Goal: Task Accomplishment & Management: Use online tool/utility

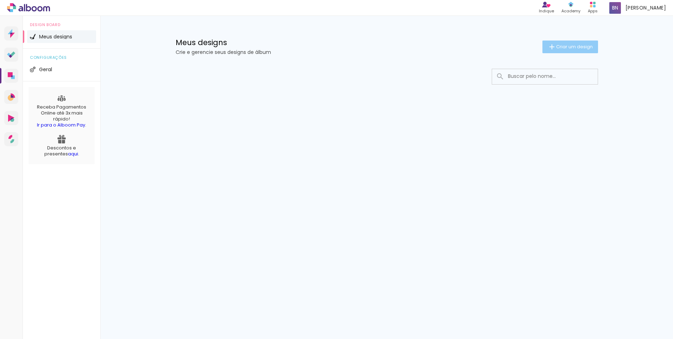
click at [581, 48] on span "Criar um design" at bounding box center [574, 46] width 37 height 5
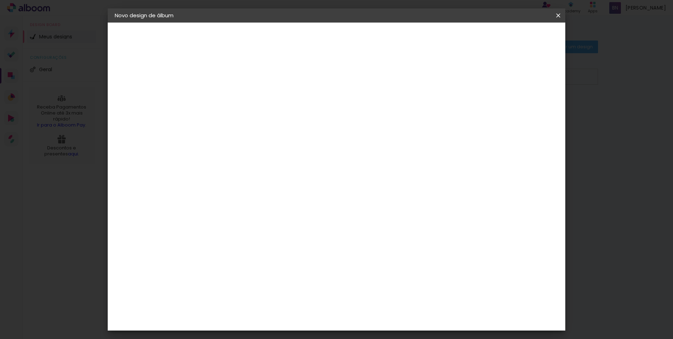
click at [230, 98] on input at bounding box center [230, 94] width 0 height 11
type input "H"
type input "A chegada do Heitor"
type paper-input "A chegada do Heitor"
click at [302, 33] on paper-button "Avançar" at bounding box center [285, 37] width 34 height 12
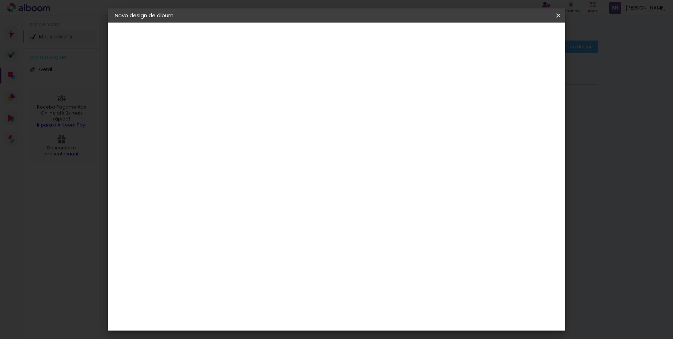
click at [259, 138] on input at bounding box center [247, 134] width 71 height 9
type input "e"
click at [0, 0] on slot "Tamanho Livre" at bounding box center [0, 0] width 0 height 0
click at [362, 32] on paper-button "Avançar" at bounding box center [344, 37] width 34 height 12
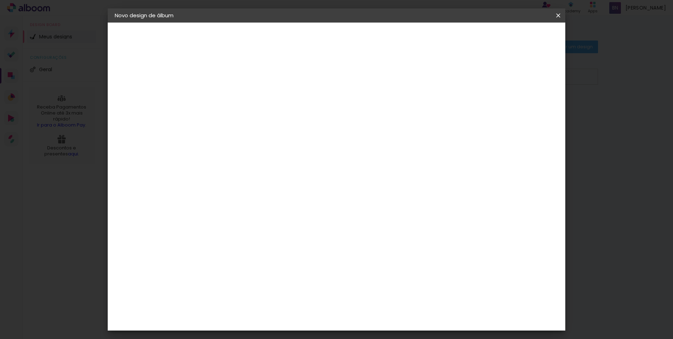
click at [310, 106] on span "30" at bounding box center [307, 110] width 12 height 11
click at [216, 199] on input "30" at bounding box center [208, 200] width 18 height 11
drag, startPoint x: 212, startPoint y: 197, endPoint x: 202, endPoint y: 193, distance: 10.1
click at [202, 193] on paper-input-container "30 cm" at bounding box center [212, 200] width 32 height 18
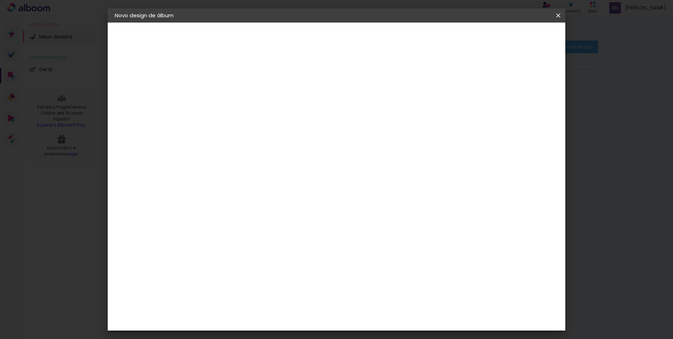
type input "20"
type paper-input "20"
drag, startPoint x: 310, startPoint y: 109, endPoint x: 297, endPoint y: 107, distance: 12.8
click at [297, 107] on div "30 cm" at bounding box center [310, 110] width 138 height 18
drag, startPoint x: 297, startPoint y: 107, endPoint x: 316, endPoint y: 110, distance: 18.5
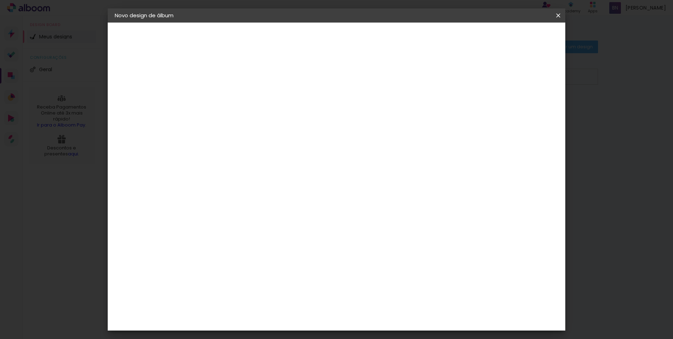
click at [316, 110] on span "cm" at bounding box center [316, 110] width 8 height 11
click at [307, 111] on span "30" at bounding box center [307, 110] width 12 height 11
click at [308, 111] on span "30" at bounding box center [307, 110] width 12 height 11
drag, startPoint x: 308, startPoint y: 111, endPoint x: 319, endPoint y: 107, distance: 11.2
click at [319, 107] on span "cm" at bounding box center [316, 110] width 8 height 11
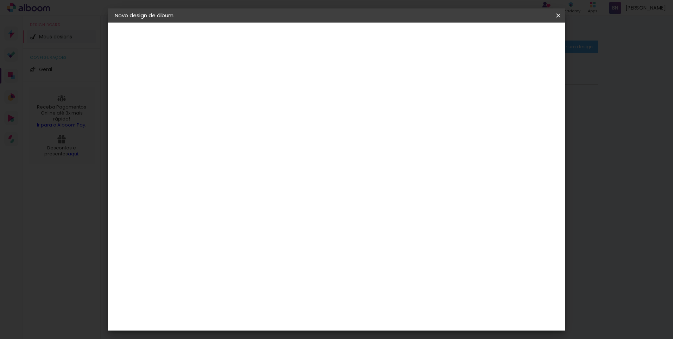
click at [301, 106] on span "30" at bounding box center [307, 110] width 12 height 11
click at [312, 112] on span "30" at bounding box center [307, 110] width 12 height 11
click at [317, 108] on span "cm" at bounding box center [316, 110] width 8 height 11
drag, startPoint x: 317, startPoint y: 108, endPoint x: 393, endPoint y: 107, distance: 76.4
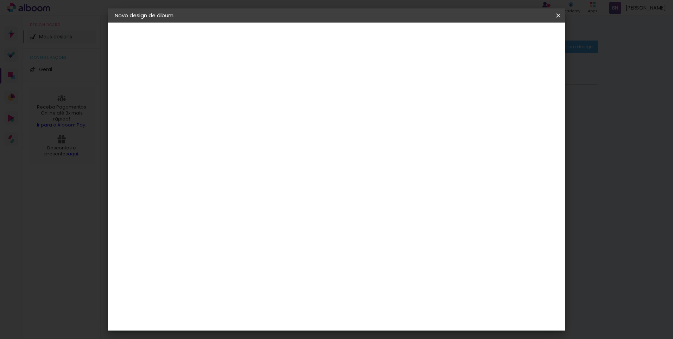
click at [393, 107] on div "30 cm cm cm mm A maioria das encadernadoras sugere 5mm de sangria." at bounding box center [365, 117] width 333 height 56
click at [382, 249] on input "60" at bounding box center [375, 247] width 18 height 11
drag, startPoint x: 384, startPoint y: 245, endPoint x: 369, endPoint y: 243, distance: 14.6
click at [369, 243] on input "60" at bounding box center [375, 247] width 18 height 11
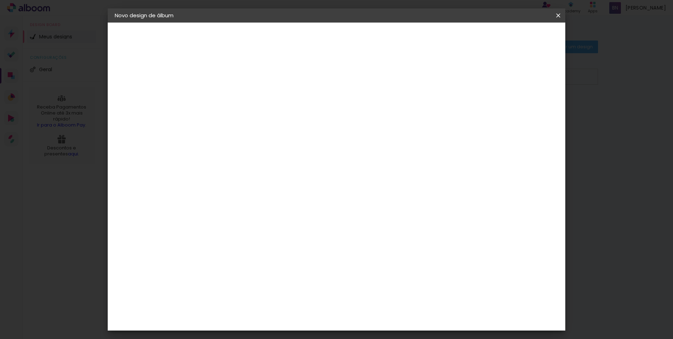
type input "40"
type paper-input "40"
click at [521, 43] on paper-button "Iniciar design" at bounding box center [498, 37] width 46 height 12
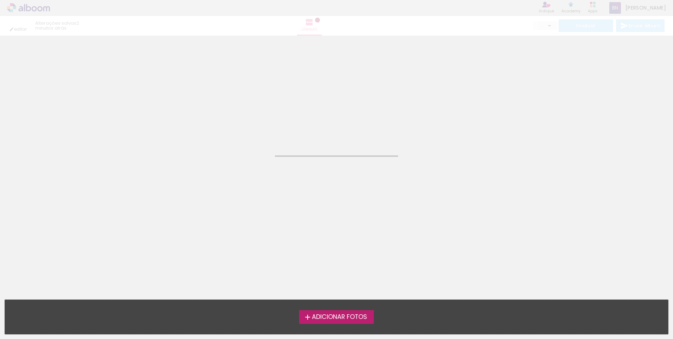
click at [313, 314] on span "Adicionar Fotos" at bounding box center [339, 317] width 55 height 6
click at [0, 0] on input "file" at bounding box center [0, 0] width 0 height 0
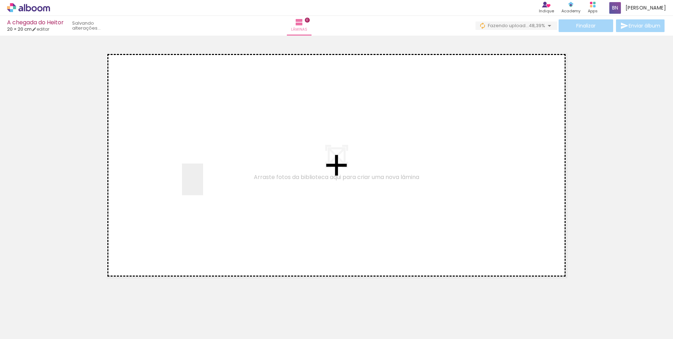
drag, startPoint x: 93, startPoint y: 281, endPoint x: 203, endPoint y: 184, distance: 146.9
click at [203, 184] on quentale-workspace at bounding box center [336, 169] width 673 height 339
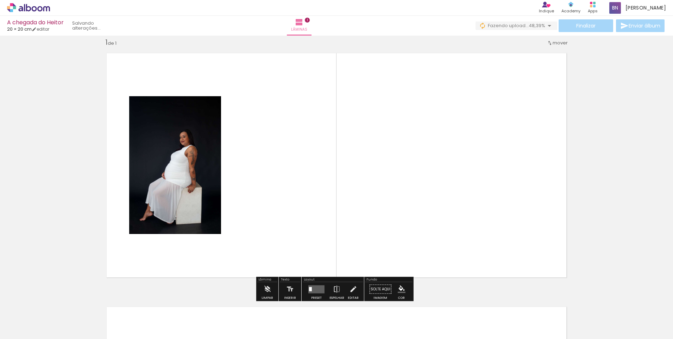
scroll to position [9, 0]
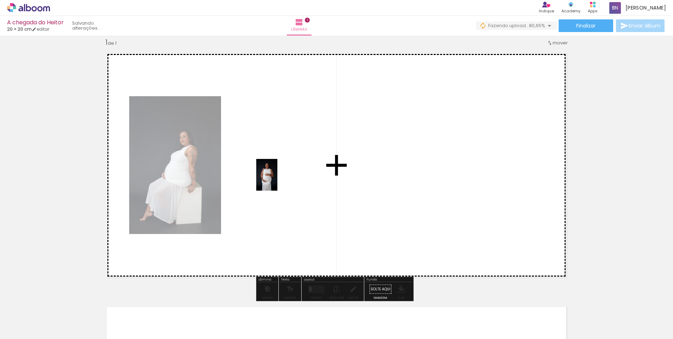
drag, startPoint x: 114, startPoint y: 320, endPoint x: 277, endPoint y: 180, distance: 214.9
click at [277, 180] on quentale-workspace at bounding box center [336, 169] width 673 height 339
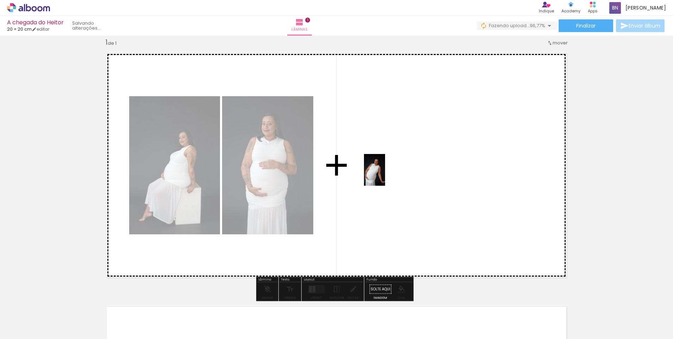
drag, startPoint x: 190, startPoint y: 320, endPoint x: 387, endPoint y: 173, distance: 245.8
click at [387, 173] on quentale-workspace at bounding box center [336, 169] width 673 height 339
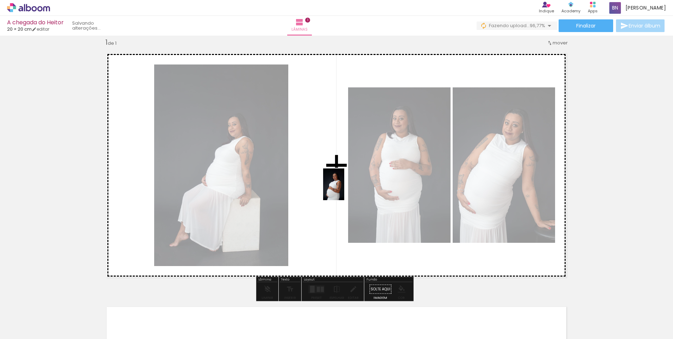
drag, startPoint x: 145, startPoint y: 324, endPoint x: 344, endPoint y: 189, distance: 240.7
click at [344, 189] on quentale-workspace at bounding box center [336, 169] width 673 height 339
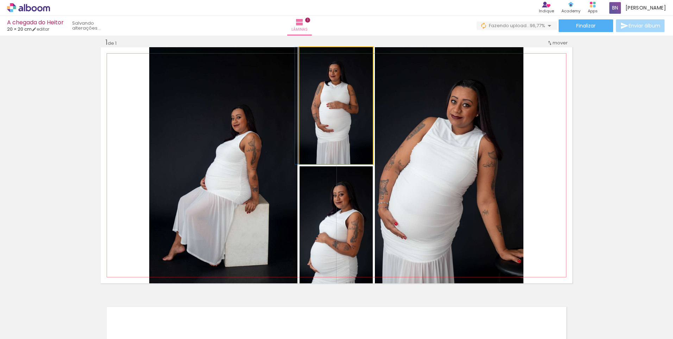
drag, startPoint x: 353, startPoint y: 128, endPoint x: 337, endPoint y: 121, distance: 17.5
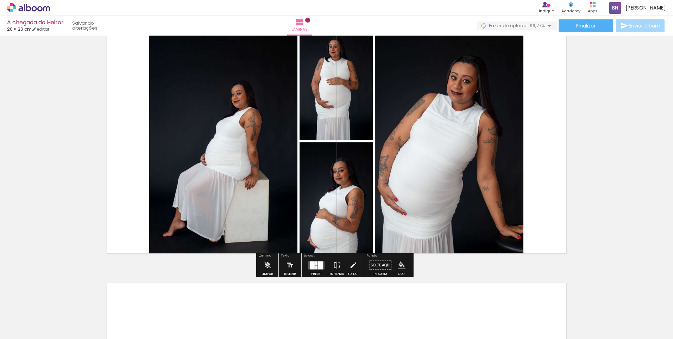
scroll to position [44, 0]
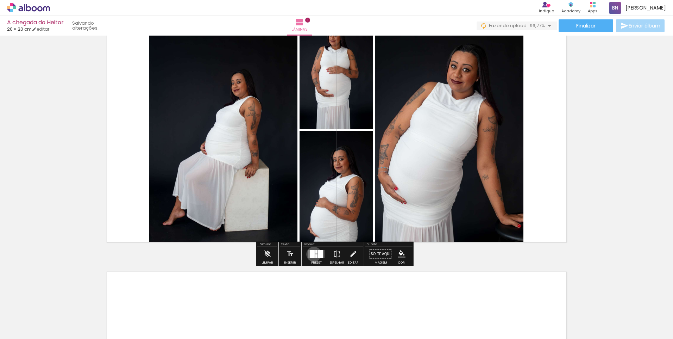
click at [312, 254] on div at bounding box center [312, 254] width 5 height 8
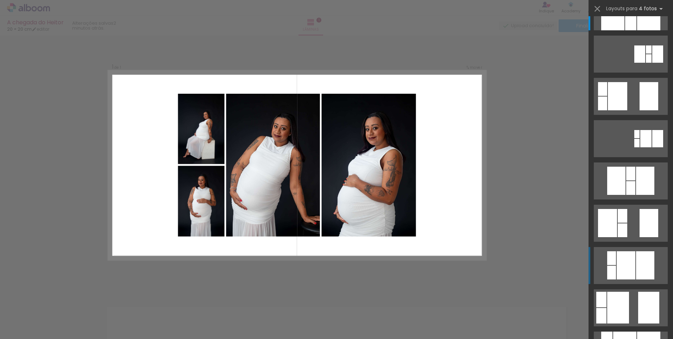
scroll to position [35, 0]
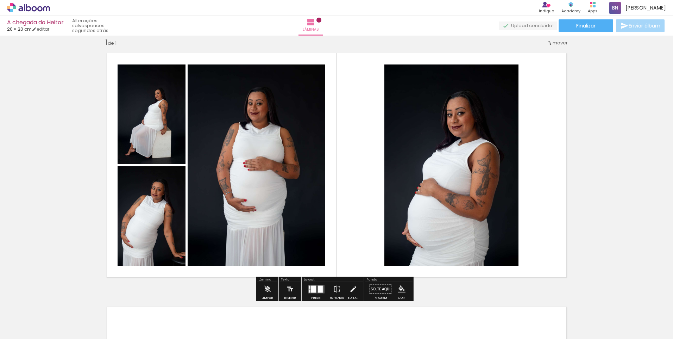
click at [614, 162] on div "Inserir lâmina 1 de 1" at bounding box center [336, 282] width 673 height 507
click at [105, 40] on span "1" at bounding box center [106, 43] width 2 height 10
click at [112, 42] on div "1 de 1" at bounding box center [110, 42] width 11 height 7
click at [385, 289] on paper-button "Solte aqui Imagem" at bounding box center [380, 291] width 25 height 18
click at [398, 289] on iron-icon "color picker" at bounding box center [402, 289] width 8 height 8
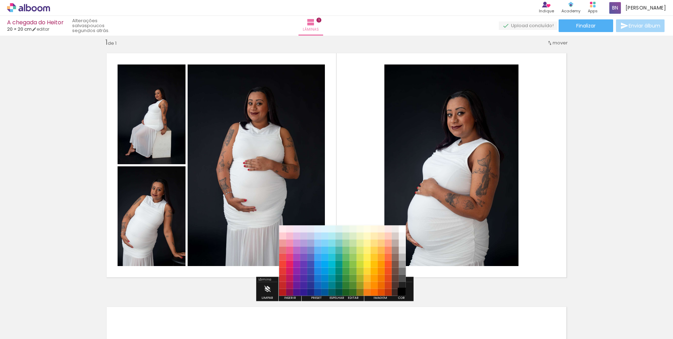
click at [403, 291] on paper-item "#000000" at bounding box center [402, 292] width 7 height 7
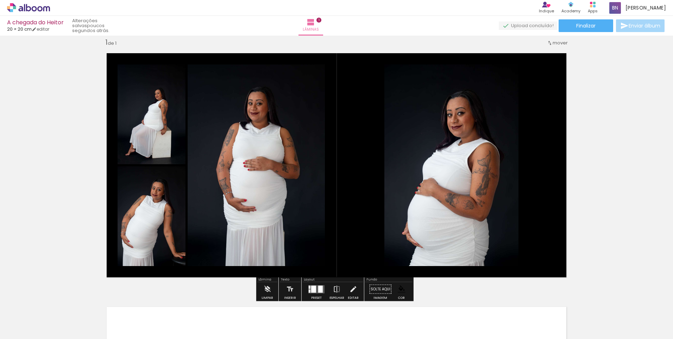
click at [401, 291] on iron-icon "color picker" at bounding box center [402, 289] width 8 height 8
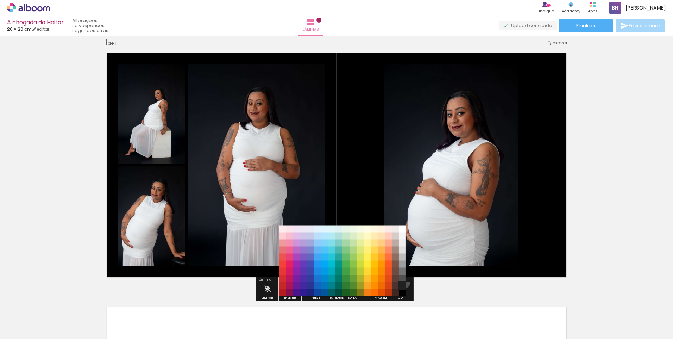
click at [400, 282] on paper-item "#212121" at bounding box center [402, 285] width 7 height 7
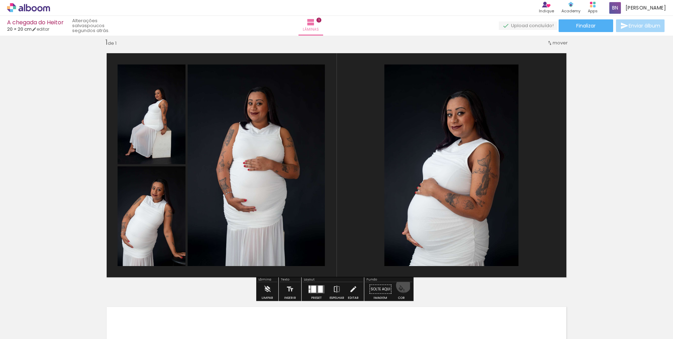
click at [401, 285] on iron-icon "color picker" at bounding box center [402, 289] width 8 height 8
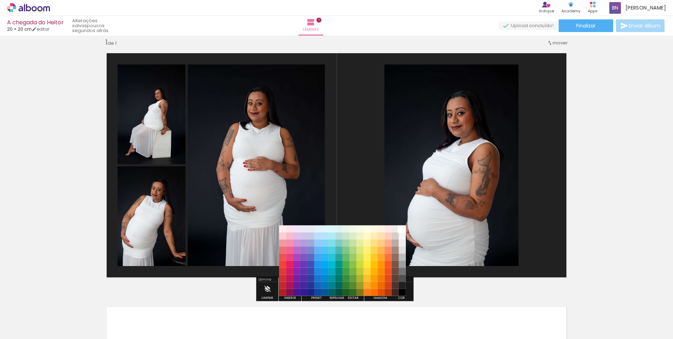
click at [401, 228] on paper-item "#ffffff" at bounding box center [402, 228] width 7 height 7
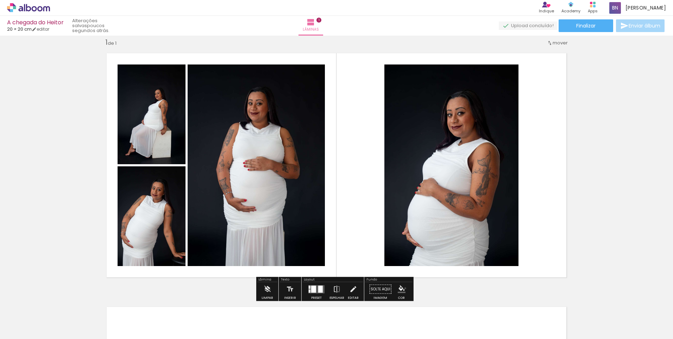
click at [403, 288] on iron-icon "color picker" at bounding box center [402, 289] width 8 height 8
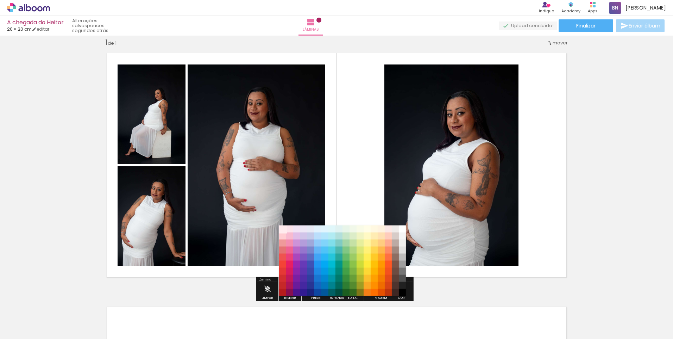
click at [281, 228] on paper-item "#ffebee" at bounding box center [282, 228] width 7 height 7
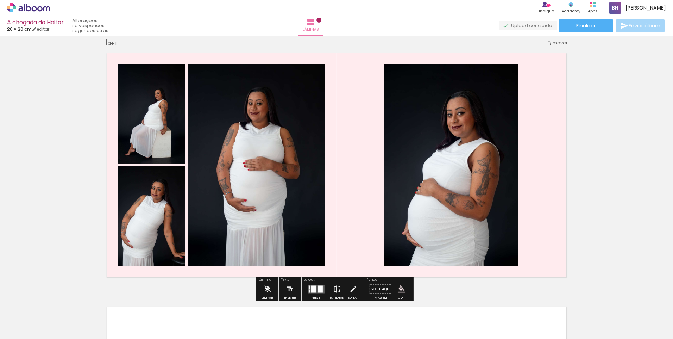
click at [271, 289] on paper-button "Limpar" at bounding box center [267, 291] width 15 height 18
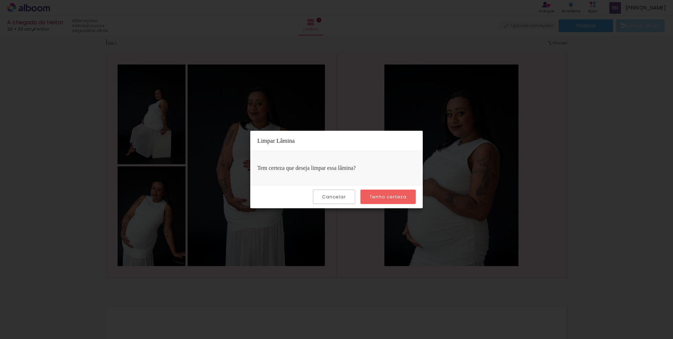
click at [379, 190] on paper-button "Tenho certeza" at bounding box center [387, 196] width 55 height 14
click at [0, 0] on slot "Tenho certeza" at bounding box center [0, 0] width 0 height 0
drag, startPoint x: 334, startPoint y: 174, endPoint x: 378, endPoint y: 193, distance: 47.9
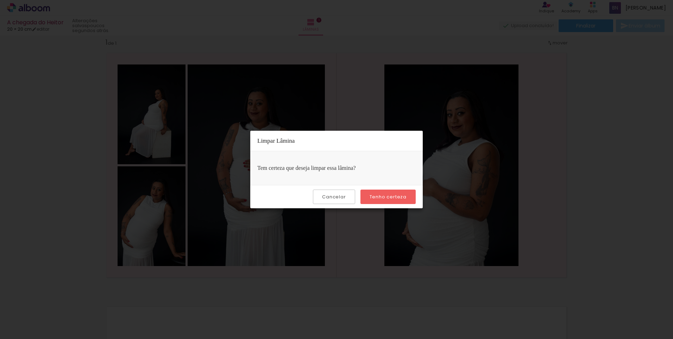
click at [335, 174] on div "Tem certeza que deseja limpar essa lâmina?" at bounding box center [336, 168] width 172 height 34
click at [0, 0] on slot "Tenho certeza" at bounding box center [0, 0] width 0 height 0
click at [316, 199] on paper-button "Cancelar" at bounding box center [334, 196] width 42 height 14
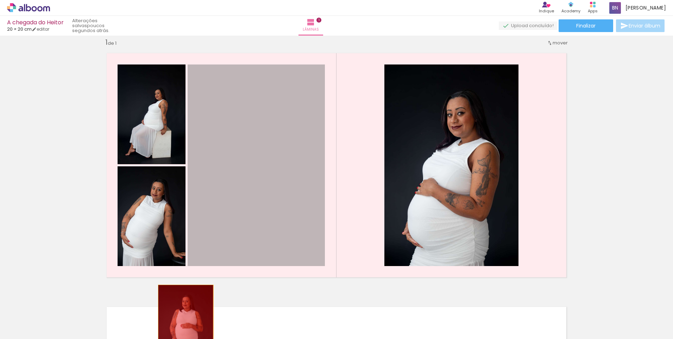
drag, startPoint x: 259, startPoint y: 186, endPoint x: 177, endPoint y: 326, distance: 162.8
click at [177, 326] on quentale-workspace at bounding box center [336, 169] width 673 height 339
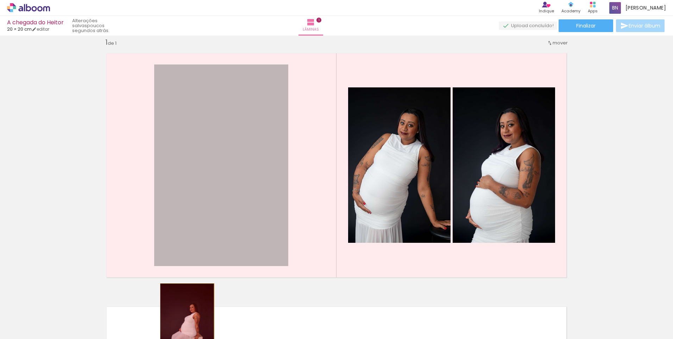
drag, startPoint x: 227, startPoint y: 171, endPoint x: 186, endPoint y: 316, distance: 150.7
click at [183, 328] on quentale-workspace at bounding box center [336, 169] width 673 height 339
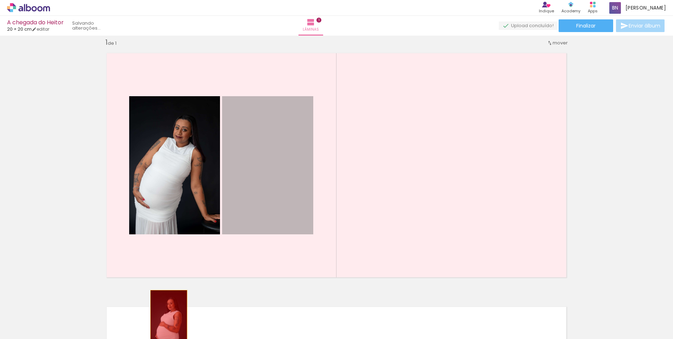
drag, startPoint x: 252, startPoint y: 144, endPoint x: 165, endPoint y: 320, distance: 196.6
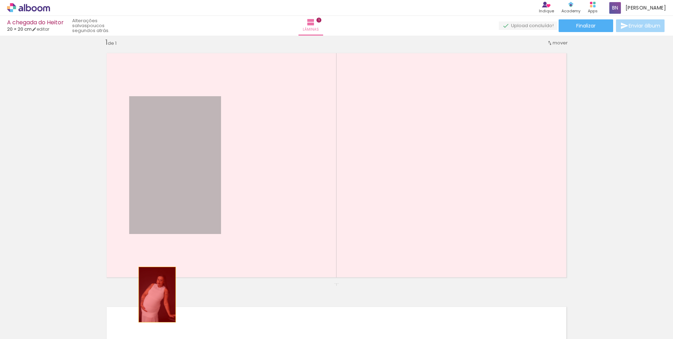
drag, startPoint x: 175, startPoint y: 172, endPoint x: 155, endPoint y: 294, distance: 123.4
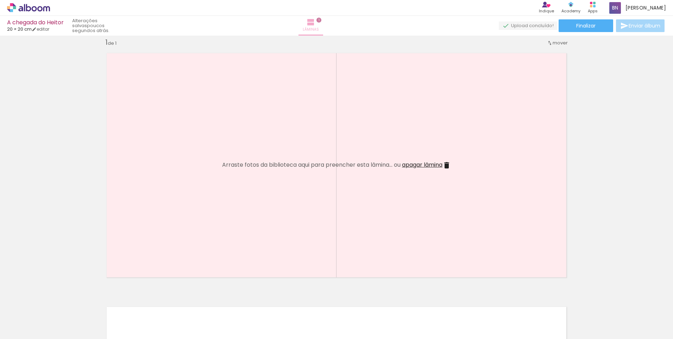
click at [319, 32] on span "Lâminas" at bounding box center [311, 29] width 16 height 6
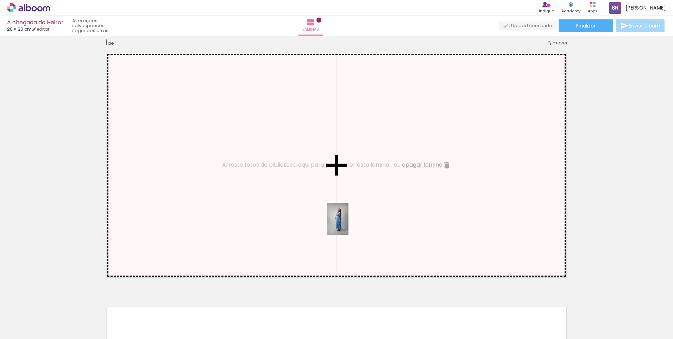
drag, startPoint x: 547, startPoint y: 324, endPoint x: 304, endPoint y: 205, distance: 270.8
click at [304, 205] on quentale-workspace at bounding box center [336, 169] width 673 height 339
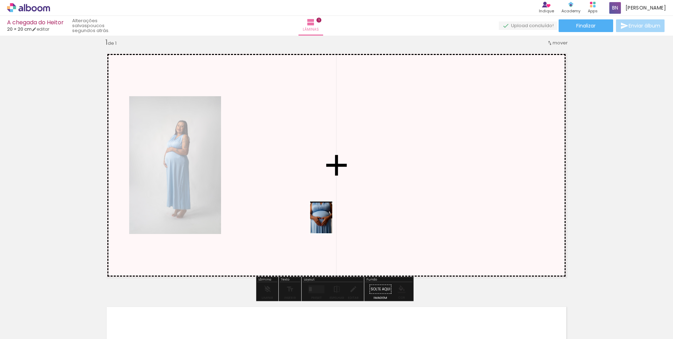
drag, startPoint x: 575, startPoint y: 323, endPoint x: 331, endPoint y: 222, distance: 263.8
click at [331, 222] on quentale-workspace at bounding box center [336, 169] width 673 height 339
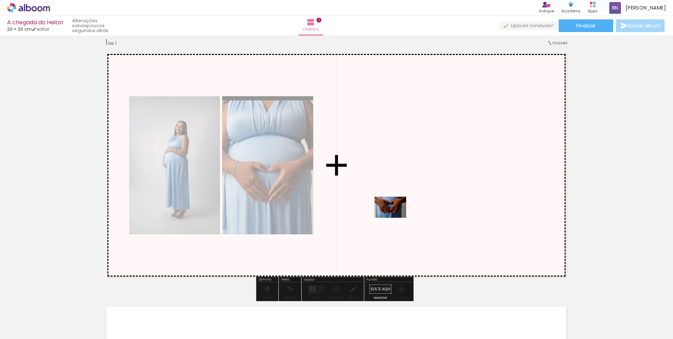
drag, startPoint x: 627, startPoint y: 324, endPoint x: 396, endPoint y: 217, distance: 255.0
click at [396, 217] on quentale-workspace at bounding box center [336, 169] width 673 height 339
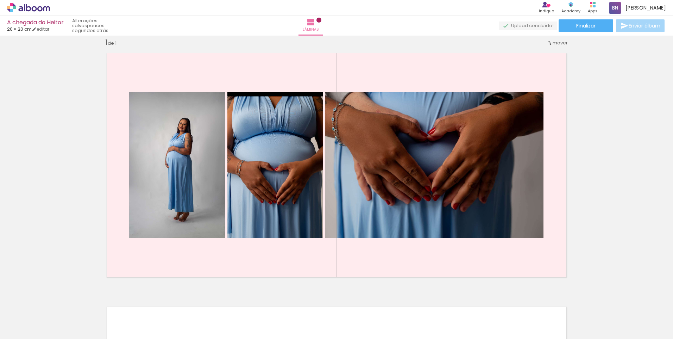
scroll to position [0, 349]
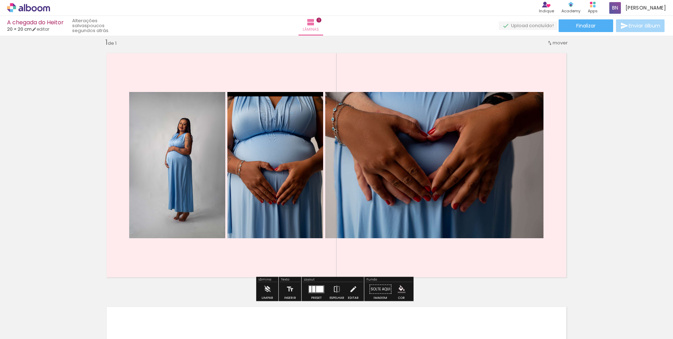
click at [309, 292] on quentale-layouter at bounding box center [316, 289] width 16 height 8
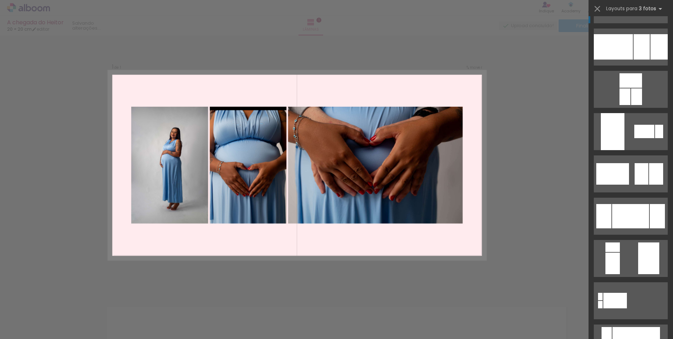
scroll to position [0, 0]
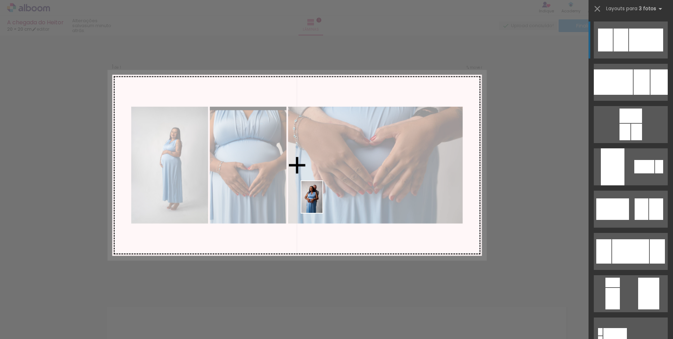
drag, startPoint x: 310, startPoint y: 319, endPoint x: 318, endPoint y: 197, distance: 122.1
click at [318, 197] on quentale-workspace at bounding box center [336, 169] width 673 height 339
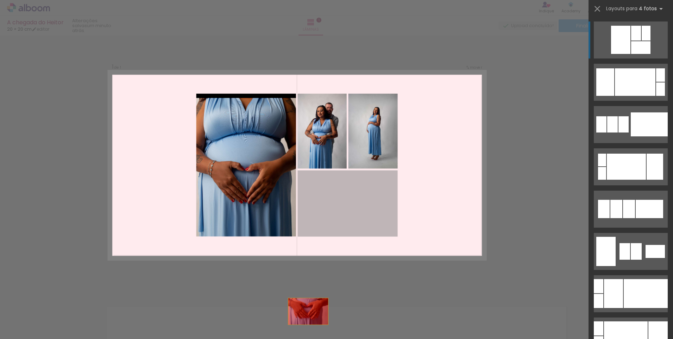
drag, startPoint x: 349, startPoint y: 201, endPoint x: 296, endPoint y: 338, distance: 147.0
click at [296, 338] on quentale-workspace at bounding box center [336, 169] width 673 height 339
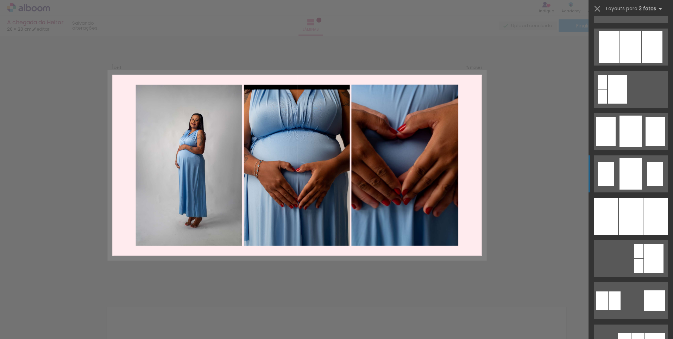
scroll to position [282, 0]
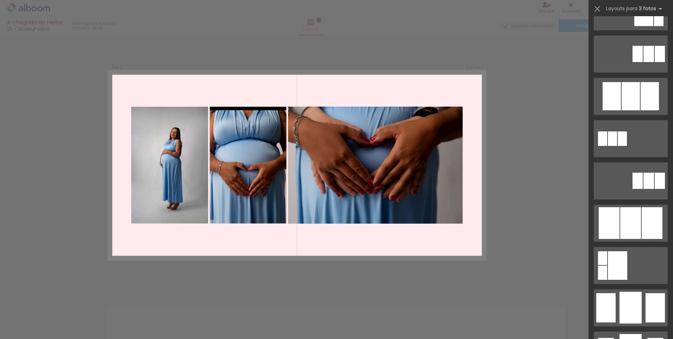
click at [440, 173] on quentale-photo at bounding box center [375, 165] width 175 height 117
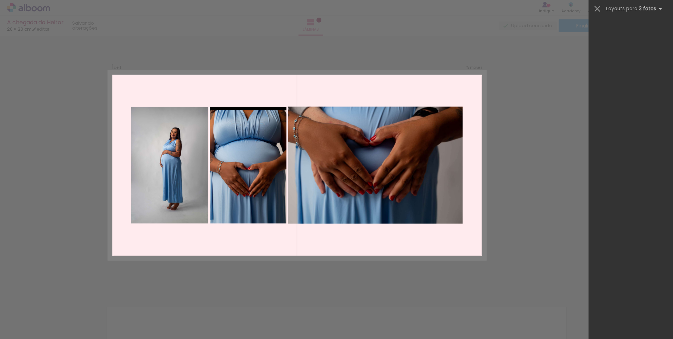
scroll to position [1183, 0]
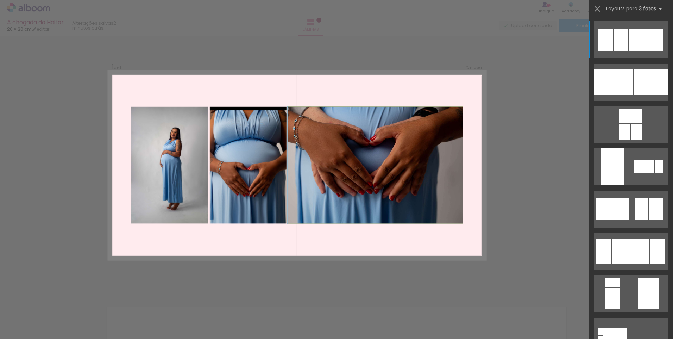
click at [364, 145] on quentale-photo at bounding box center [375, 165] width 175 height 117
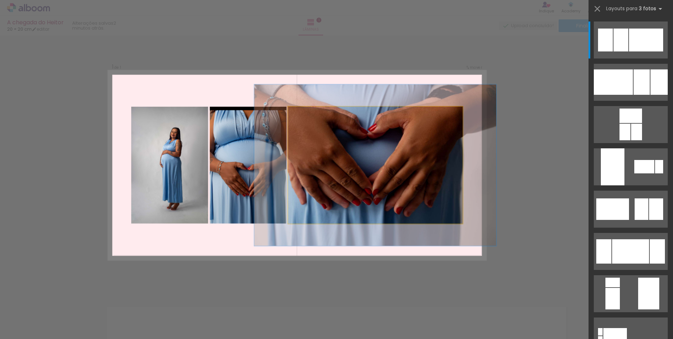
drag, startPoint x: 300, startPoint y: 113, endPoint x: 309, endPoint y: 121, distance: 12.5
click at [309, 121] on quentale-photo at bounding box center [375, 165] width 175 height 117
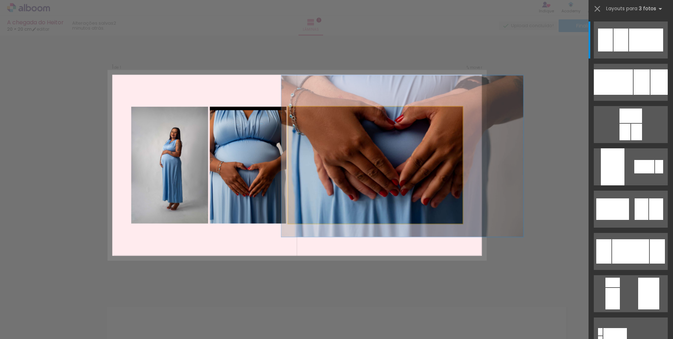
drag, startPoint x: 348, startPoint y: 163, endPoint x: 433, endPoint y: 152, distance: 85.6
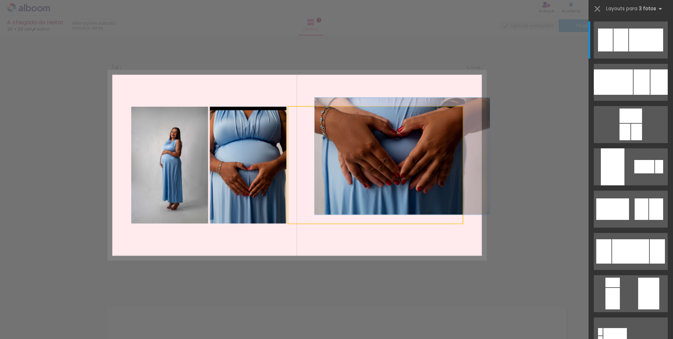
drag, startPoint x: 307, startPoint y: 113, endPoint x: 273, endPoint y: 103, distance: 35.5
type paper-slider "100"
click at [273, 103] on quentale-layouter at bounding box center [296, 165] width 377 height 189
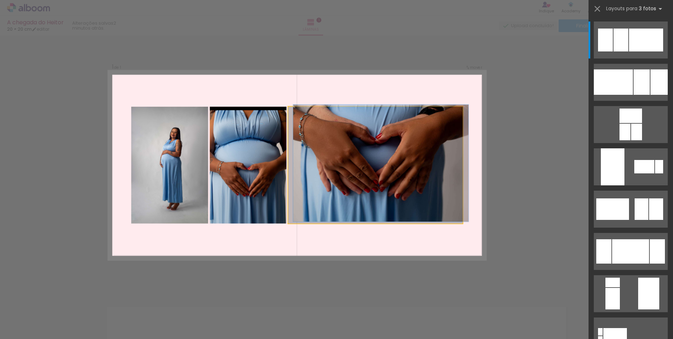
drag, startPoint x: 395, startPoint y: 158, endPoint x: 376, endPoint y: 163, distance: 18.8
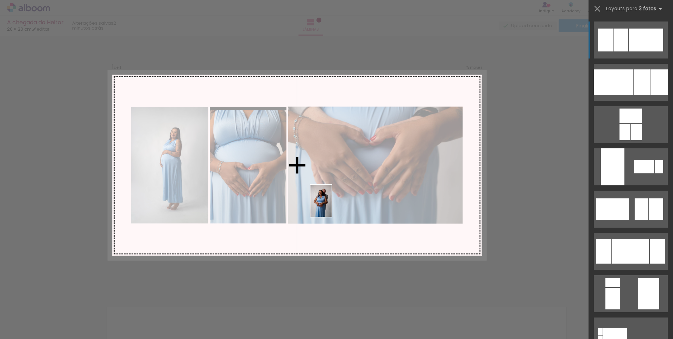
drag, startPoint x: 314, startPoint y: 321, endPoint x: 354, endPoint y: 337, distance: 43.1
click at [335, 201] on quentale-workspace at bounding box center [336, 169] width 673 height 339
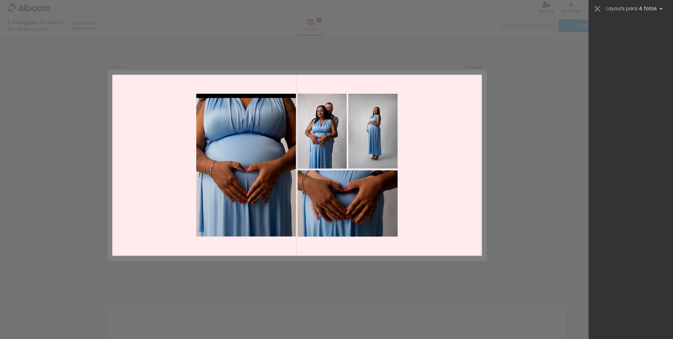
scroll to position [0, 0]
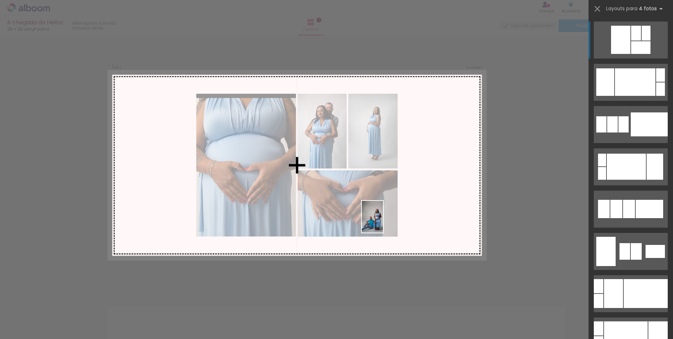
drag, startPoint x: 359, startPoint y: 323, endPoint x: 383, endPoint y: 222, distance: 104.2
click at [383, 222] on quentale-workspace at bounding box center [336, 169] width 673 height 339
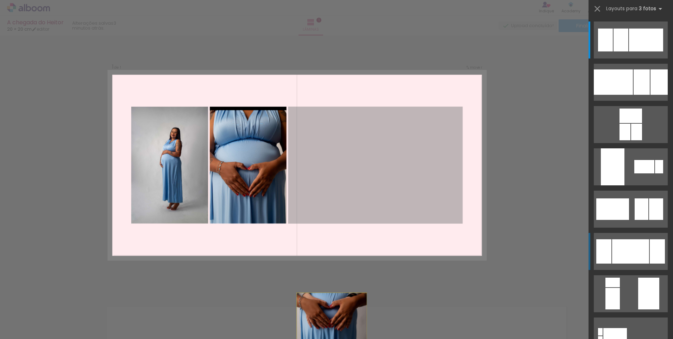
drag, startPoint x: 338, startPoint y: 191, endPoint x: 282, endPoint y: 354, distance: 172.2
click at [282, 338] on html "link( href="../../bower_components/polymer/polymer.html" rel="import" ) picture…" at bounding box center [336, 169] width 673 height 339
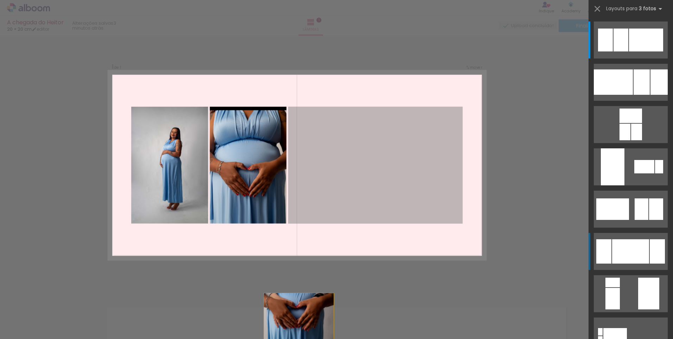
drag, startPoint x: 388, startPoint y: 163, endPoint x: 277, endPoint y: 354, distance: 220.4
click at [277, 338] on html "link( href="../../bower_components/polymer/polymer.html" rel="import" ) picture…" at bounding box center [336, 169] width 673 height 339
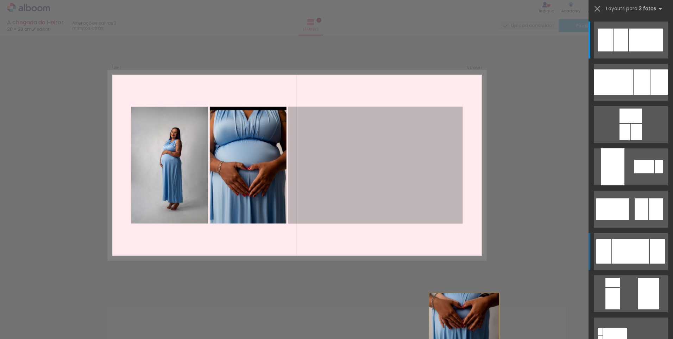
drag, startPoint x: 390, startPoint y: 127, endPoint x: 484, endPoint y: 354, distance: 245.1
click at [484, 338] on html "link( href="../../bower_components/polymer/polymer.html" rel="import" ) picture…" at bounding box center [336, 169] width 673 height 339
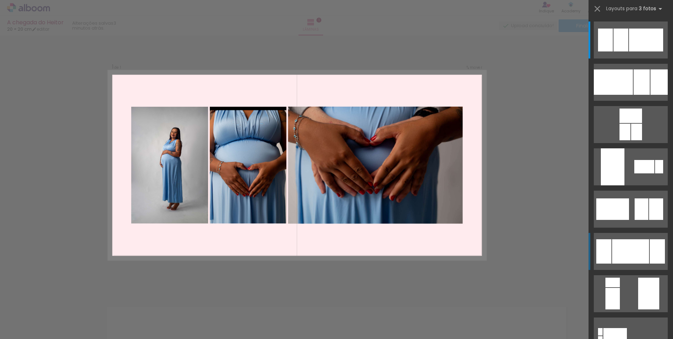
click at [397, 140] on quentale-photo at bounding box center [375, 165] width 175 height 117
click at [378, 175] on quentale-photo at bounding box center [375, 165] width 175 height 117
click at [379, 174] on quentale-photo at bounding box center [375, 165] width 175 height 117
click at [464, 139] on quentale-layouter at bounding box center [296, 165] width 377 height 189
drag, startPoint x: 363, startPoint y: 98, endPoint x: 361, endPoint y: 102, distance: 4.6
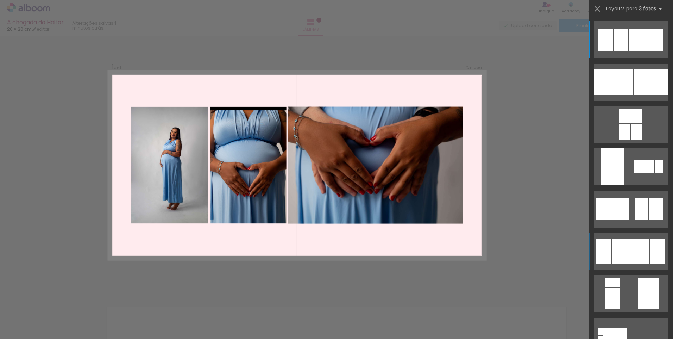
click at [361, 102] on quentale-layouter at bounding box center [296, 165] width 377 height 189
click at [205, 319] on div at bounding box center [194, 315] width 21 height 32
click at [369, 157] on quentale-photo at bounding box center [375, 165] width 175 height 117
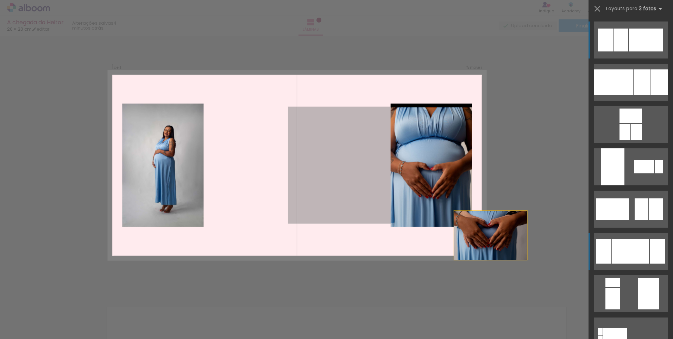
drag, startPoint x: 369, startPoint y: 157, endPoint x: 615, endPoint y: 252, distance: 263.4
click at [615, 252] on quentale-workspace at bounding box center [336, 169] width 673 height 339
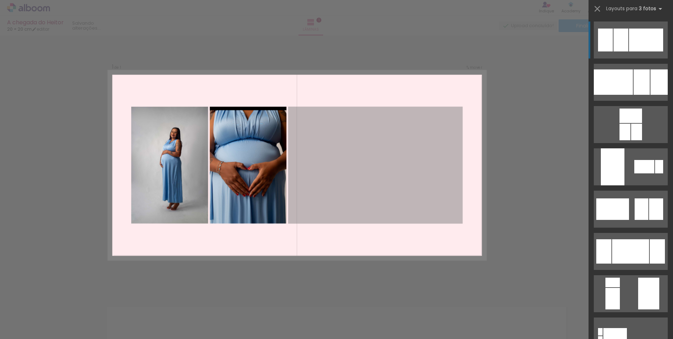
drag, startPoint x: 254, startPoint y: 145, endPoint x: 674, endPoint y: 354, distance: 468.8
click at [673, 338] on html "link( href="../../bower_components/polymer/polymer.html" rel="import" ) picture…" at bounding box center [336, 169] width 673 height 339
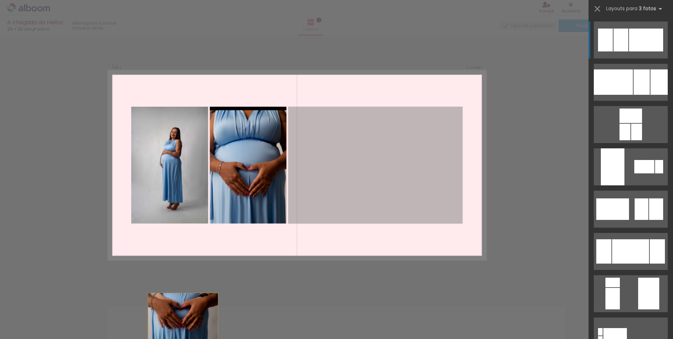
drag, startPoint x: 366, startPoint y: 164, endPoint x: 132, endPoint y: 354, distance: 301.3
click at [132, 338] on html "link( href="../../bower_components/polymer/polymer.html" rel="import" ) picture…" at bounding box center [336, 169] width 673 height 339
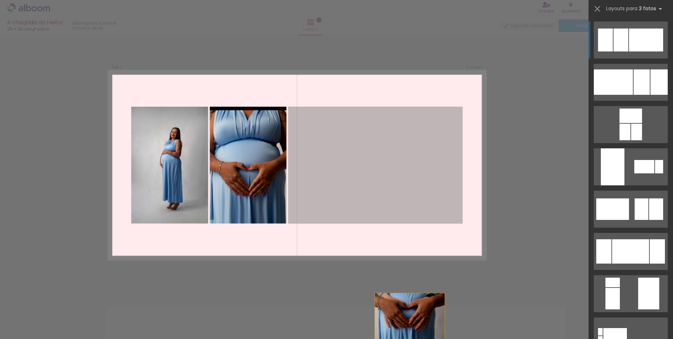
drag, startPoint x: 401, startPoint y: 129, endPoint x: 414, endPoint y: 354, distance: 225.0
click at [414, 338] on html "link( href="../../bower_components/polymer/polymer.html" rel="import" ) picture…" at bounding box center [336, 169] width 673 height 339
drag, startPoint x: 408, startPoint y: 145, endPoint x: 411, endPoint y: 354, distance: 208.8
click at [411, 338] on html "link( href="../../bower_components/polymer/polymer.html" rel="import" ) picture…" at bounding box center [336, 169] width 673 height 339
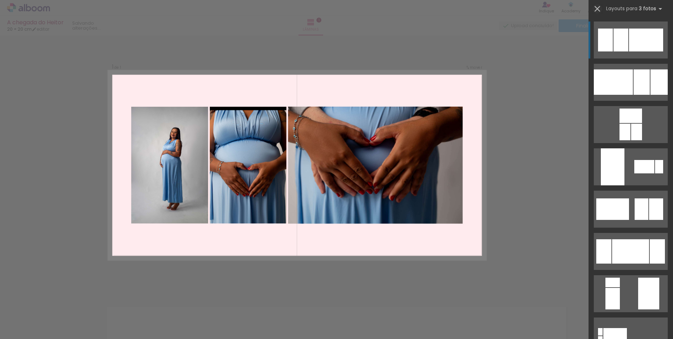
click at [596, 10] on iron-icon at bounding box center [597, 9] width 10 height 10
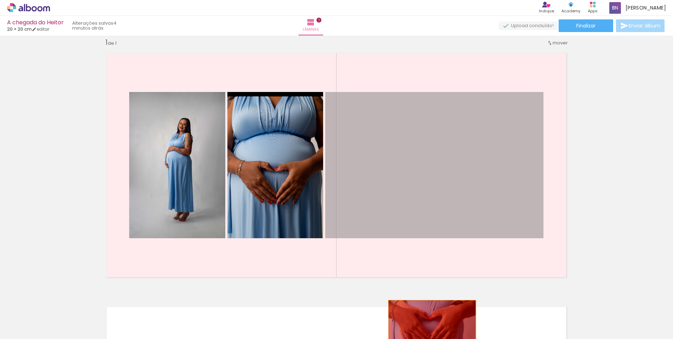
drag, startPoint x: 458, startPoint y: 125, endPoint x: 429, endPoint y: 329, distance: 206.1
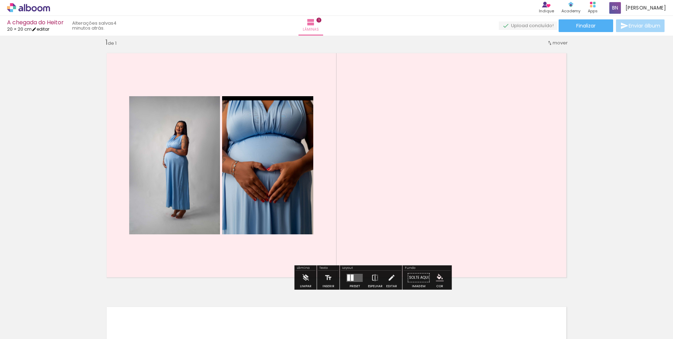
click at [44, 30] on link "editar" at bounding box center [41, 29] width 18 height 6
type input "20"
type input "40"
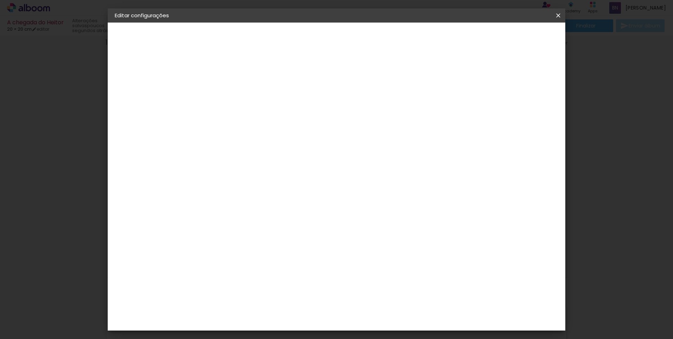
click at [303, 44] on p "Defina a largura, altura e sangria das lâminas." at bounding box center [272, 47] width 125 height 6
click at [508, 42] on paper-button "Salvar configurações" at bounding box center [488, 37] width 66 height 12
click at [560, 14] on iron-icon at bounding box center [558, 15] width 8 height 7
click at [558, 14] on iron-icon at bounding box center [558, 15] width 8 height 7
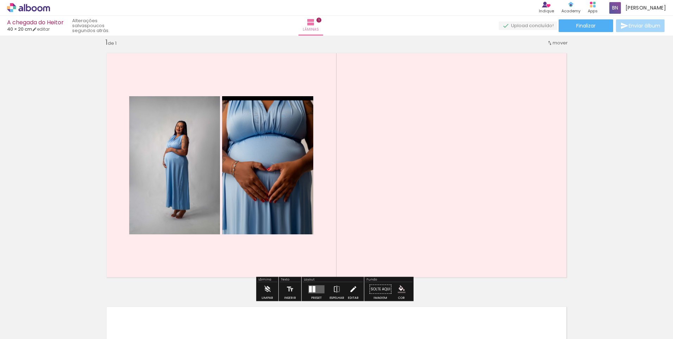
click at [352, 285] on iron-icon at bounding box center [353, 289] width 8 height 14
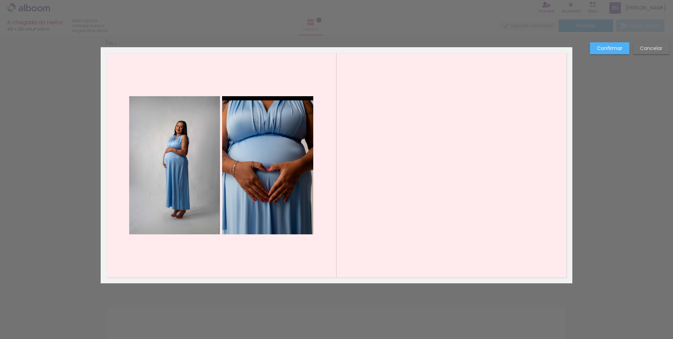
click at [352, 285] on div "Confirmar Cancelar" at bounding box center [336, 289] width 673 height 524
click at [606, 38] on div "Confirmar Cancelar" at bounding box center [336, 289] width 673 height 524
click at [0, 0] on slot "Confirmar" at bounding box center [0, 0] width 0 height 0
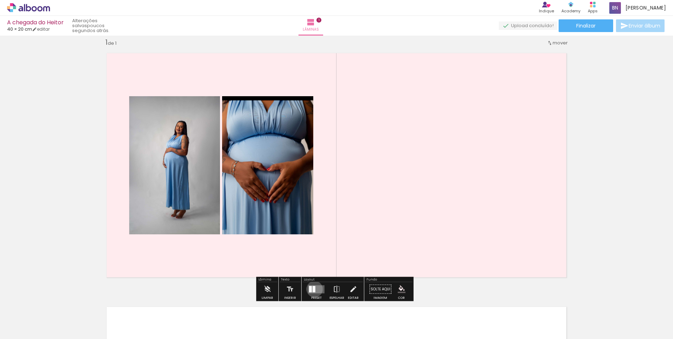
click at [313, 289] on div at bounding box center [314, 288] width 3 height 6
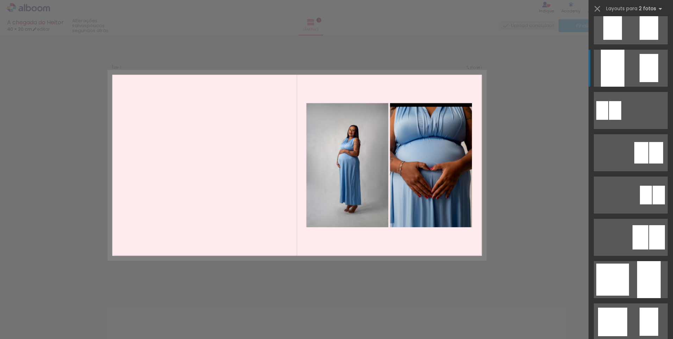
scroll to position [387, 0]
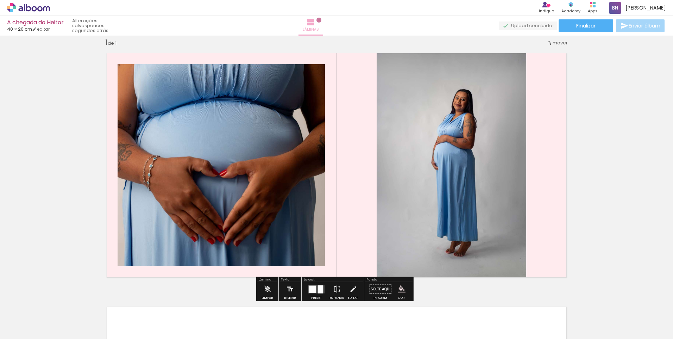
click at [321, 21] on span "1" at bounding box center [318, 20] width 5 height 5
click at [112, 41] on div "1 de 1" at bounding box center [110, 42] width 11 height 7
click at [579, 241] on div "Inserir lâmina 1 de 1" at bounding box center [336, 282] width 673 height 507
click at [265, 290] on iron-icon at bounding box center [267, 289] width 8 height 14
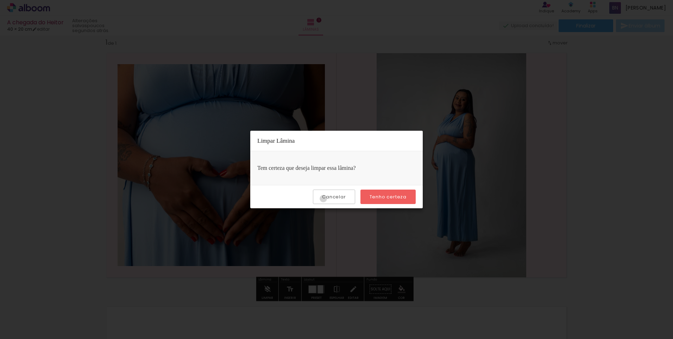
click at [0, 0] on slot "Cancelar" at bounding box center [0, 0] width 0 height 0
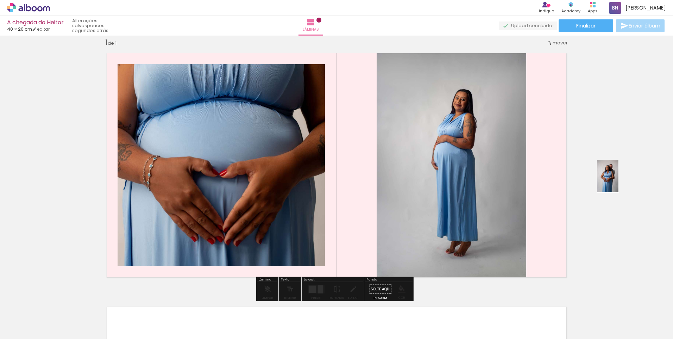
drag, startPoint x: 320, startPoint y: 320, endPoint x: 624, endPoint y: 181, distance: 334.4
click at [624, 181] on quentale-workspace at bounding box center [336, 169] width 673 height 339
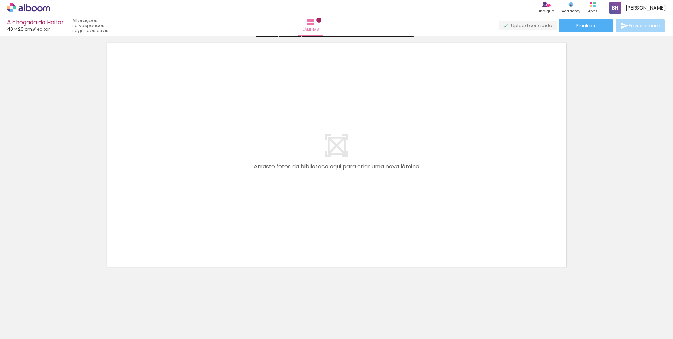
scroll to position [275, 0]
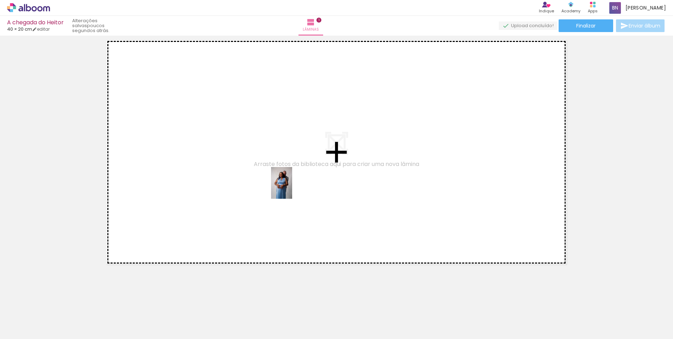
drag, startPoint x: 315, startPoint y: 319, endPoint x: 340, endPoint y: 297, distance: 33.7
click at [291, 186] on quentale-workspace at bounding box center [336, 169] width 673 height 339
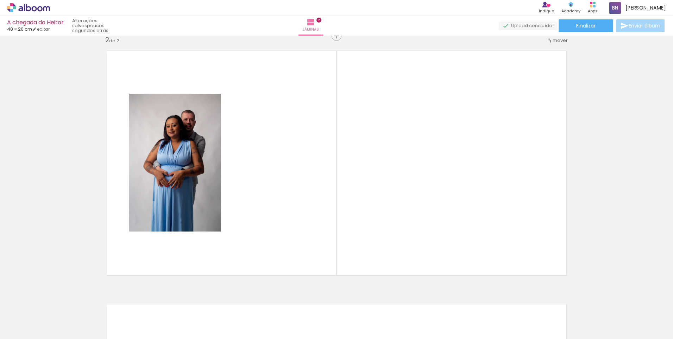
scroll to position [262, 0]
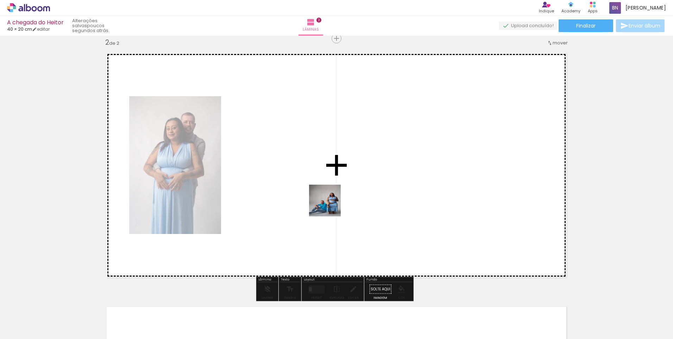
drag, startPoint x: 362, startPoint y: 322, endPoint x: 319, endPoint y: 202, distance: 127.6
click at [319, 202] on quentale-workspace at bounding box center [336, 169] width 673 height 339
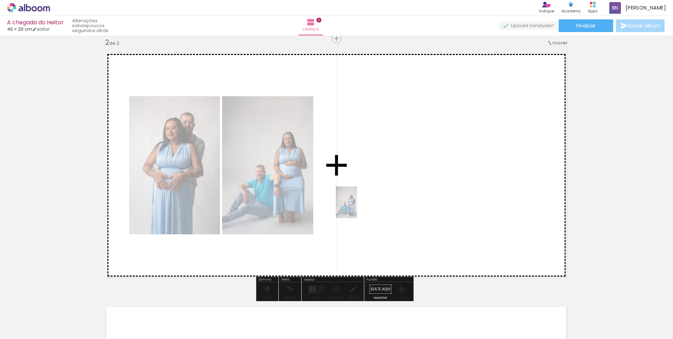
drag, startPoint x: 354, startPoint y: 324, endPoint x: 357, endPoint y: 207, distance: 116.9
click at [357, 207] on quentale-workspace at bounding box center [336, 169] width 673 height 339
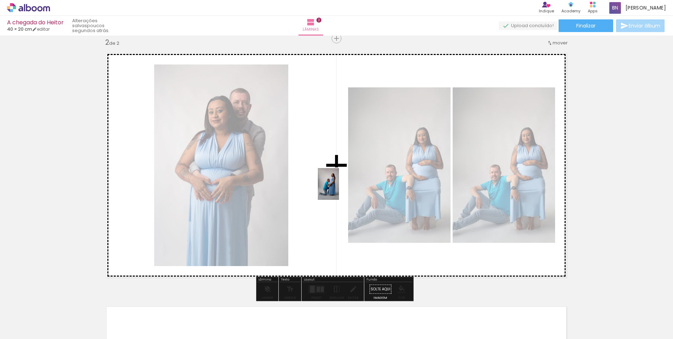
drag, startPoint x: 397, startPoint y: 321, endPoint x: 338, endPoint y: 189, distance: 144.7
click at [338, 189] on quentale-workspace at bounding box center [336, 169] width 673 height 339
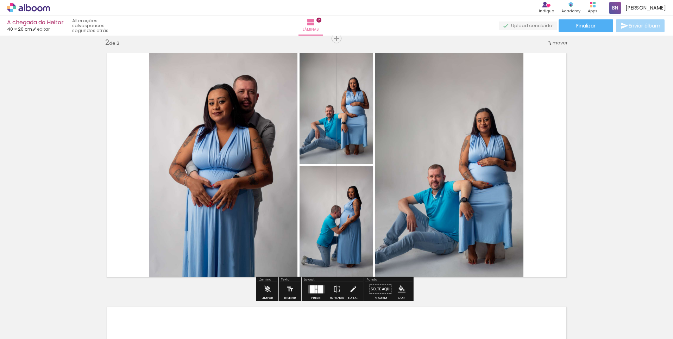
click at [315, 288] on quentale-layouter at bounding box center [316, 289] width 16 height 8
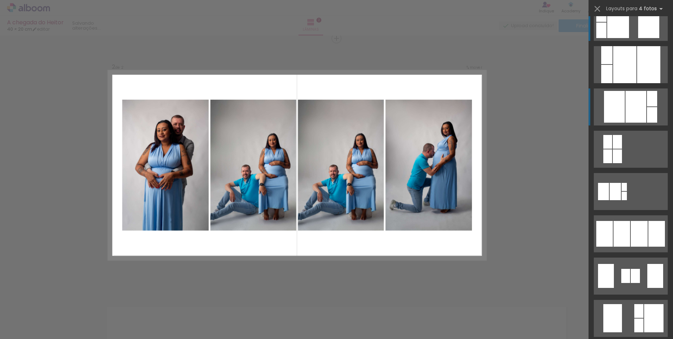
scroll to position [317, 0]
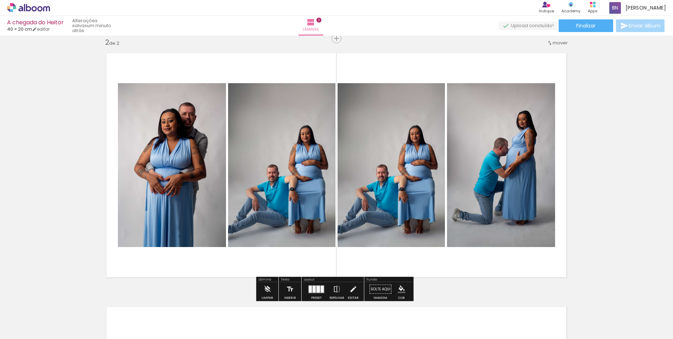
click at [205, 318] on div at bounding box center [194, 315] width 21 height 32
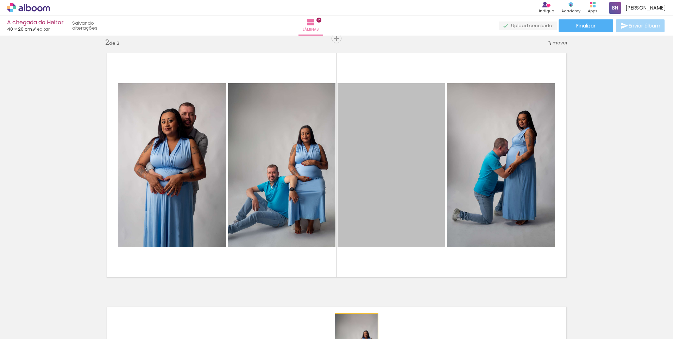
drag, startPoint x: 393, startPoint y: 156, endPoint x: 352, endPoint y: 345, distance: 193.8
click at [352, 338] on html "link( href="../../bower_components/polymer/polymer.html" rel="import" ) picture…" at bounding box center [336, 169] width 673 height 339
drag, startPoint x: 385, startPoint y: 181, endPoint x: 337, endPoint y: 354, distance: 179.3
click at [337, 338] on html "link( href="../../bower_components/polymer/polymer.html" rel="import" ) picture…" at bounding box center [336, 169] width 673 height 339
drag, startPoint x: 381, startPoint y: 151, endPoint x: 358, endPoint y: 325, distance: 176.0
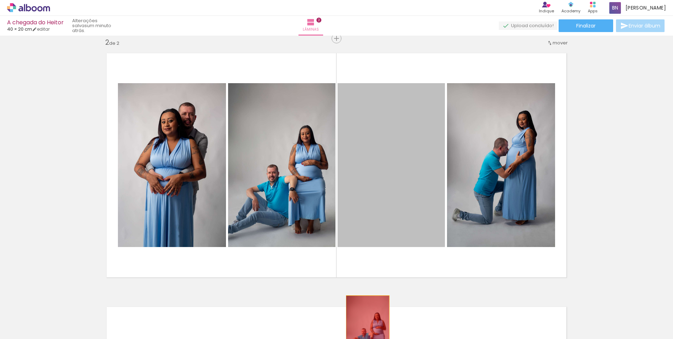
click at [358, 326] on quentale-workspace at bounding box center [336, 169] width 673 height 339
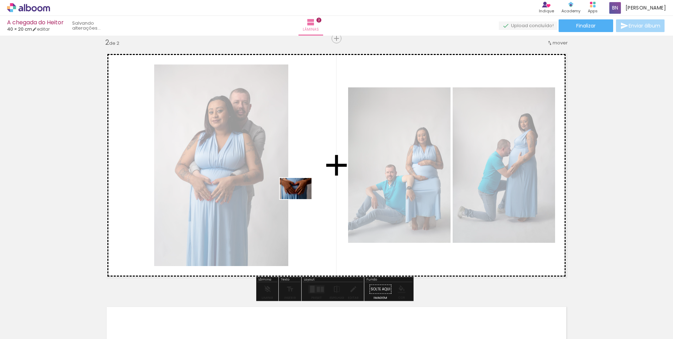
drag, startPoint x: 270, startPoint y: 322, endPoint x: 301, endPoint y: 199, distance: 127.0
click at [301, 199] on quentale-workspace at bounding box center [336, 169] width 673 height 339
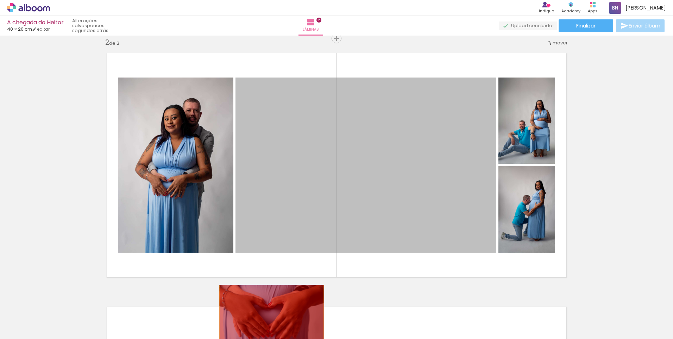
drag, startPoint x: 354, startPoint y: 147, endPoint x: 269, endPoint y: 320, distance: 192.5
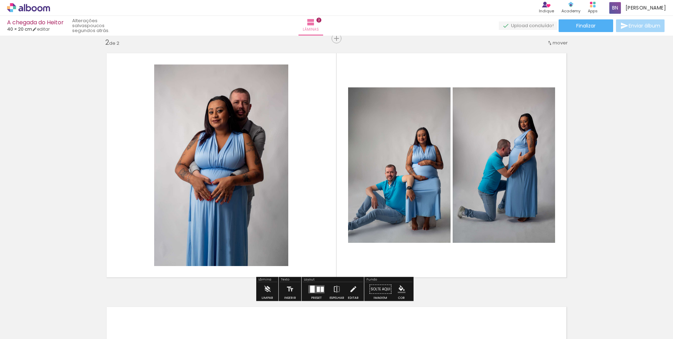
click at [206, 299] on iron-image at bounding box center [194, 315] width 23 height 33
click at [313, 288] on div at bounding box center [312, 288] width 5 height 7
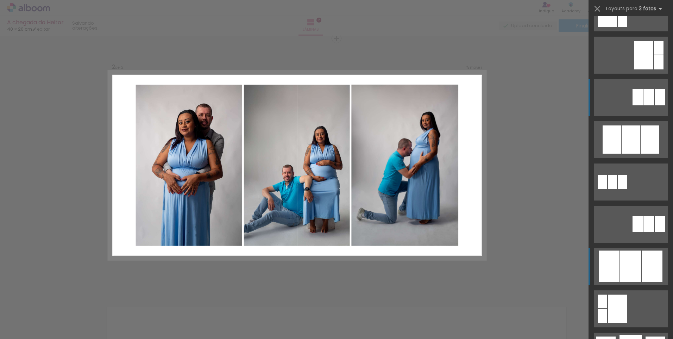
scroll to position [246, 0]
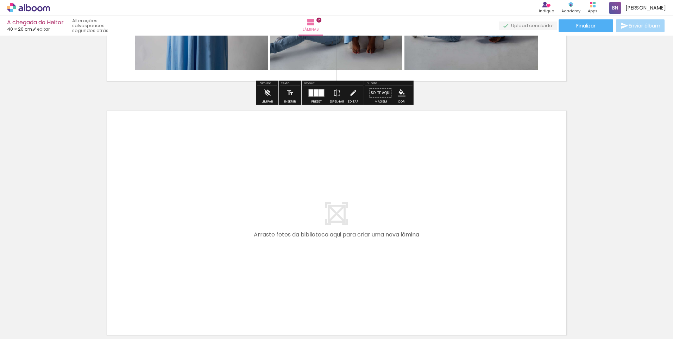
scroll to position [494, 0]
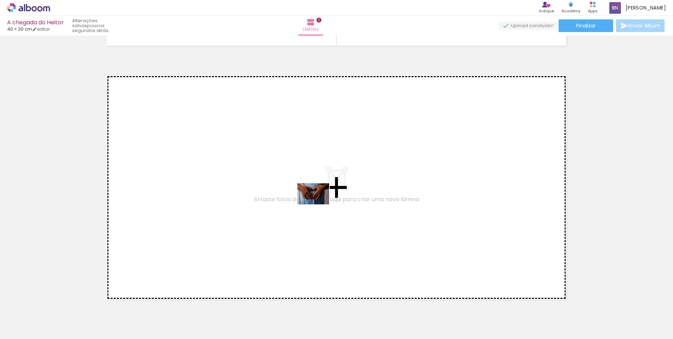
drag, startPoint x: 268, startPoint y: 317, endPoint x: 319, endPoint y: 204, distance: 123.8
click at [319, 204] on quentale-workspace at bounding box center [336, 169] width 673 height 339
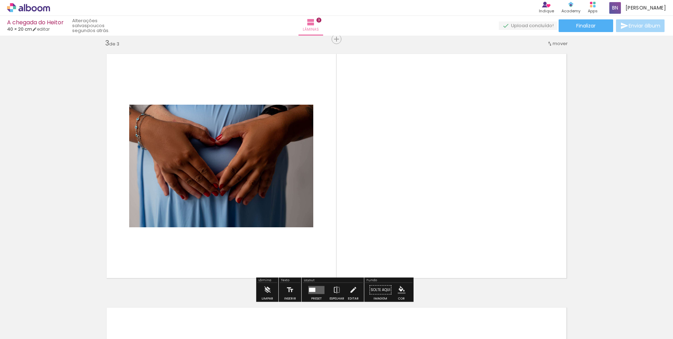
scroll to position [516, 0]
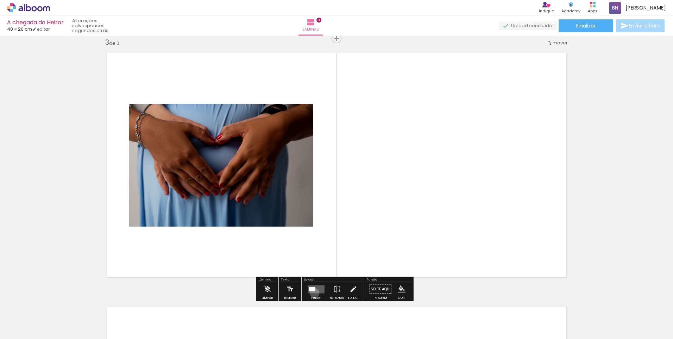
drag, startPoint x: 313, startPoint y: 293, endPoint x: 318, endPoint y: 293, distance: 4.9
click at [313, 292] on quentale-layouter at bounding box center [316, 289] width 16 height 8
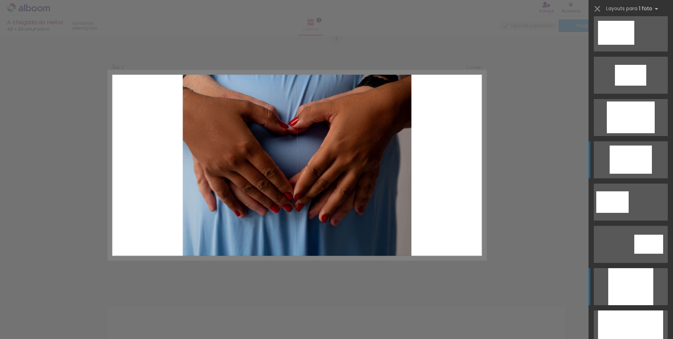
scroll to position [246, 0]
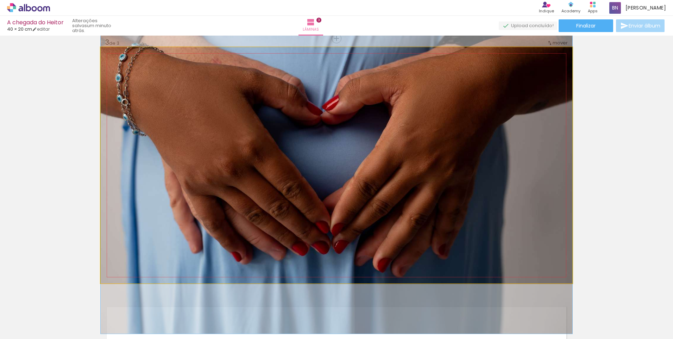
drag, startPoint x: 430, startPoint y: 147, endPoint x: 458, endPoint y: 158, distance: 30.0
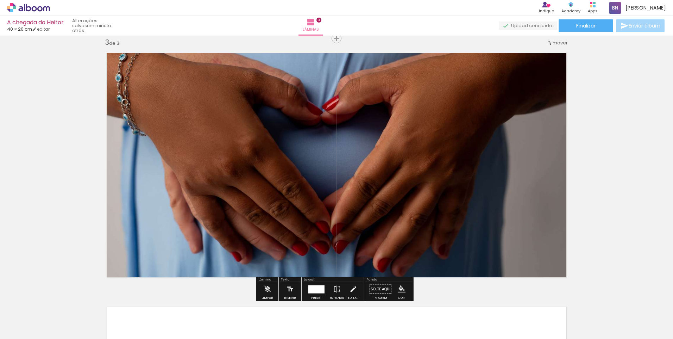
click at [427, 161] on quentale-photo at bounding box center [337, 165] width 472 height 236
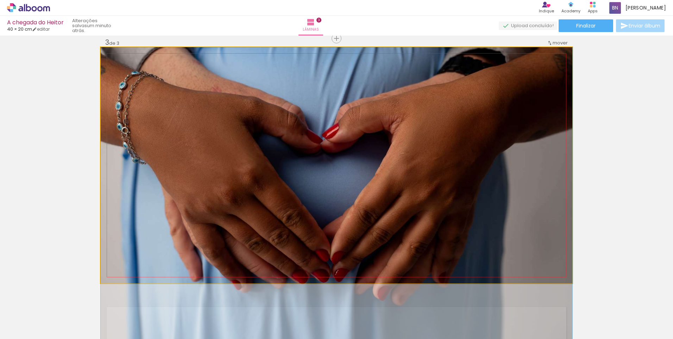
drag, startPoint x: 427, startPoint y: 161, endPoint x: 516, endPoint y: 198, distance: 96.7
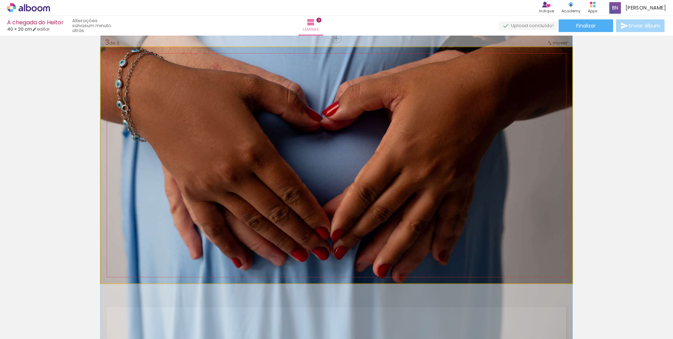
drag, startPoint x: 500, startPoint y: 180, endPoint x: 499, endPoint y: 158, distance: 22.2
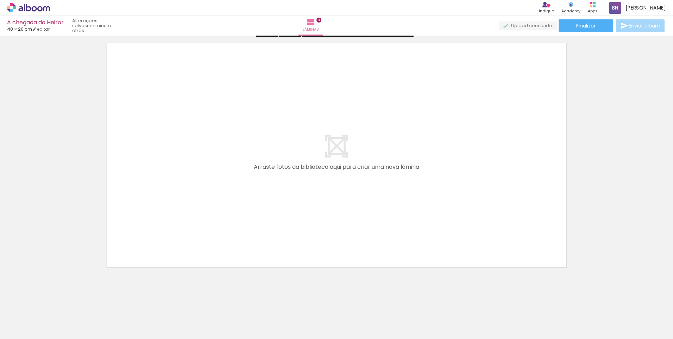
scroll to position [782, 0]
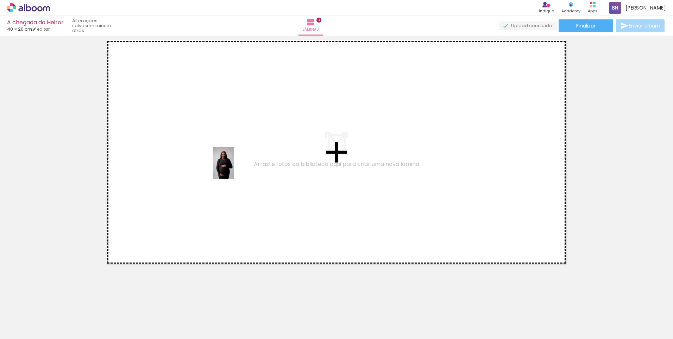
drag, startPoint x: 433, startPoint y: 316, endPoint x: 385, endPoint y: 306, distance: 48.9
click at [219, 163] on quentale-workspace at bounding box center [336, 169] width 673 height 339
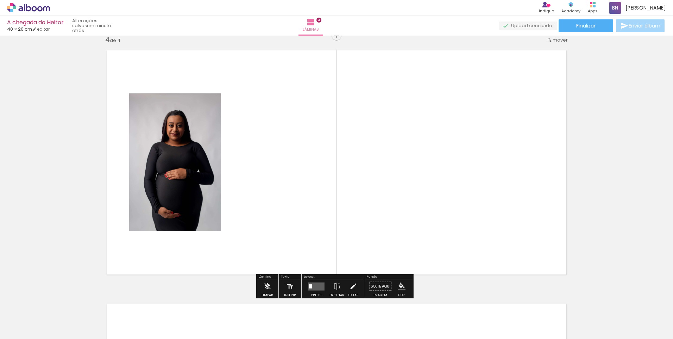
scroll to position [769, 0]
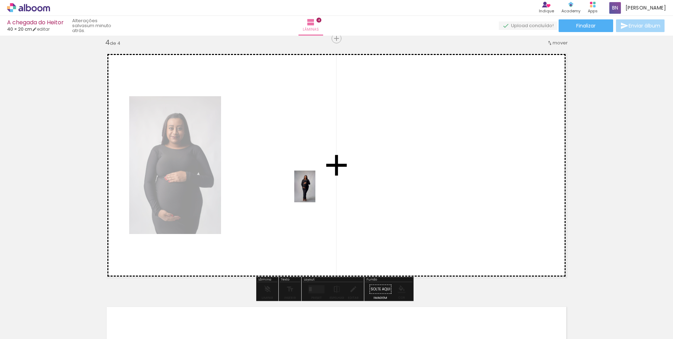
drag, startPoint x: 475, startPoint y: 317, endPoint x: 317, endPoint y: 191, distance: 202.4
click at [317, 191] on quentale-workspace at bounding box center [336, 169] width 673 height 339
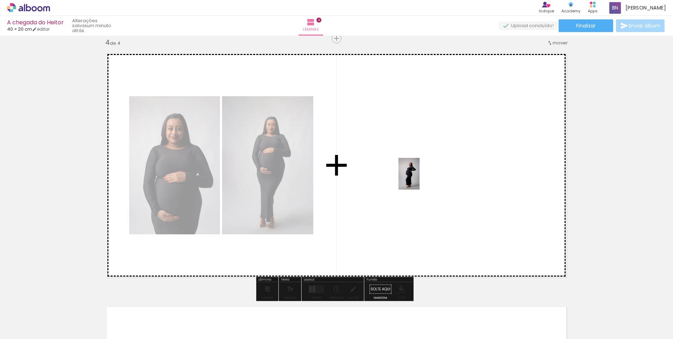
drag, startPoint x: 517, startPoint y: 320, endPoint x: 419, endPoint y: 173, distance: 176.8
click at [419, 173] on quentale-workspace at bounding box center [336, 169] width 673 height 339
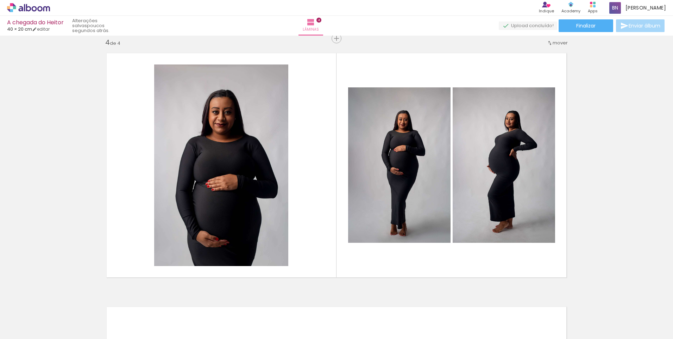
scroll to position [0, 609]
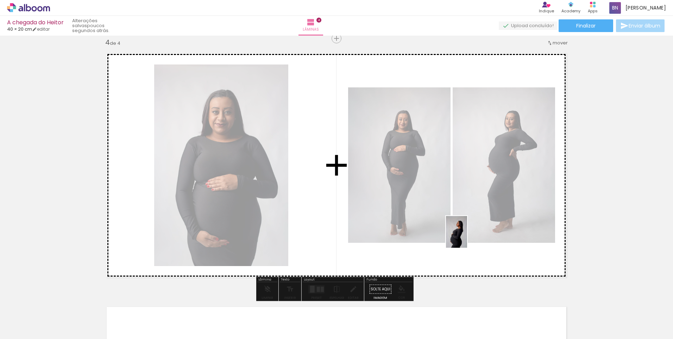
drag, startPoint x: 528, startPoint y: 325, endPoint x: 467, endPoint y: 237, distance: 107.5
click at [467, 237] on quentale-workspace at bounding box center [336, 169] width 673 height 339
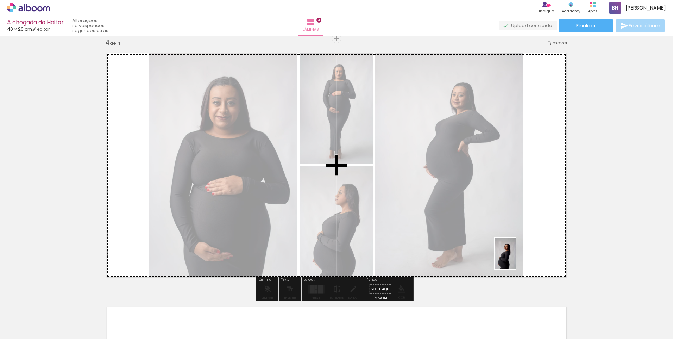
drag, startPoint x: 567, startPoint y: 332, endPoint x: 516, endPoint y: 258, distance: 89.9
click at [516, 258] on quentale-workspace at bounding box center [336, 169] width 673 height 339
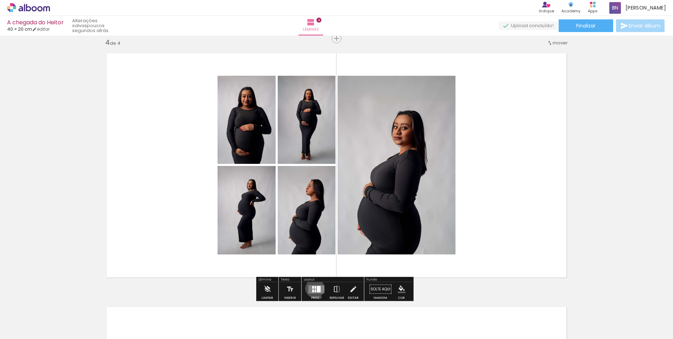
click at [315, 288] on div at bounding box center [315, 286] width 1 height 3
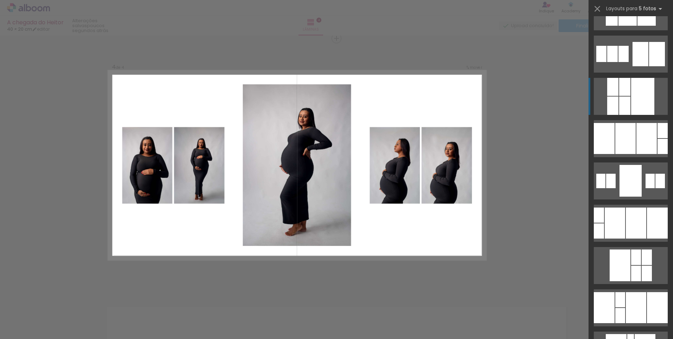
scroll to position [141, 0]
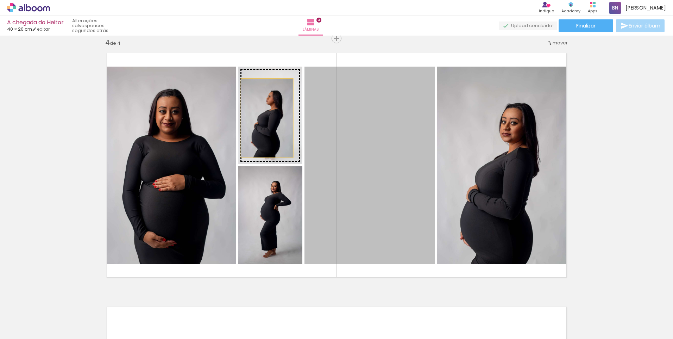
drag, startPoint x: 370, startPoint y: 170, endPoint x: 264, endPoint y: 118, distance: 118.1
click at [0, 0] on slot at bounding box center [0, 0] width 0 height 0
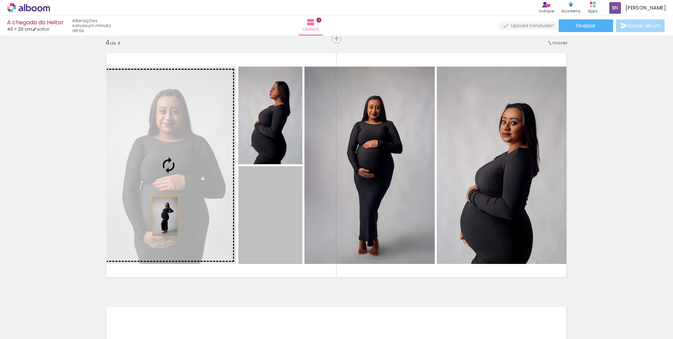
drag, startPoint x: 255, startPoint y: 238, endPoint x: 163, endPoint y: 216, distance: 94.9
click at [0, 0] on slot at bounding box center [0, 0] width 0 height 0
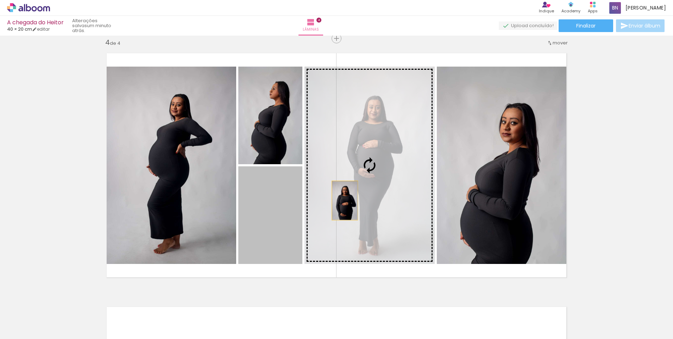
drag, startPoint x: 262, startPoint y: 215, endPoint x: 344, endPoint y: 200, distance: 83.3
click at [0, 0] on slot at bounding box center [0, 0] width 0 height 0
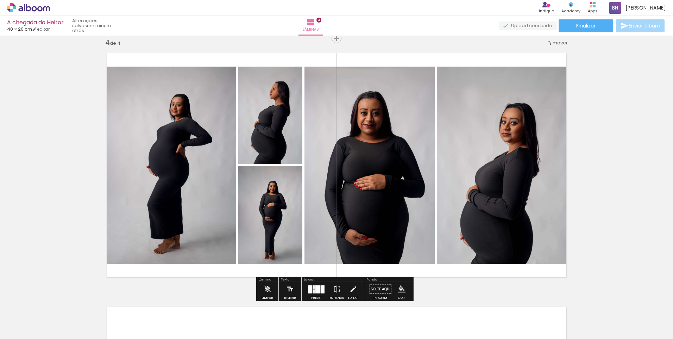
click at [458, 201] on quentale-photo at bounding box center [505, 165] width 136 height 197
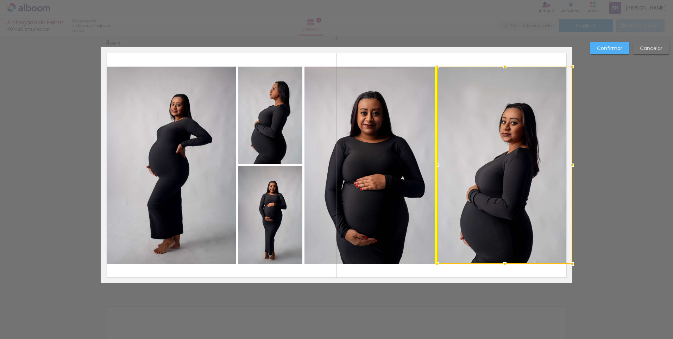
click at [479, 201] on div at bounding box center [505, 165] width 136 height 197
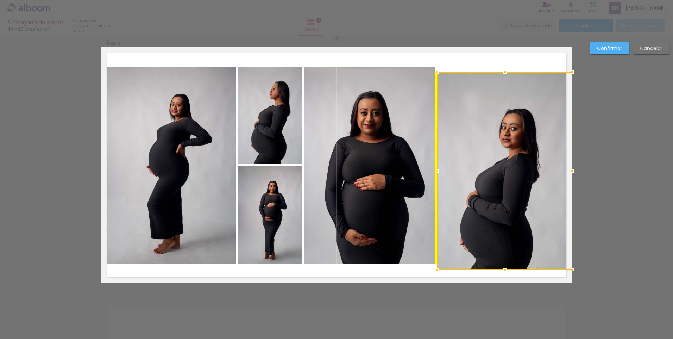
drag, startPoint x: 505, startPoint y: 182, endPoint x: 502, endPoint y: 188, distance: 6.5
click at [502, 188] on div at bounding box center [505, 170] width 136 height 197
click at [0, 0] on slot "Cancelar" at bounding box center [0, 0] width 0 height 0
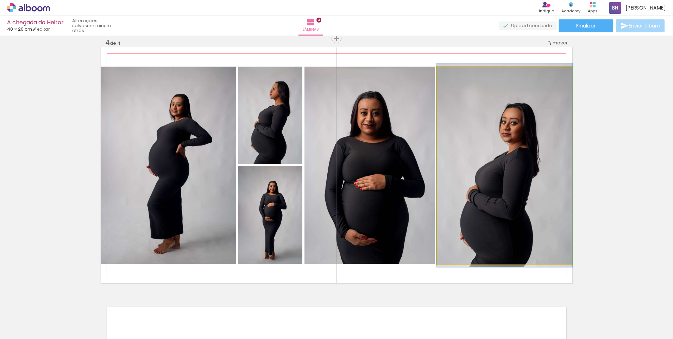
click at [525, 122] on quentale-photo at bounding box center [505, 165] width 136 height 197
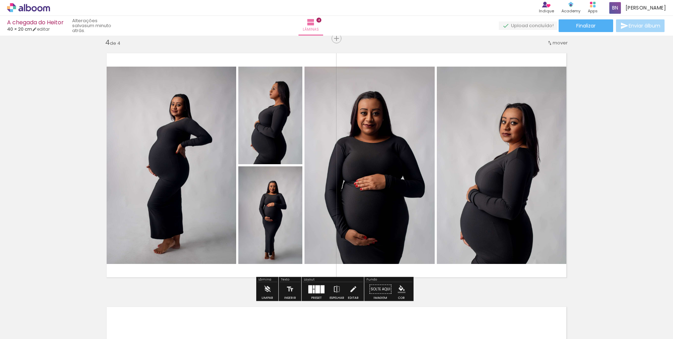
click at [509, 122] on quentale-photo at bounding box center [505, 165] width 136 height 197
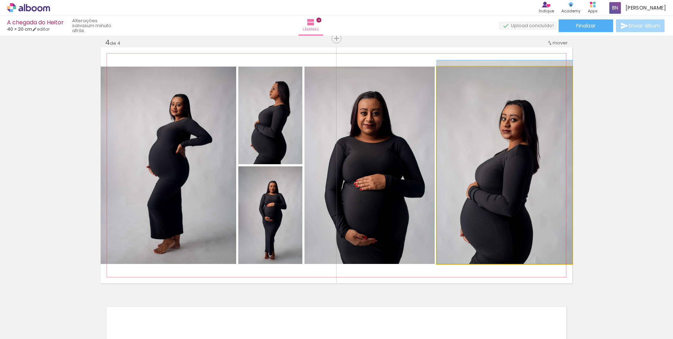
drag, startPoint x: 509, startPoint y: 122, endPoint x: 514, endPoint y: 97, distance: 25.8
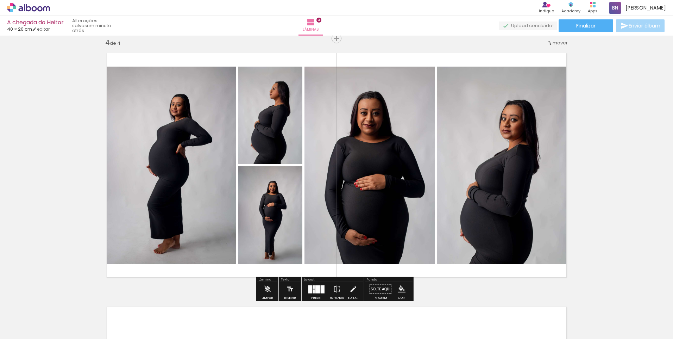
click at [376, 184] on quentale-photo at bounding box center [369, 165] width 130 height 197
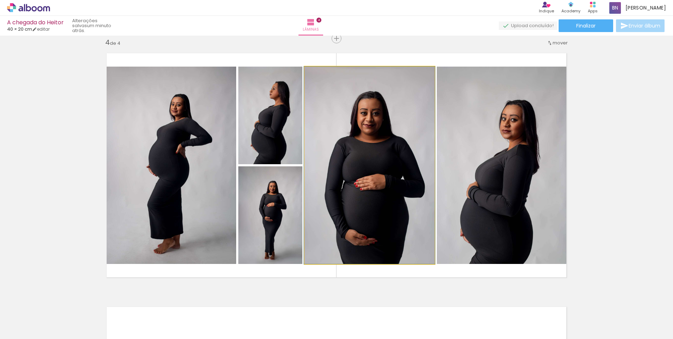
click at [367, 142] on quentale-photo at bounding box center [369, 165] width 130 height 197
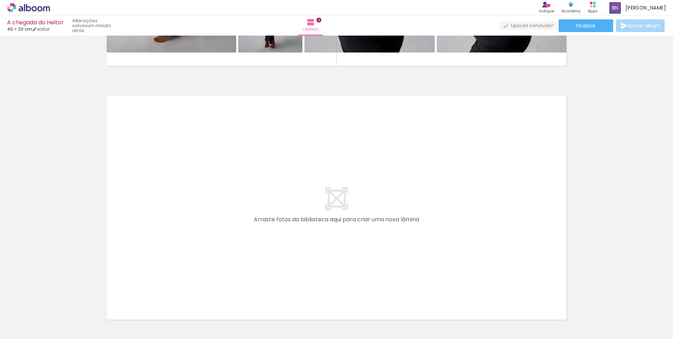
scroll to position [1016, 0]
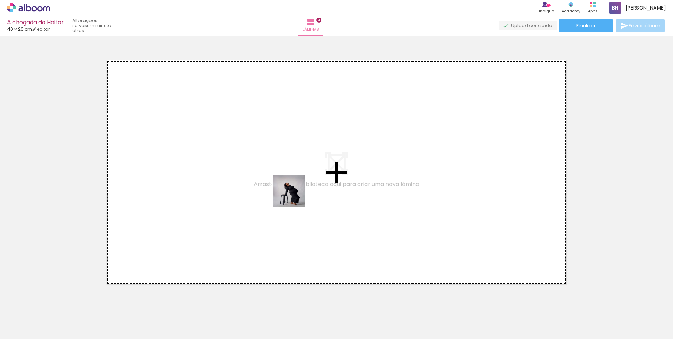
drag, startPoint x: 327, startPoint y: 330, endPoint x: 294, endPoint y: 196, distance: 137.8
click at [294, 196] on quentale-workspace at bounding box center [336, 169] width 673 height 339
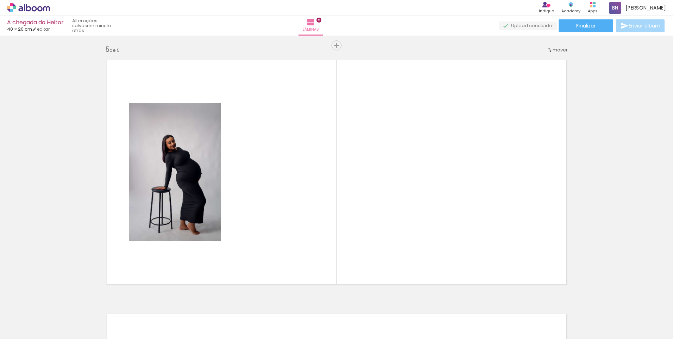
scroll to position [1023, 0]
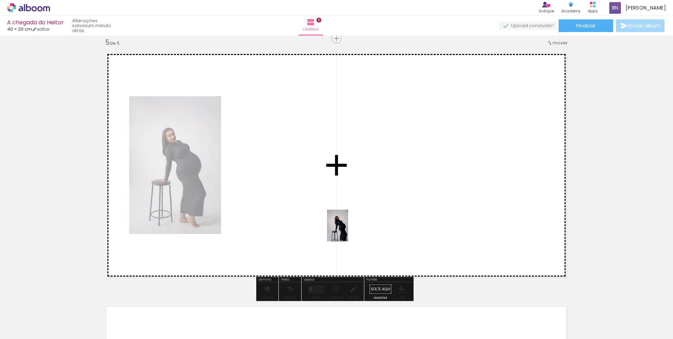
drag, startPoint x: 367, startPoint y: 323, endPoint x: 347, endPoint y: 224, distance: 101.1
click at [347, 224] on quentale-workspace at bounding box center [336, 169] width 673 height 339
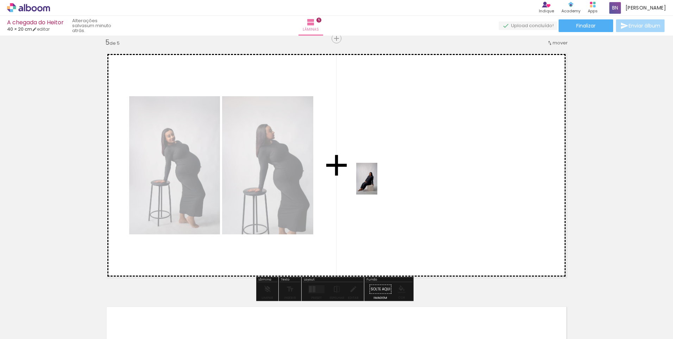
drag, startPoint x: 415, startPoint y: 329, endPoint x: 377, endPoint y: 184, distance: 150.6
click at [377, 184] on quentale-workspace at bounding box center [336, 169] width 673 height 339
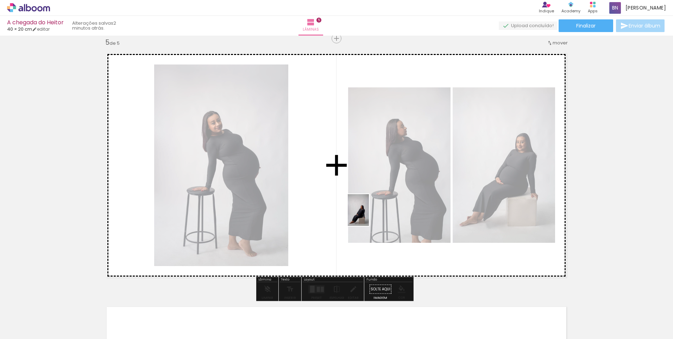
drag, startPoint x: 451, startPoint y: 328, endPoint x: 369, endPoint y: 215, distance: 140.4
click at [369, 215] on quentale-workspace at bounding box center [336, 169] width 673 height 339
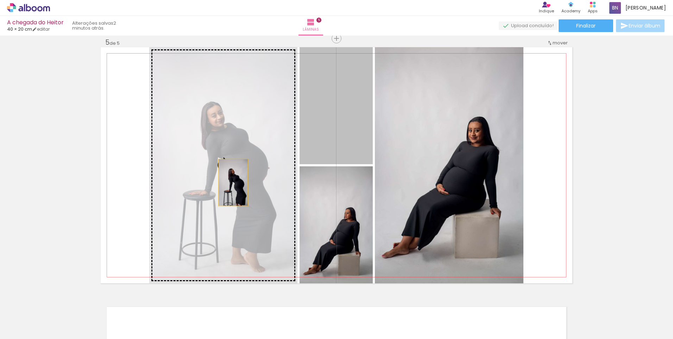
drag, startPoint x: 338, startPoint y: 143, endPoint x: 231, endPoint y: 182, distance: 114.6
click at [0, 0] on slot at bounding box center [0, 0] width 0 height 0
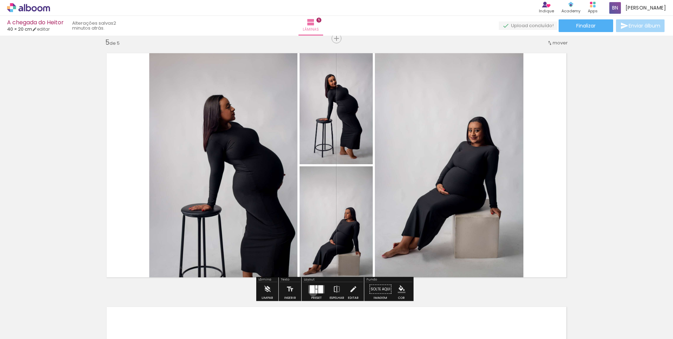
click at [312, 292] on div at bounding box center [312, 289] width 5 height 8
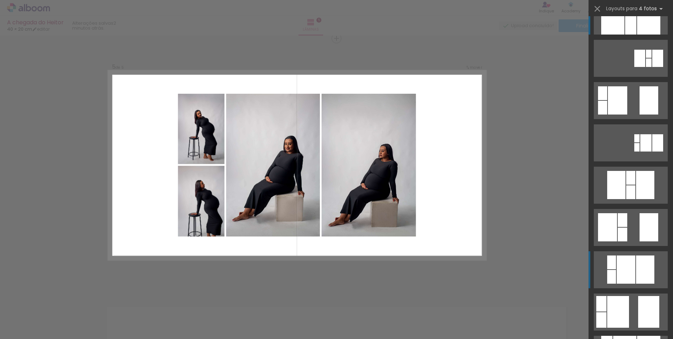
scroll to position [35, 0]
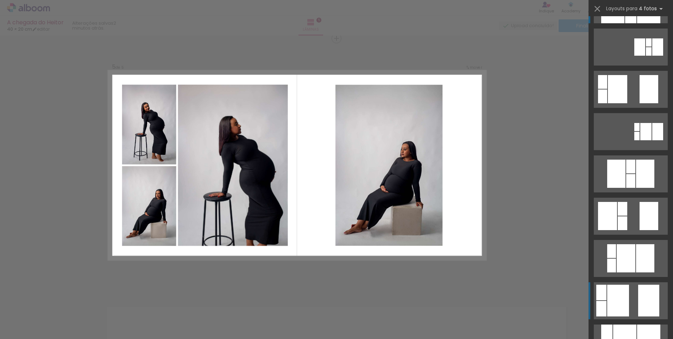
click at [646, 56] on div at bounding box center [649, 51] width 6 height 8
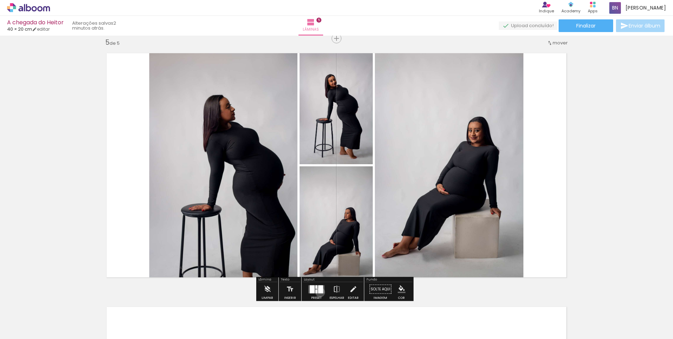
click at [319, 292] on div at bounding box center [320, 289] width 5 height 8
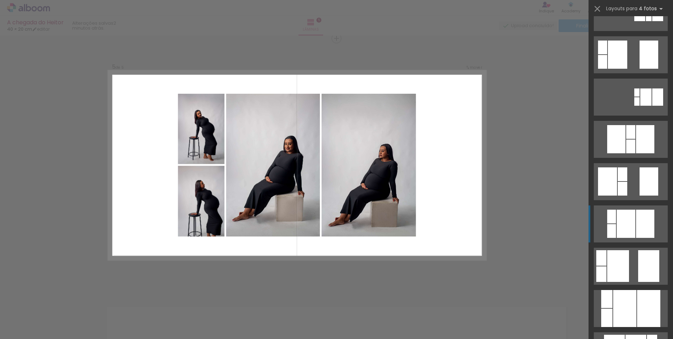
scroll to position [70, 0]
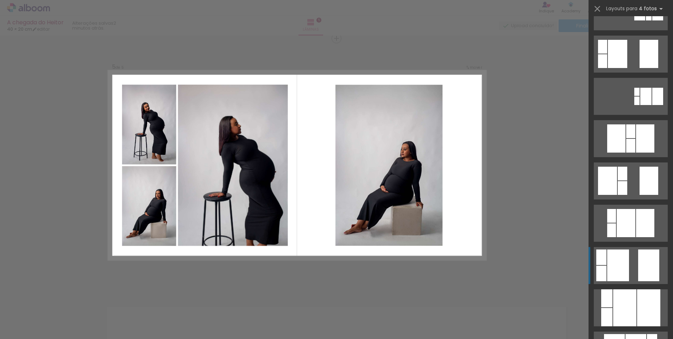
click at [646, 20] on div at bounding box center [649, 16] width 6 height 8
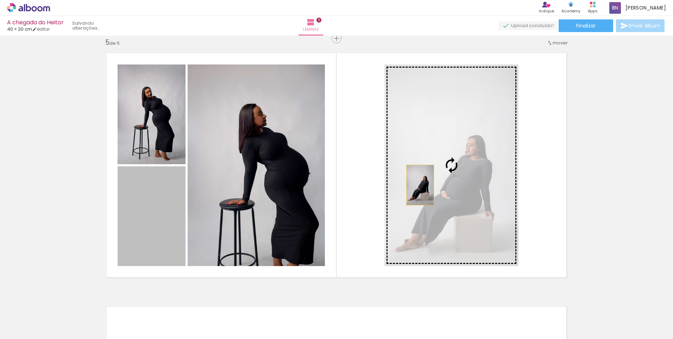
drag, startPoint x: 145, startPoint y: 221, endPoint x: 417, endPoint y: 185, distance: 274.6
click at [0, 0] on slot at bounding box center [0, 0] width 0 height 0
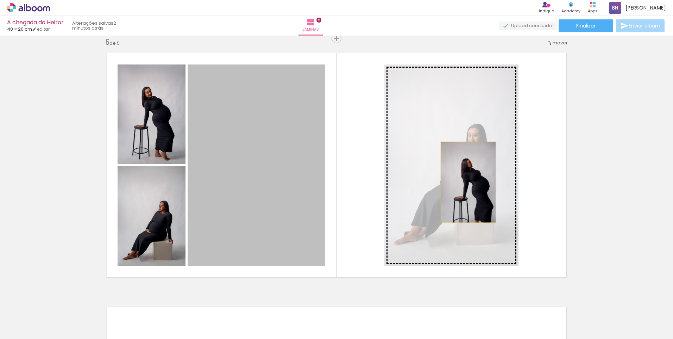
drag, startPoint x: 264, startPoint y: 169, endPoint x: 466, endPoint y: 182, distance: 202.5
click at [0, 0] on slot at bounding box center [0, 0] width 0 height 0
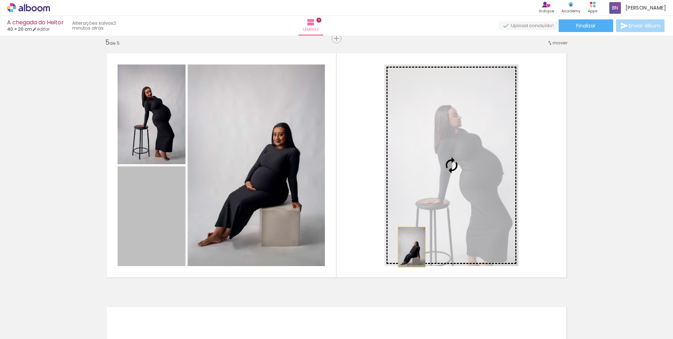
drag, startPoint x: 328, startPoint y: 252, endPoint x: 410, endPoint y: 246, distance: 82.2
click at [0, 0] on slot at bounding box center [0, 0] width 0 height 0
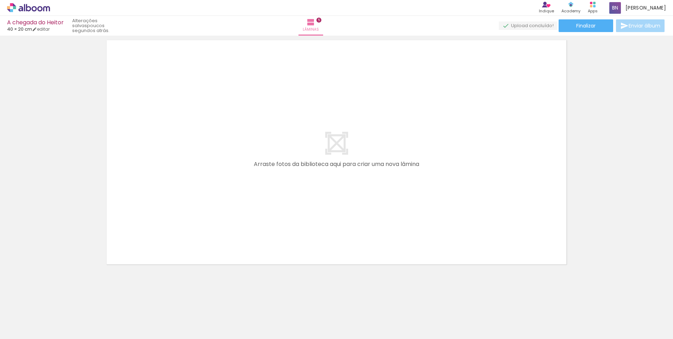
scroll to position [0, 609]
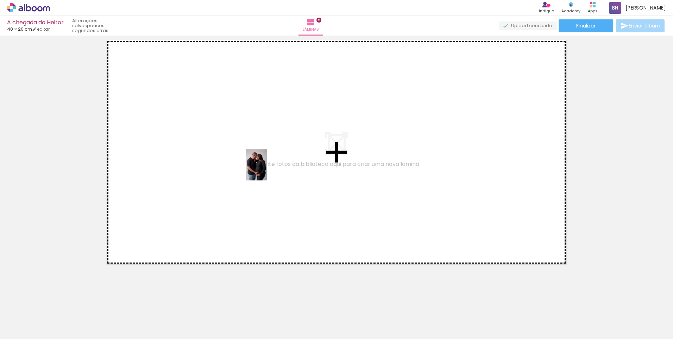
drag, startPoint x: 288, startPoint y: 322, endPoint x: 267, endPoint y: 169, distance: 153.9
click at [267, 169] on quentale-workspace at bounding box center [336, 169] width 673 height 339
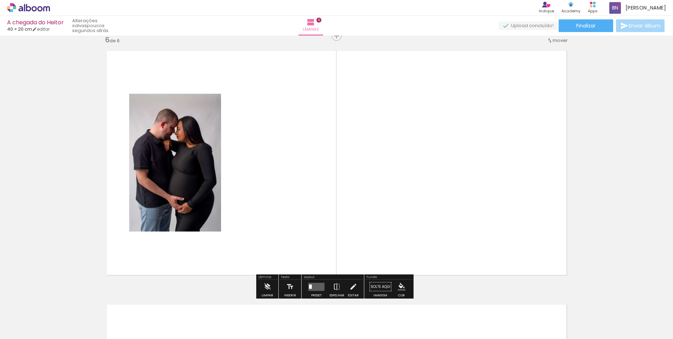
scroll to position [1276, 0]
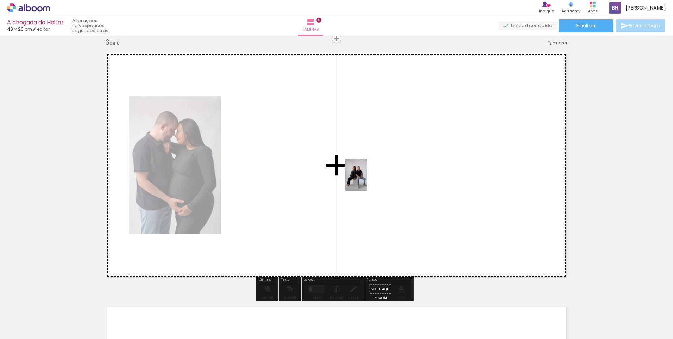
drag, startPoint x: 472, startPoint y: 309, endPoint x: 362, endPoint y: 177, distance: 171.4
click at [363, 178] on quentale-workspace at bounding box center [336, 169] width 673 height 339
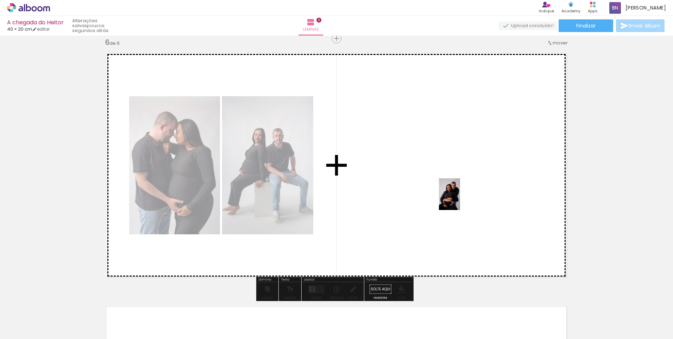
drag, startPoint x: 607, startPoint y: 318, endPoint x: 451, endPoint y: 188, distance: 202.4
click at [451, 188] on quentale-workspace at bounding box center [336, 169] width 673 height 339
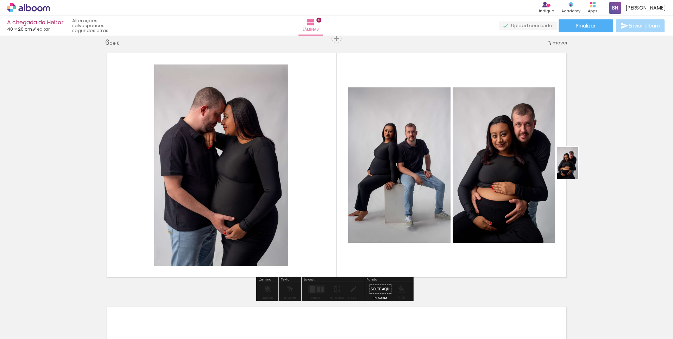
drag, startPoint x: 644, startPoint y: 318, endPoint x: 578, endPoint y: 166, distance: 165.8
click at [578, 166] on quentale-workspace at bounding box center [336, 169] width 673 height 339
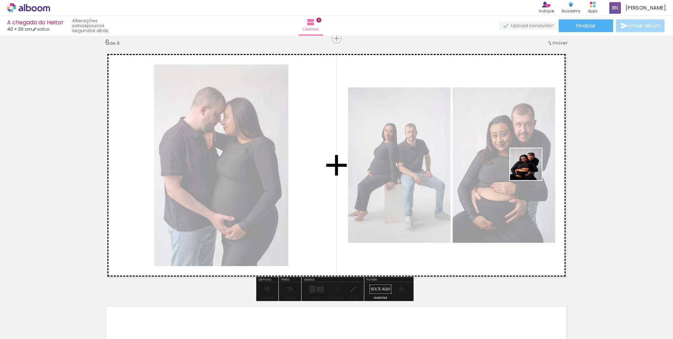
drag, startPoint x: 648, startPoint y: 315, endPoint x: 530, endPoint y: 167, distance: 189.1
click at [530, 167] on quentale-workspace at bounding box center [336, 169] width 673 height 339
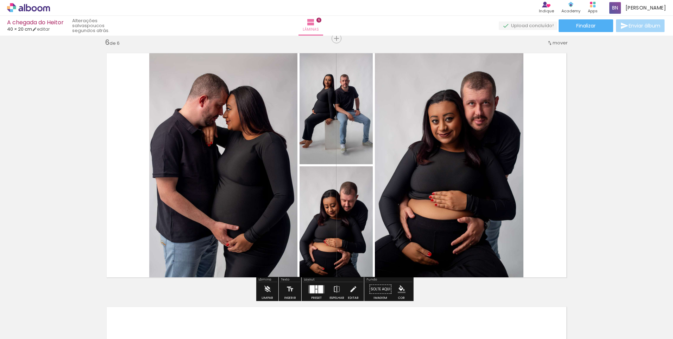
click at [315, 290] on div at bounding box center [316, 291] width 2 height 4
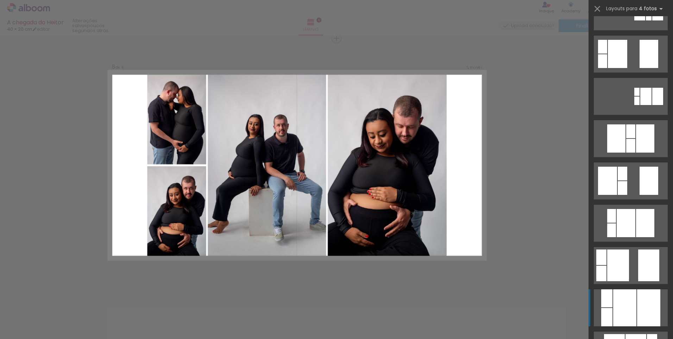
scroll to position [141, 0]
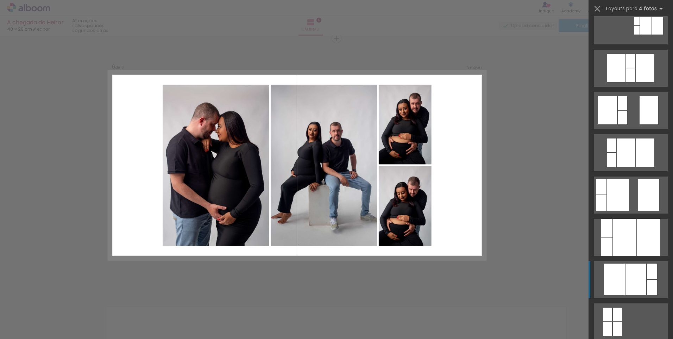
click at [635, 68] on div at bounding box center [630, 61] width 9 height 14
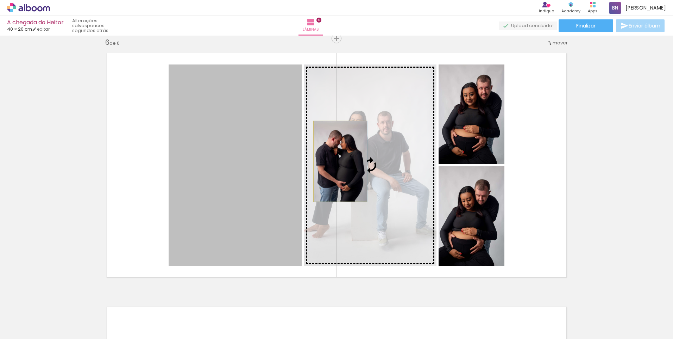
drag, startPoint x: 204, startPoint y: 176, endPoint x: 338, endPoint y: 161, distance: 134.9
click at [0, 0] on slot at bounding box center [0, 0] width 0 height 0
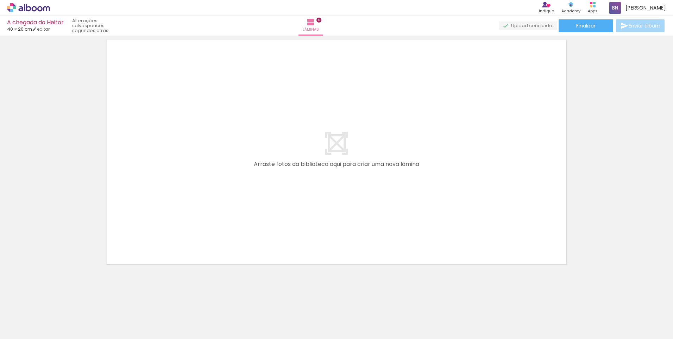
scroll to position [0, 21]
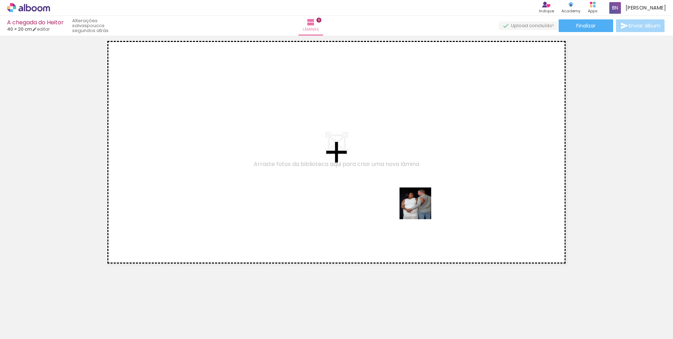
drag, startPoint x: 480, startPoint y: 312, endPoint x: 410, endPoint y: 189, distance: 141.2
click at [410, 189] on quentale-workspace at bounding box center [336, 169] width 673 height 339
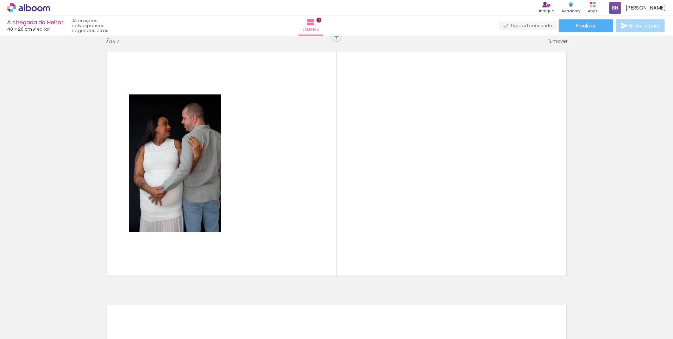
scroll to position [1529, 0]
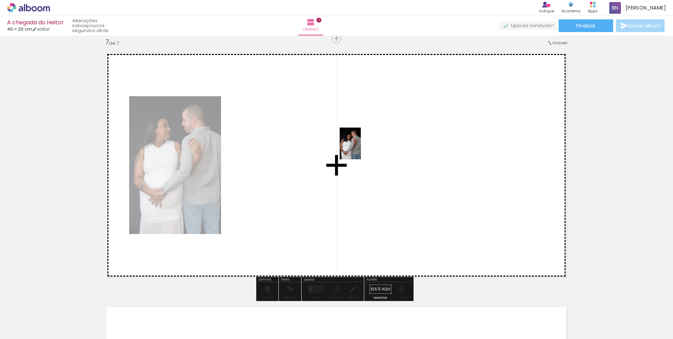
drag, startPoint x: 447, startPoint y: 312, endPoint x: 361, endPoint y: 149, distance: 185.2
click at [361, 149] on quentale-workspace at bounding box center [336, 169] width 673 height 339
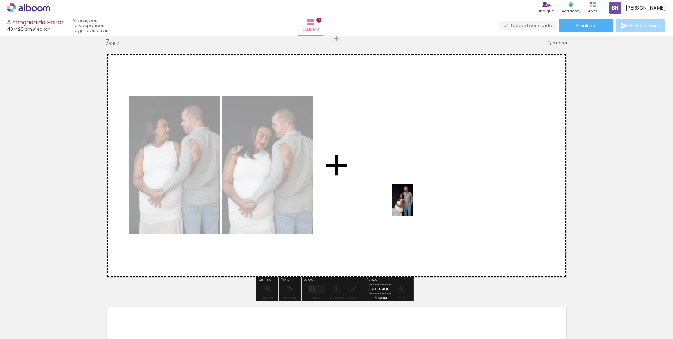
drag, startPoint x: 405, startPoint y: 323, endPoint x: 396, endPoint y: 287, distance: 37.7
click at [413, 200] on quentale-workspace at bounding box center [336, 169] width 673 height 339
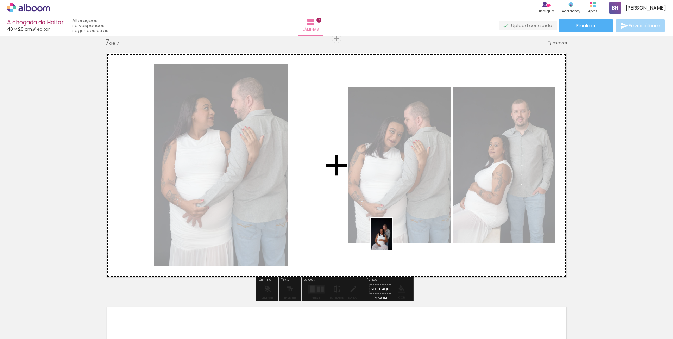
drag, startPoint x: 373, startPoint y: 328, endPoint x: 394, endPoint y: 234, distance: 96.9
click at [394, 234] on quentale-workspace at bounding box center [336, 169] width 673 height 339
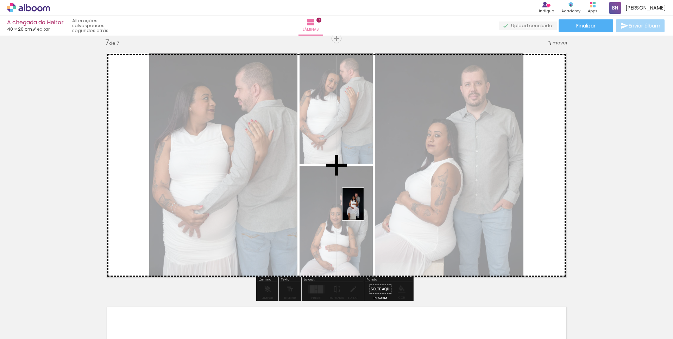
drag, startPoint x: 327, startPoint y: 323, endPoint x: 364, endPoint y: 209, distance: 119.4
click at [364, 209] on quentale-workspace at bounding box center [336, 169] width 673 height 339
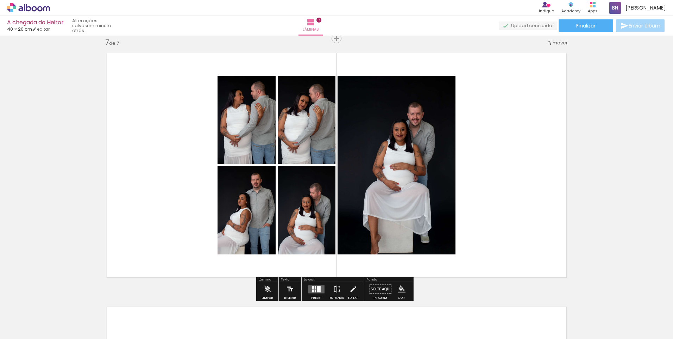
click at [310, 288] on quentale-layouter at bounding box center [316, 289] width 16 height 8
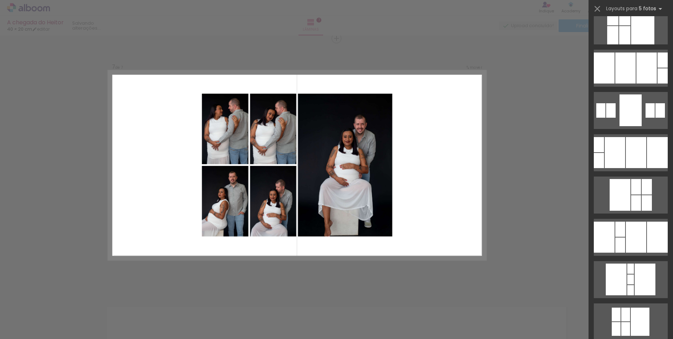
scroll to position [0, 0]
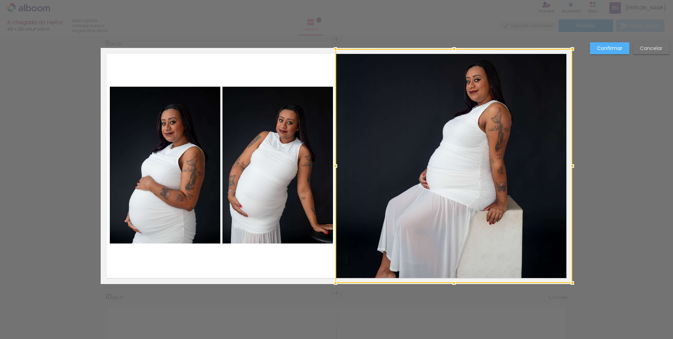
scroll to position [2036, 0]
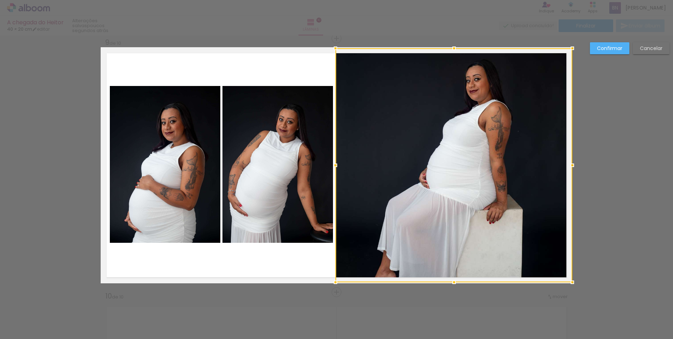
click at [475, 206] on div at bounding box center [453, 165] width 237 height 234
click at [0, 0] on slot "Confirmar" at bounding box center [0, 0] width 0 height 0
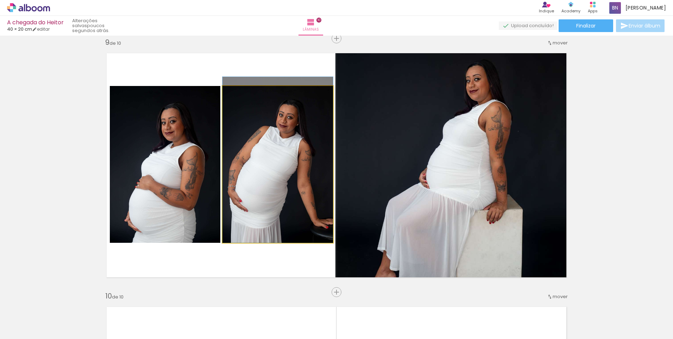
drag, startPoint x: 270, startPoint y: 195, endPoint x: 268, endPoint y: 188, distance: 7.5
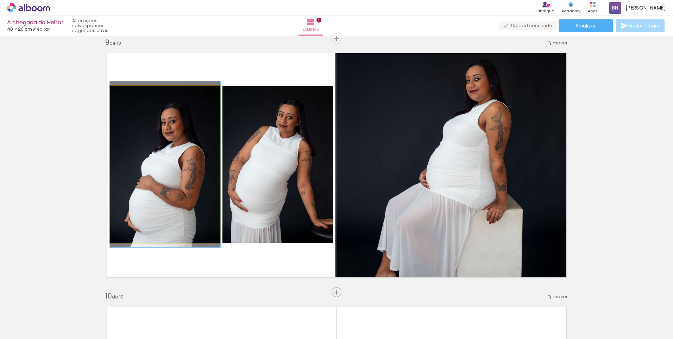
click at [184, 184] on quentale-photo at bounding box center [165, 164] width 111 height 157
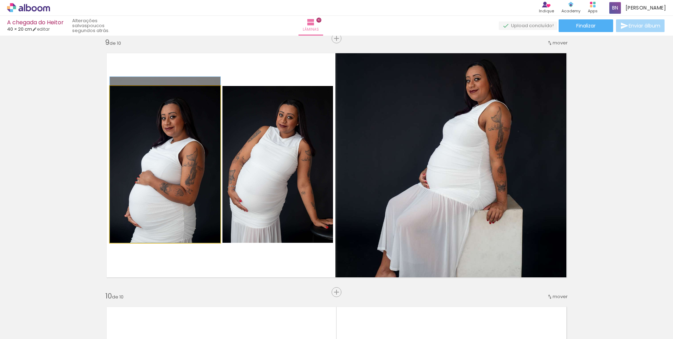
drag, startPoint x: 184, startPoint y: 184, endPoint x: 185, endPoint y: 172, distance: 11.7
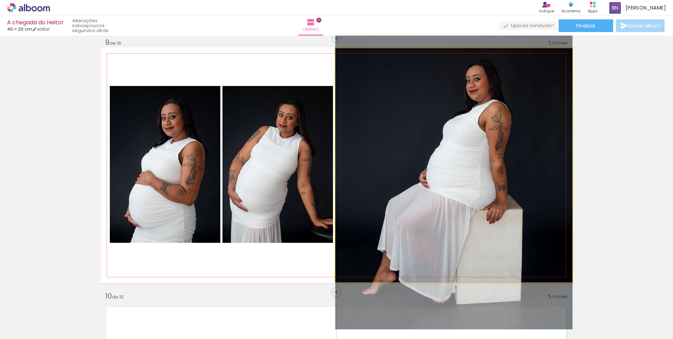
click at [487, 163] on quentale-photo at bounding box center [453, 165] width 237 height 234
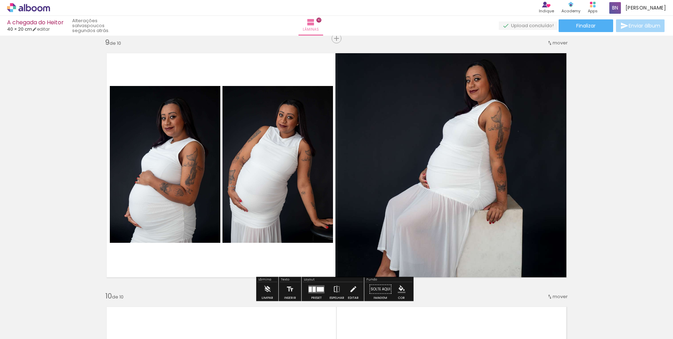
click at [367, 98] on quentale-photo at bounding box center [453, 165] width 237 height 234
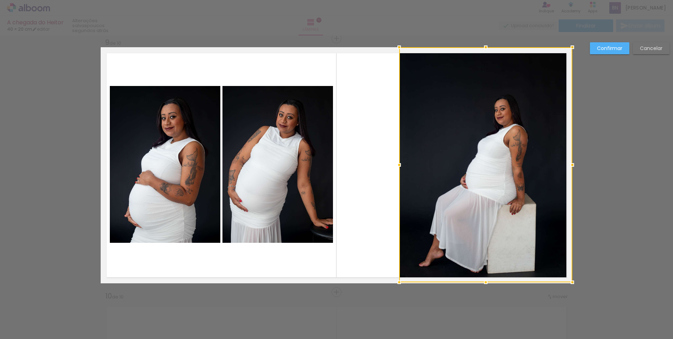
drag, startPoint x: 338, startPoint y: 55, endPoint x: 392, endPoint y: 25, distance: 62.3
click at [392, 0] on div "A chegada do Heitor 40 × 20 cm editar poucos segundos atrás. Lâminas 10 Finaliz…" at bounding box center [336, 0] width 673 height 0
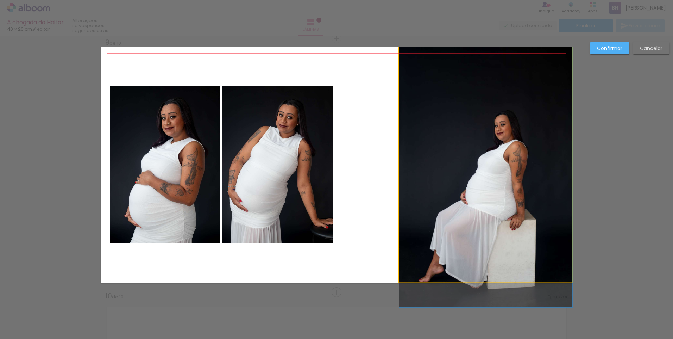
drag, startPoint x: 472, startPoint y: 123, endPoint x: 433, endPoint y: 159, distance: 53.5
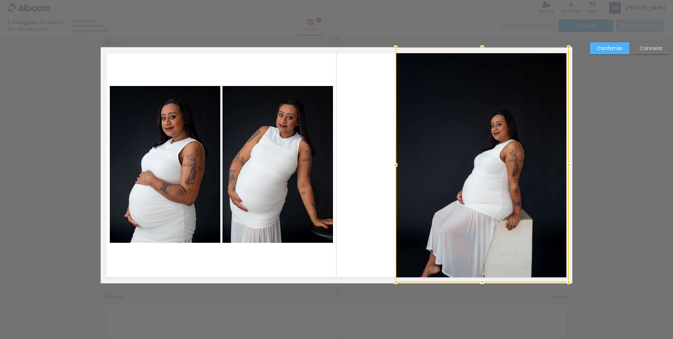
drag, startPoint x: 477, startPoint y: 225, endPoint x: 474, endPoint y: 171, distance: 54.3
click at [474, 170] on div at bounding box center [482, 164] width 173 height 235
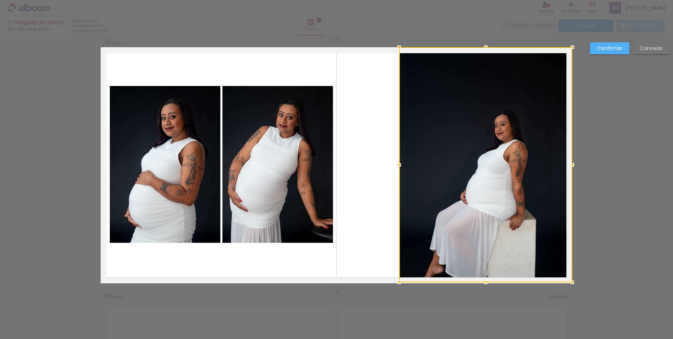
drag, startPoint x: 486, startPoint y: 161, endPoint x: 492, endPoint y: 124, distance: 37.5
click at [492, 124] on div at bounding box center [485, 164] width 173 height 235
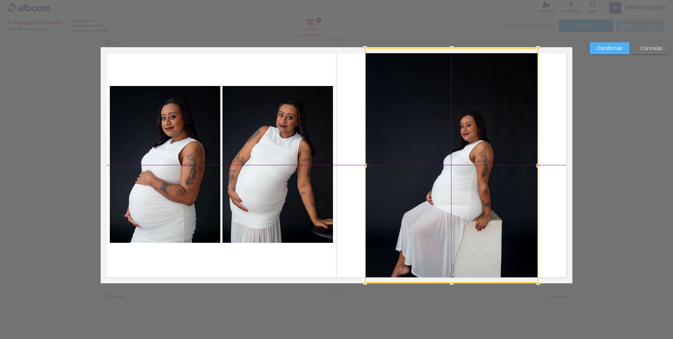
drag, startPoint x: 488, startPoint y: 161, endPoint x: 448, endPoint y: 157, distance: 39.2
click at [448, 157] on div at bounding box center [451, 165] width 173 height 235
click at [451, 134] on div at bounding box center [451, 165] width 173 height 235
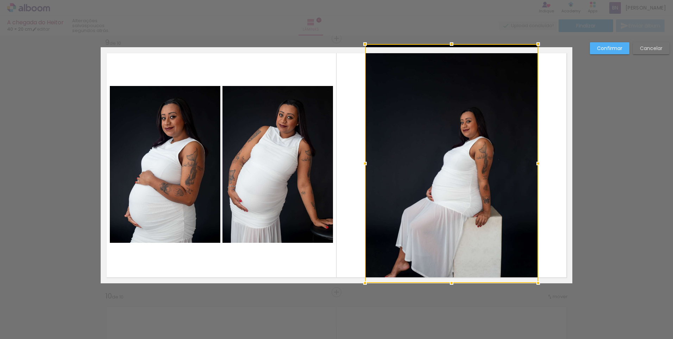
drag, startPoint x: 455, startPoint y: 47, endPoint x: 469, endPoint y: 6, distance: 43.2
click at [469, 0] on div "A chegada do Heitor 40 × 20 cm editar poucos segundos atrás. Lâminas 10 Finaliz…" at bounding box center [336, 0] width 673 height 0
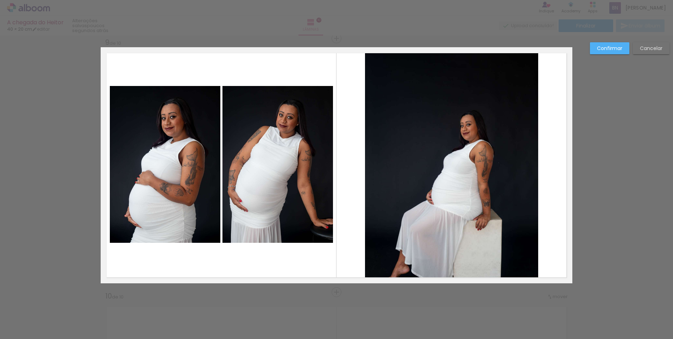
click at [528, 86] on quentale-photo at bounding box center [451, 165] width 173 height 236
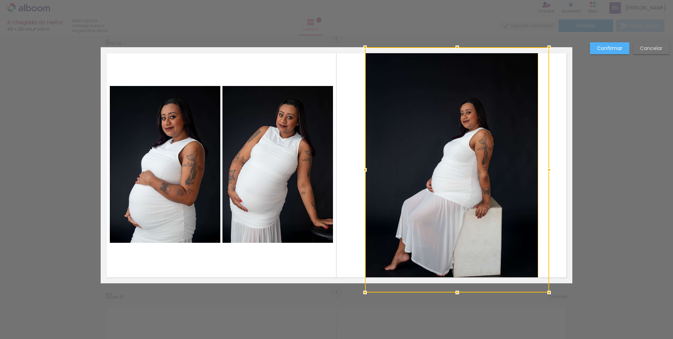
drag, startPoint x: 537, startPoint y: 47, endPoint x: 556, endPoint y: 24, distance: 30.0
click at [556, 0] on div "A chegada do Heitor 40 × 20 cm editar poucos segundos atrás. Lâminas 10 Finaliz…" at bounding box center [336, 0] width 673 height 0
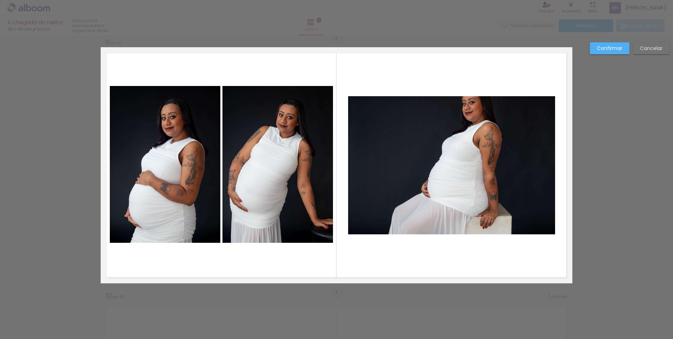
click at [403, 209] on quentale-photo at bounding box center [451, 165] width 207 height 138
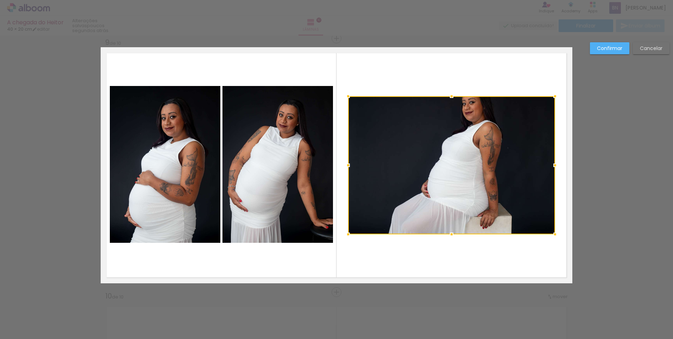
click at [403, 209] on div at bounding box center [451, 165] width 207 height 138
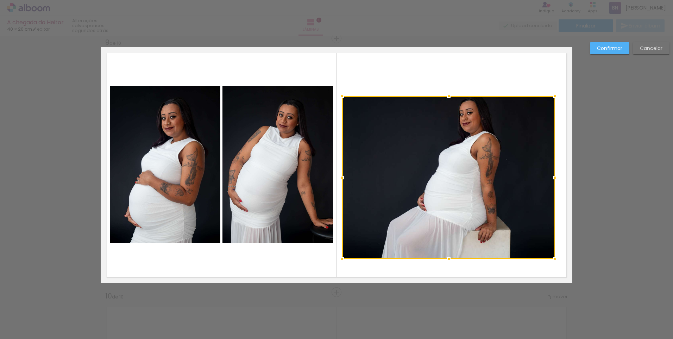
drag, startPoint x: 348, startPoint y: 235, endPoint x: 342, endPoint y: 320, distance: 85.1
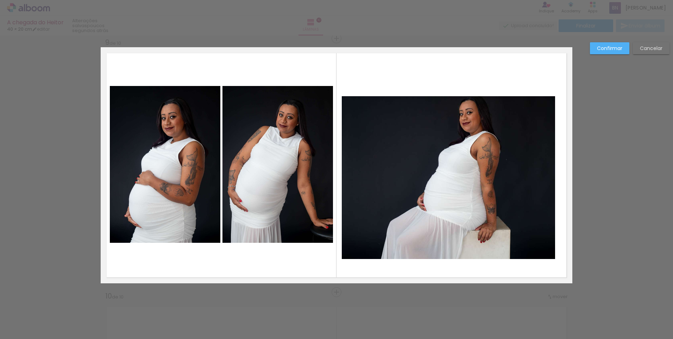
click at [451, 100] on quentale-photo at bounding box center [448, 177] width 213 height 163
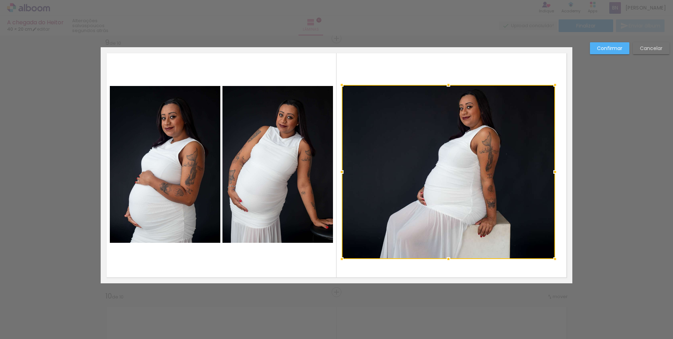
drag, startPoint x: 446, startPoint y: 95, endPoint x: 455, endPoint y: -6, distance: 102.1
click at [455, 0] on html "link( href="../../bower_components/polymer/polymer.html" rel="import" ) picture…" at bounding box center [336, 169] width 673 height 339
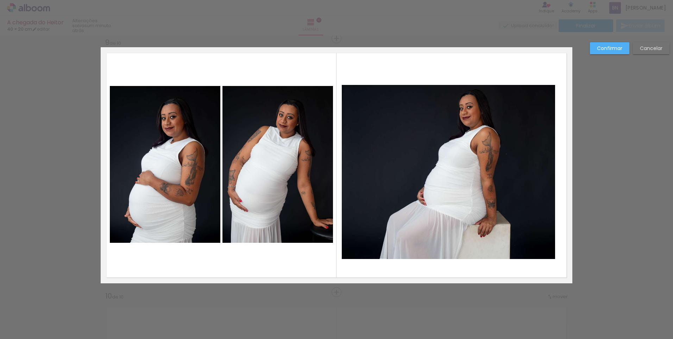
click at [461, 169] on quentale-photo at bounding box center [448, 172] width 213 height 174
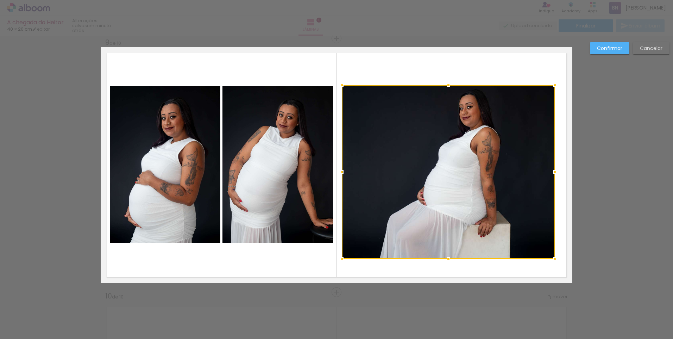
click at [454, 168] on div at bounding box center [448, 172] width 213 height 174
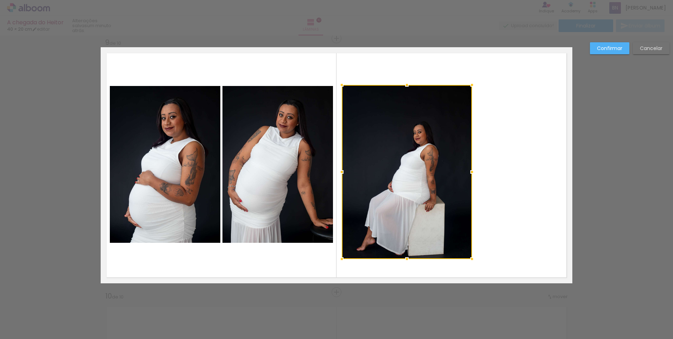
drag, startPoint x: 552, startPoint y: 174, endPoint x: 469, endPoint y: 139, distance: 90.1
click at [469, 139] on div at bounding box center [407, 172] width 130 height 174
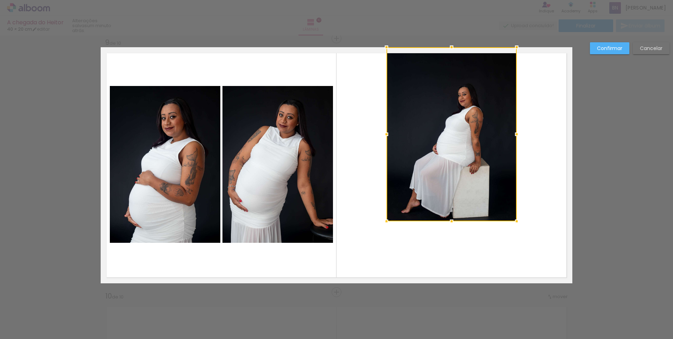
drag, startPoint x: 419, startPoint y: 150, endPoint x: 465, endPoint y: 111, distance: 60.3
click at [465, 111] on div at bounding box center [452, 134] width 130 height 174
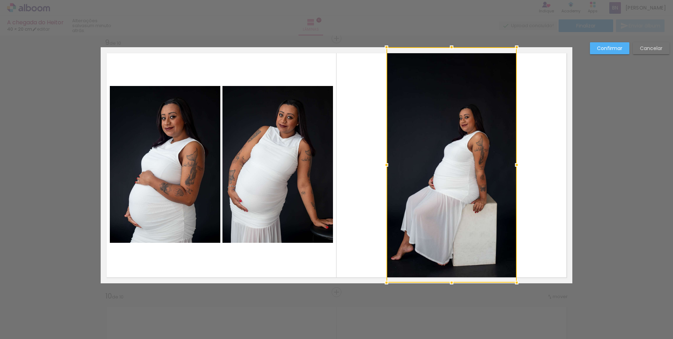
drag, startPoint x: 451, startPoint y: 221, endPoint x: 441, endPoint y: 278, distance: 58.2
click at [441, 278] on div at bounding box center [452, 164] width 130 height 235
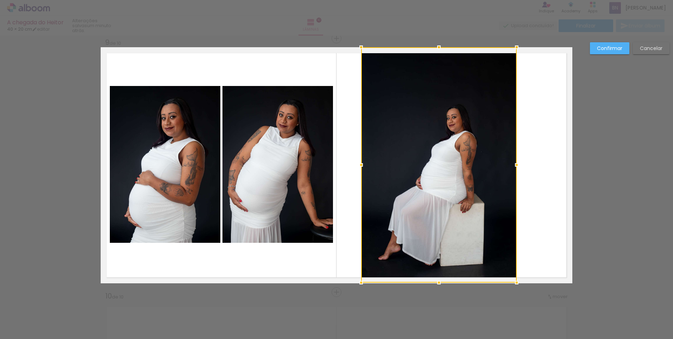
drag, startPoint x: 384, startPoint y: 163, endPoint x: 359, endPoint y: 162, distance: 25.4
click at [359, 162] on div at bounding box center [361, 165] width 14 height 14
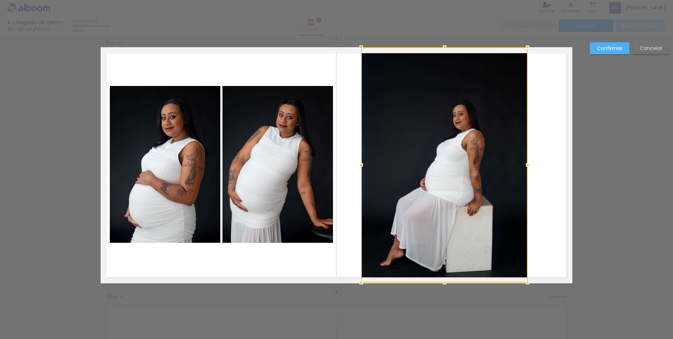
drag, startPoint x: 513, startPoint y: 164, endPoint x: 524, endPoint y: 165, distance: 11.0
click at [524, 165] on div at bounding box center [528, 165] width 14 height 14
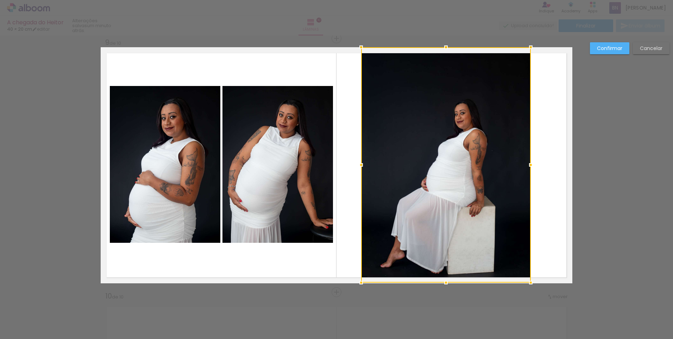
click at [527, 163] on div at bounding box center [531, 165] width 14 height 14
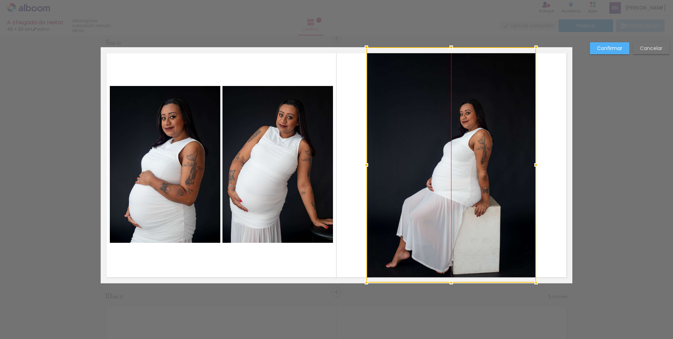
drag, startPoint x: 483, startPoint y: 173, endPoint x: 488, endPoint y: 161, distance: 12.9
click at [488, 161] on div at bounding box center [451, 164] width 170 height 235
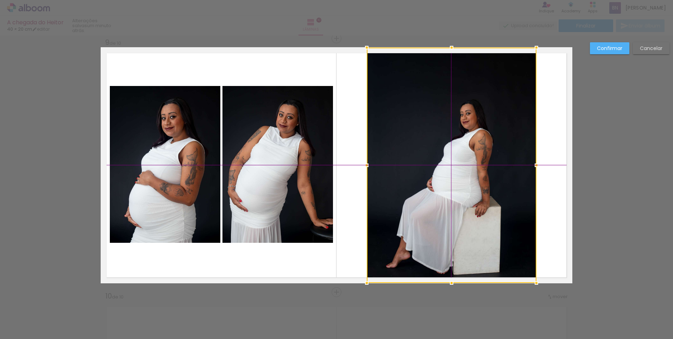
drag, startPoint x: 487, startPoint y: 167, endPoint x: 491, endPoint y: 164, distance: 4.9
click at [491, 164] on div at bounding box center [452, 165] width 170 height 235
click at [0, 0] on slot "Confirmar" at bounding box center [0, 0] width 0 height 0
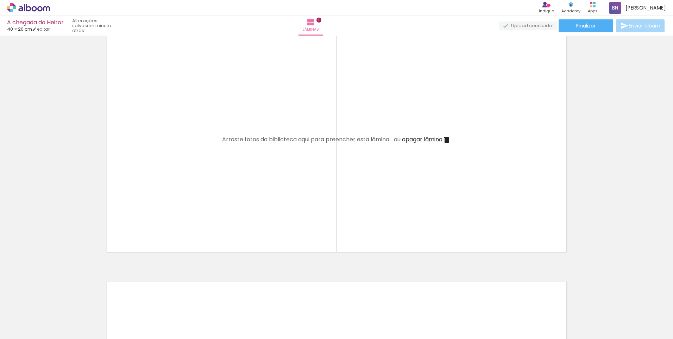
scroll to position [2318, 0]
click at [576, 23] on span "Finalizar" at bounding box center [585, 25] width 19 height 5
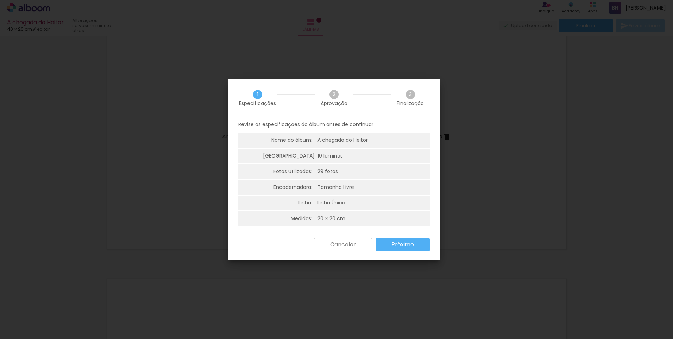
click at [403, 239] on paper-button "Próximo" at bounding box center [403, 244] width 54 height 13
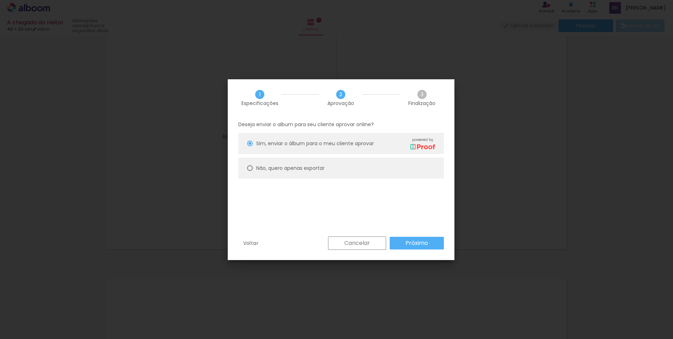
click at [430, 243] on paper-button "Próximo" at bounding box center [417, 243] width 54 height 13
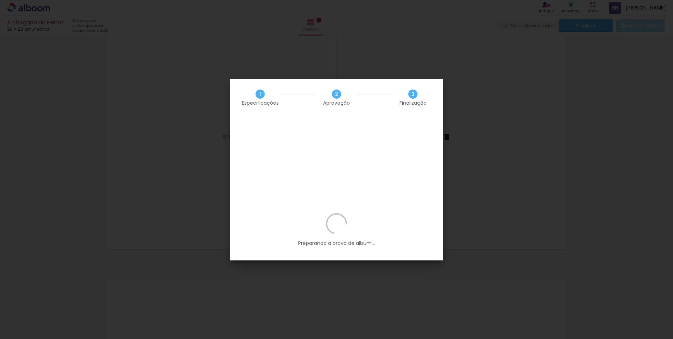
scroll to position [0, 0]
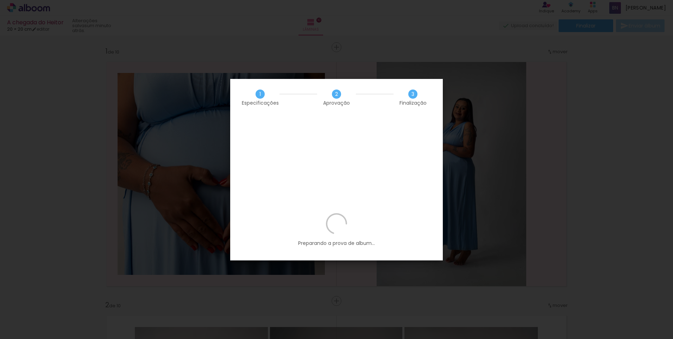
scroll to position [2318, 0]
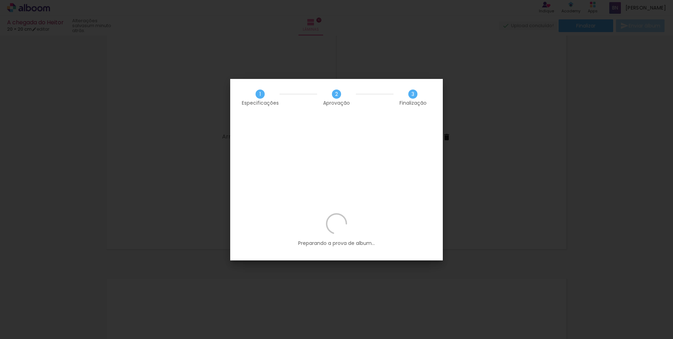
click at [316, 213] on div "Preparando a prova de album..." at bounding box center [336, 236] width 213 height 47
click at [313, 213] on div "Preparando a prova de album..." at bounding box center [336, 236] width 213 height 47
click at [554, 124] on iron-overlay-backdrop at bounding box center [336, 169] width 673 height 339
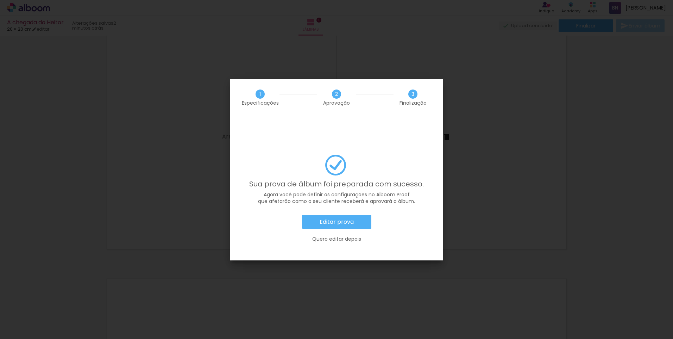
click at [0, 0] on slot "Quero editar depois" at bounding box center [0, 0] width 0 height 0
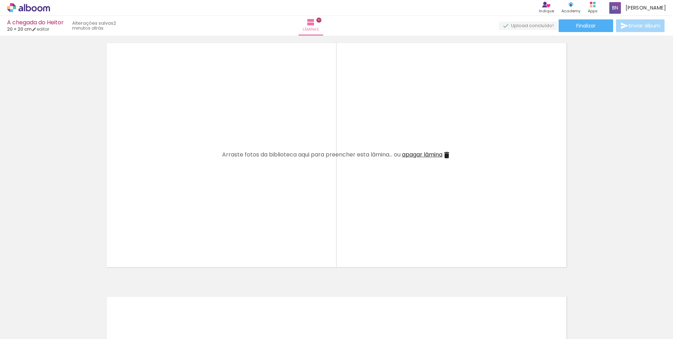
scroll to position [2204, 0]
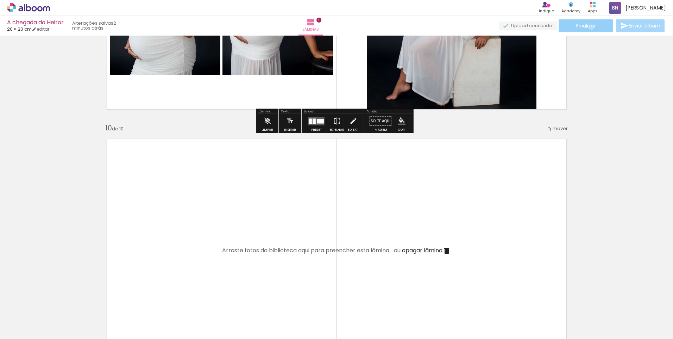
click at [589, 27] on span "Finalizar" at bounding box center [585, 25] width 19 height 5
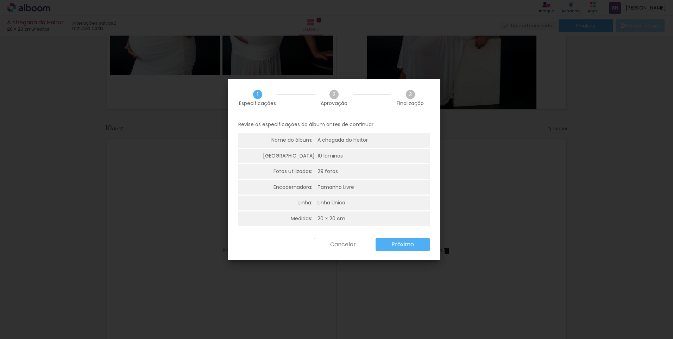
click at [0, 0] on slot "Cancelar" at bounding box center [0, 0] width 0 height 0
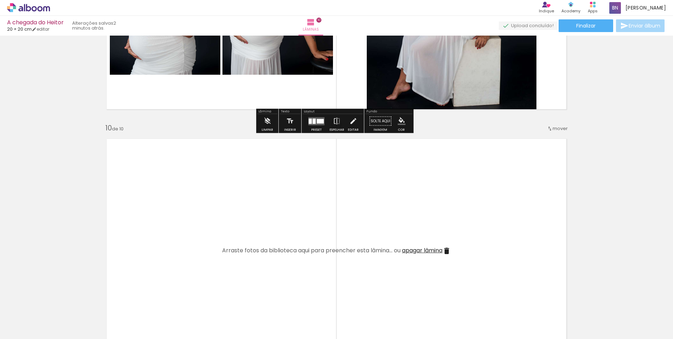
click at [31, 10] on icon at bounding box center [28, 7] width 43 height 9
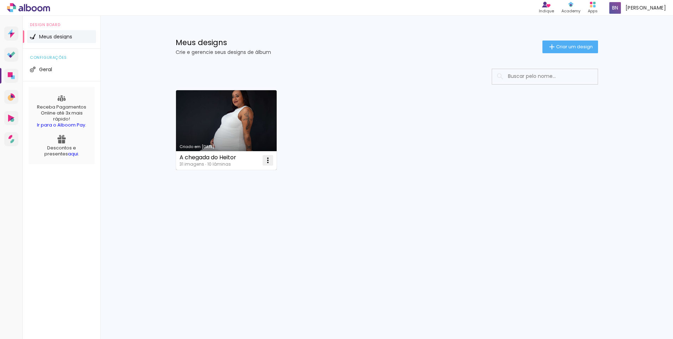
click at [268, 162] on iron-icon at bounding box center [268, 160] width 8 height 8
click at [337, 181] on div "Mais álbuns" at bounding box center [387, 177] width 422 height 17
click at [240, 109] on link "Criado em [DATE]" at bounding box center [226, 130] width 101 height 80
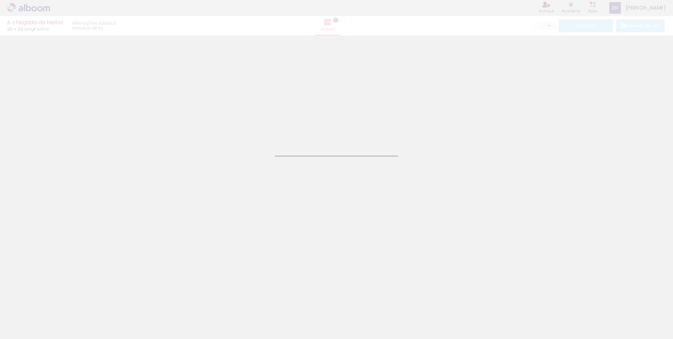
type input "JPG"
type input "Alta, 300 DPI"
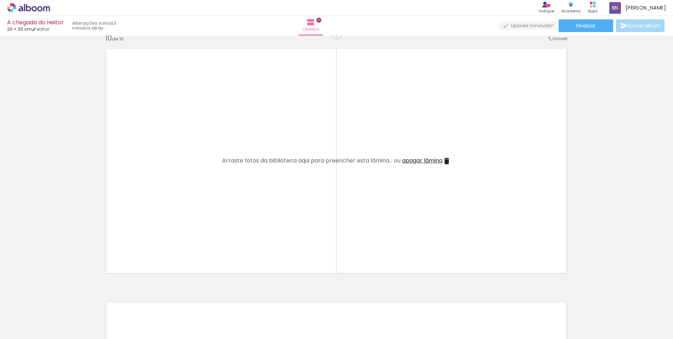
scroll to position [2288, 0]
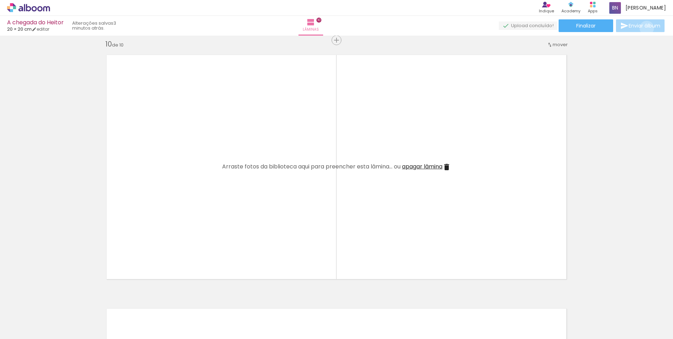
click at [645, 28] on span "Enviar álbum" at bounding box center [645, 25] width 32 height 5
click at [570, 28] on paper-button "Finalizar" at bounding box center [586, 25] width 55 height 13
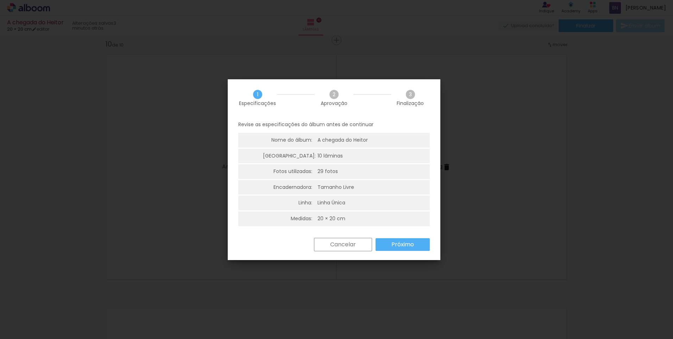
click at [388, 245] on paper-button "Próximo" at bounding box center [403, 244] width 54 height 13
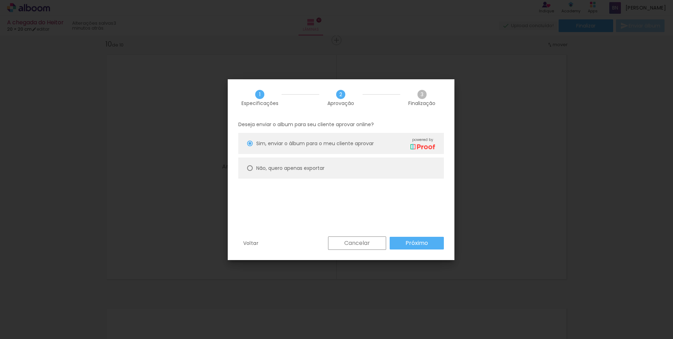
click at [0, 0] on slot "Não, quero apenas exportar" at bounding box center [0, 0] width 0 height 0
type paper-radio-button "on"
click at [0, 0] on slot "Próximo" at bounding box center [0, 0] width 0 height 0
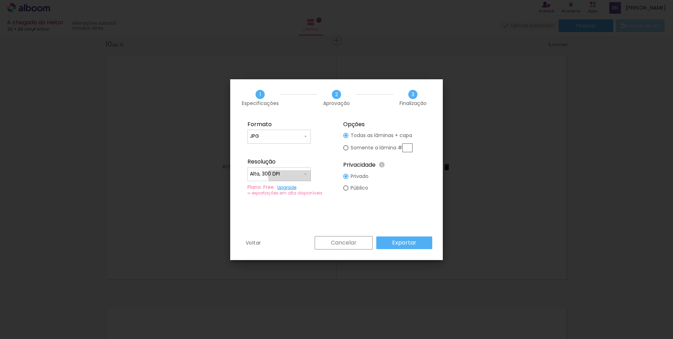
click at [292, 175] on input "Alta, 300 DPI" at bounding box center [276, 173] width 53 height 7
click at [292, 174] on paper-item "Alta, 300 DPI" at bounding box center [278, 173] width 63 height 14
click at [0, 0] on slot "Exportar" at bounding box center [0, 0] width 0 height 0
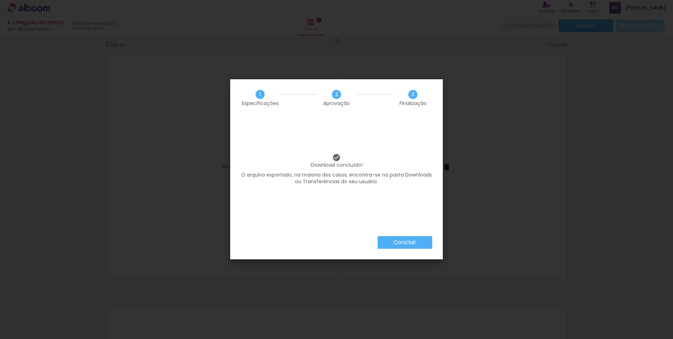
click at [0, 0] on slot "Concluir" at bounding box center [0, 0] width 0 height 0
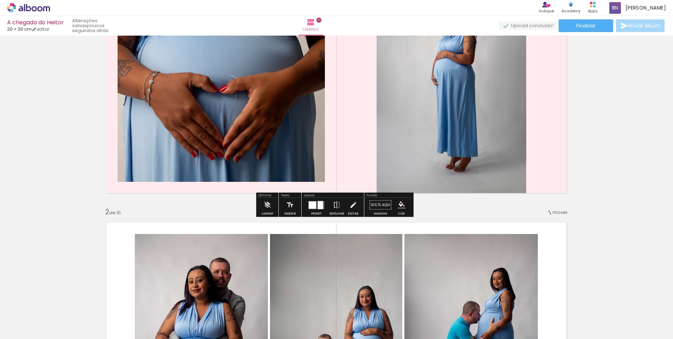
scroll to position [106, 0]
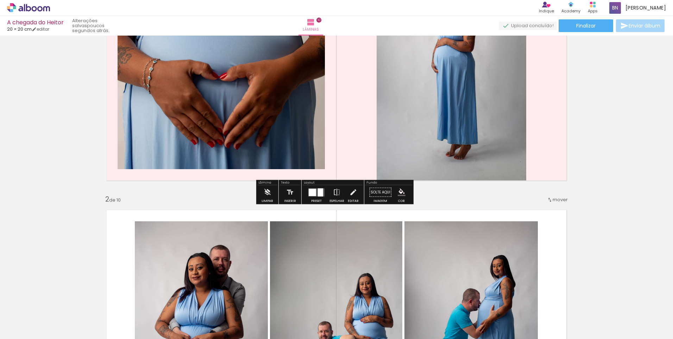
click at [402, 191] on iron-icon "color picker" at bounding box center [402, 192] width 8 height 8
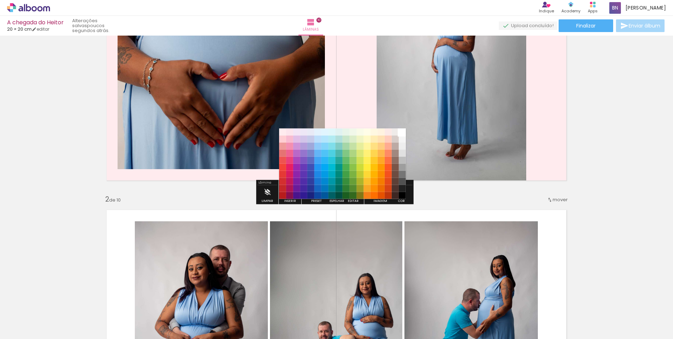
click at [403, 134] on paper-item "#ffffff" at bounding box center [402, 131] width 7 height 7
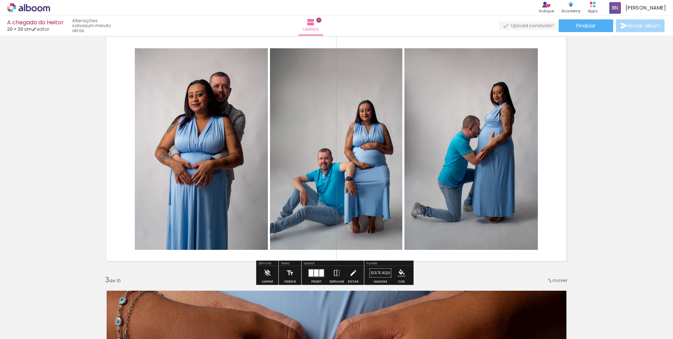
scroll to position [282, 0]
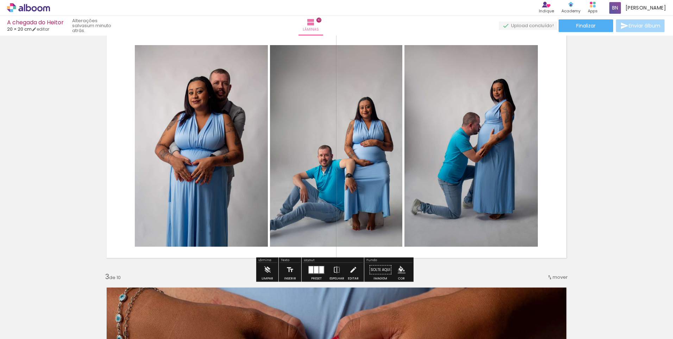
click at [398, 270] on iron-icon "color picker" at bounding box center [402, 270] width 8 height 8
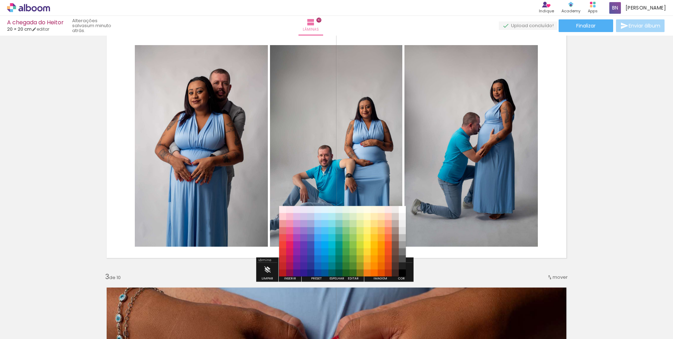
click at [463, 263] on quentale-layouter at bounding box center [337, 146] width 472 height 236
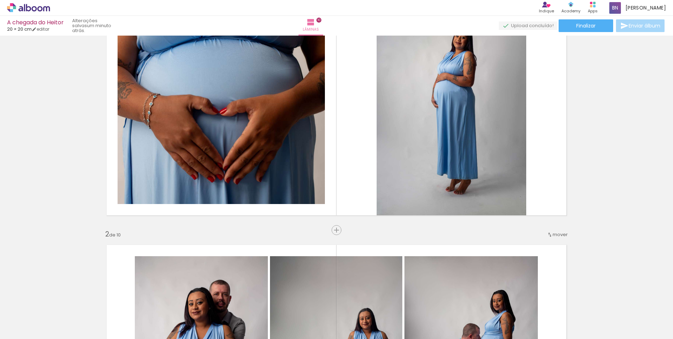
scroll to position [70, 0]
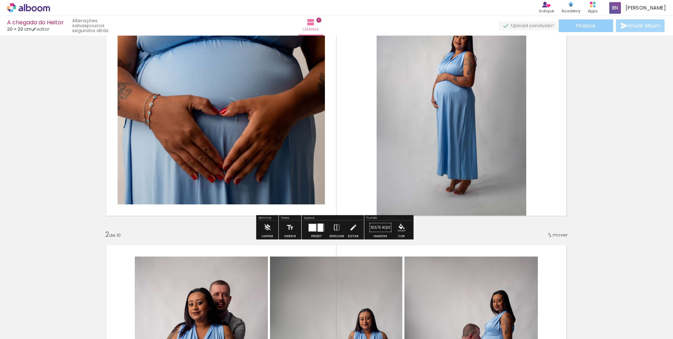
click at [597, 26] on paper-button "Finalizar" at bounding box center [586, 25] width 55 height 13
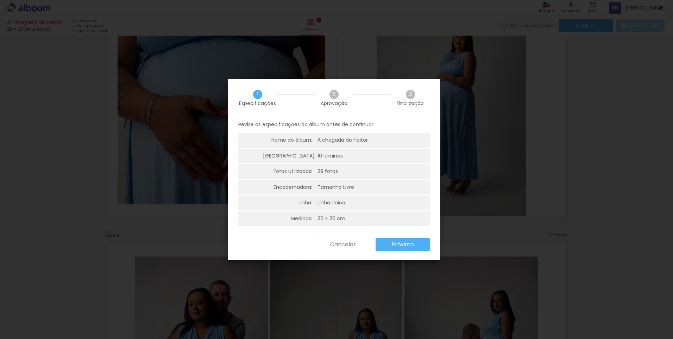
click at [0, 0] on slot "Próximo" at bounding box center [0, 0] width 0 height 0
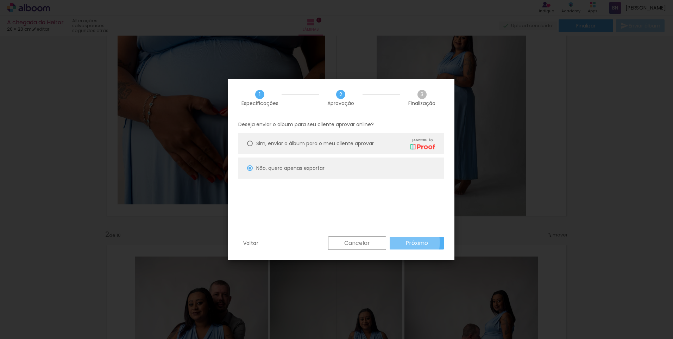
click at [0, 0] on slot "Próximo" at bounding box center [0, 0] width 0 height 0
type input "Alta, 300 DPI"
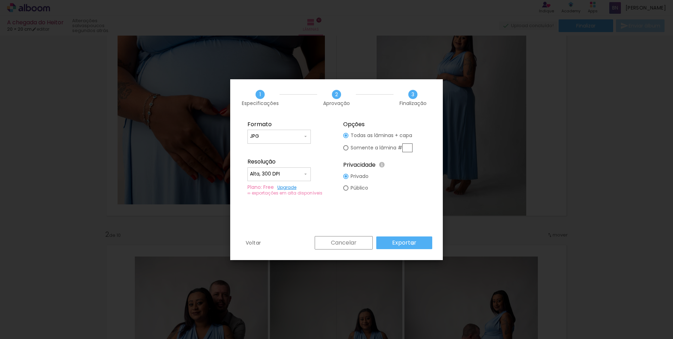
click at [0, 0] on slot "Exportar" at bounding box center [0, 0] width 0 height 0
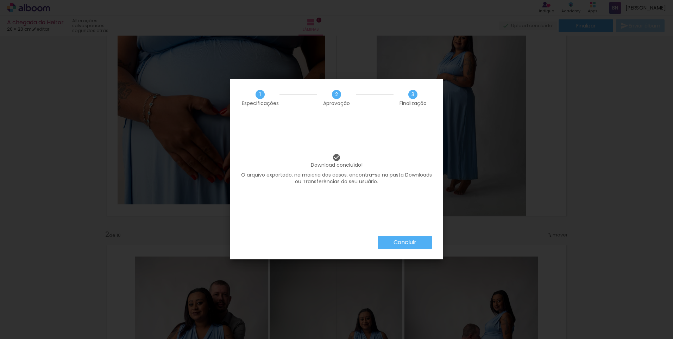
click at [632, 147] on iron-overlay-backdrop at bounding box center [336, 169] width 673 height 339
click at [0, 0] on slot "Concluir" at bounding box center [0, 0] width 0 height 0
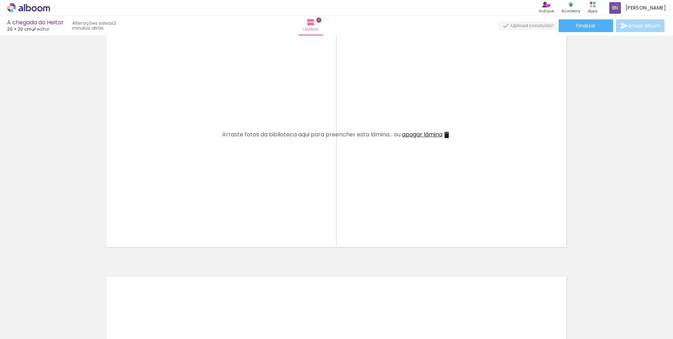
scroll to position [2321, 0]
click at [81, 322] on div at bounding box center [70, 315] width 21 height 32
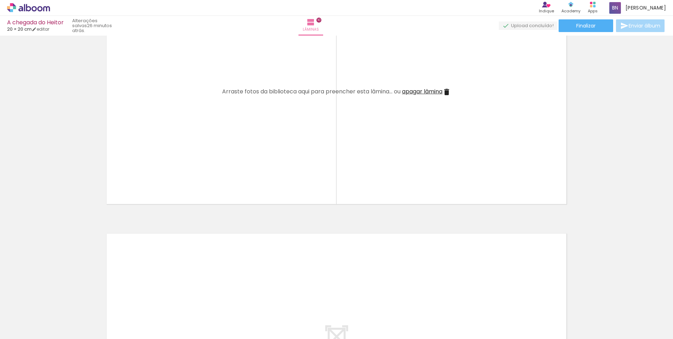
scroll to position [2286, 0]
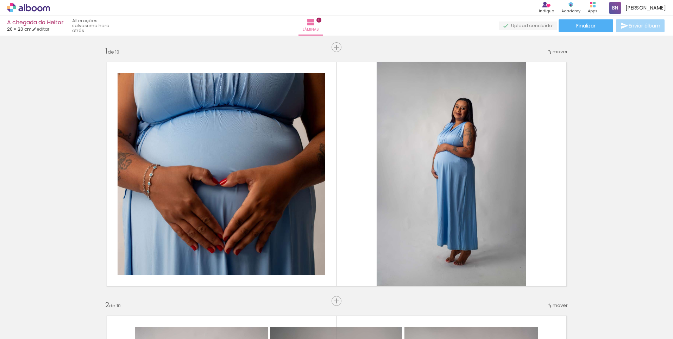
scroll to position [2286, 0]
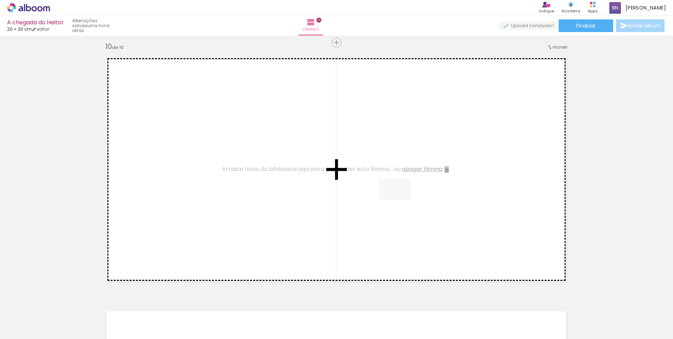
drag, startPoint x: 615, startPoint y: 316, endPoint x: 400, endPoint y: 200, distance: 244.0
click at [400, 200] on quentale-workspace at bounding box center [336, 169] width 673 height 339
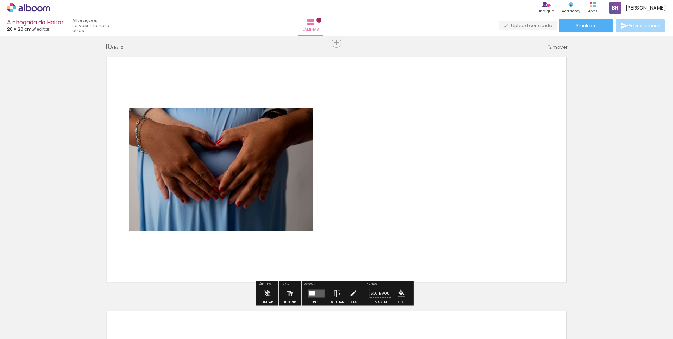
click at [205, 163] on quentale-photo at bounding box center [221, 169] width 184 height 122
click at [200, 127] on span at bounding box center [200, 126] width 7 height 1
click at [272, 138] on quentale-photo at bounding box center [221, 169] width 184 height 122
click at [196, 155] on quentale-photo at bounding box center [221, 169] width 184 height 122
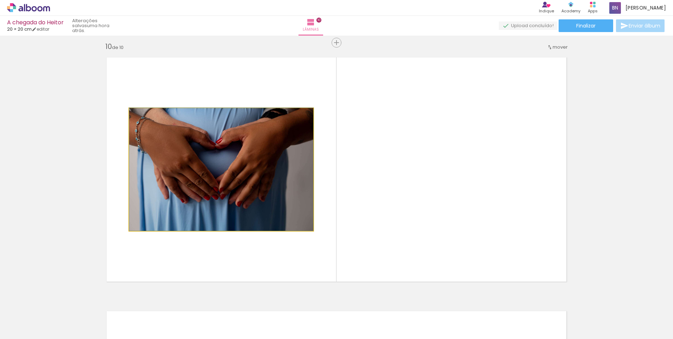
click at [196, 155] on quentale-photo at bounding box center [221, 169] width 184 height 122
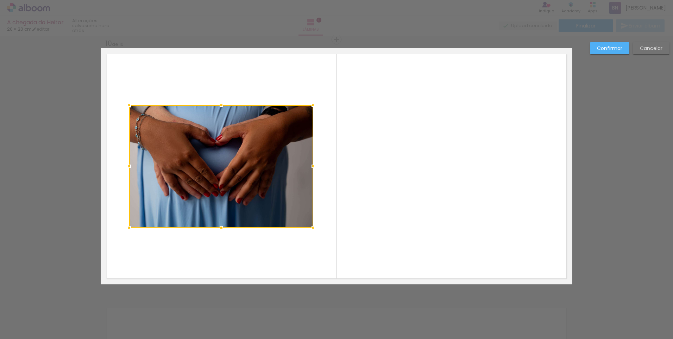
scroll to position [2290, 0]
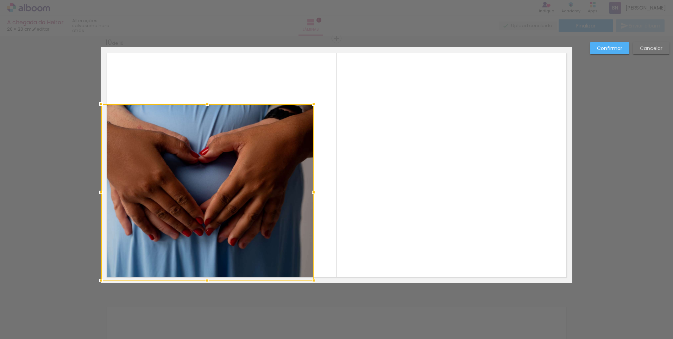
drag, startPoint x: 126, startPoint y: 229, endPoint x: 73, endPoint y: 306, distance: 93.3
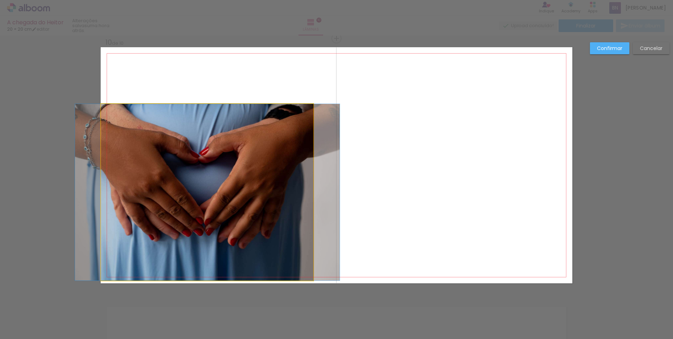
click at [299, 115] on quentale-photo at bounding box center [207, 192] width 213 height 176
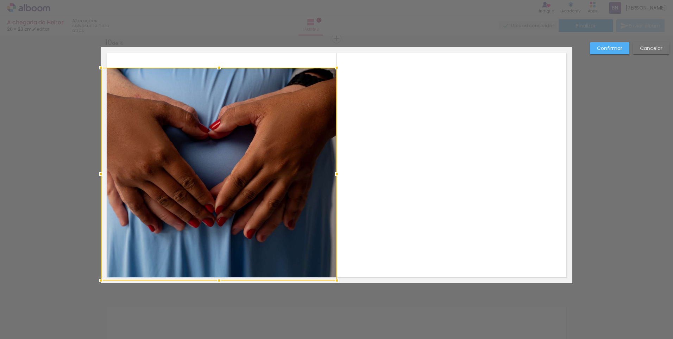
drag, startPoint x: 309, startPoint y: 106, endPoint x: 357, endPoint y: 17, distance: 101.3
click at [357, 0] on div "A chegada do Heitor 20 × 20 cm editar uma hora atrás. Lâminas 10 Finalizar Envi…" at bounding box center [336, 0] width 673 height 0
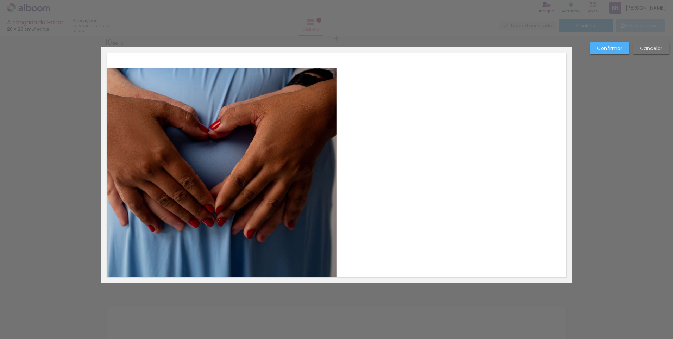
click at [209, 74] on quentale-photo at bounding box center [219, 174] width 236 height 213
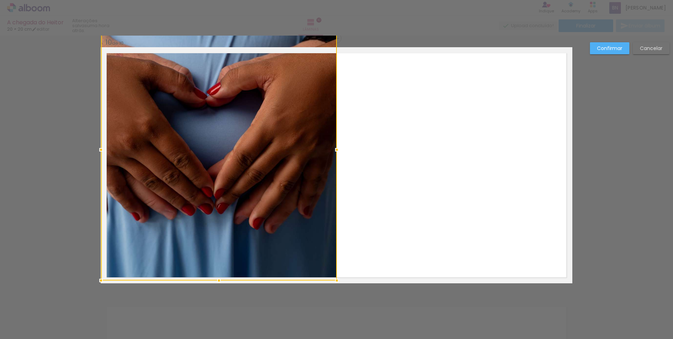
drag, startPoint x: 218, startPoint y: 66, endPoint x: 229, endPoint y: 37, distance: 30.4
click at [229, 37] on div at bounding box center [219, 149] width 236 height 261
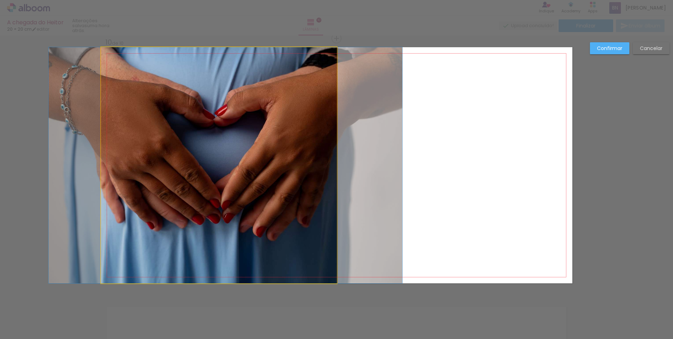
drag, startPoint x: 216, startPoint y: 107, endPoint x: 223, endPoint y: 121, distance: 15.3
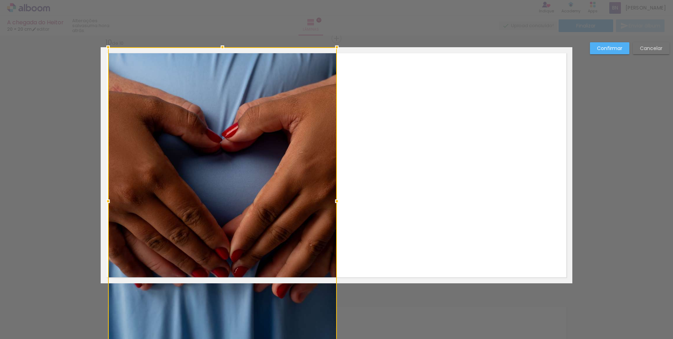
drag, startPoint x: 98, startPoint y: 280, endPoint x: 105, endPoint y: 224, distance: 56.4
click at [105, 224] on album-spread "10 de 10" at bounding box center [337, 165] width 472 height 236
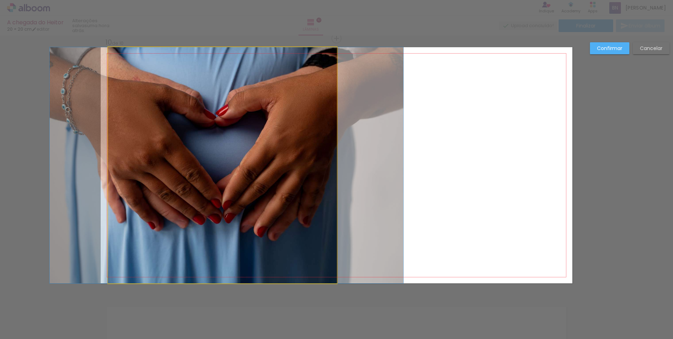
drag, startPoint x: 279, startPoint y: 146, endPoint x: 276, endPoint y: 152, distance: 6.3
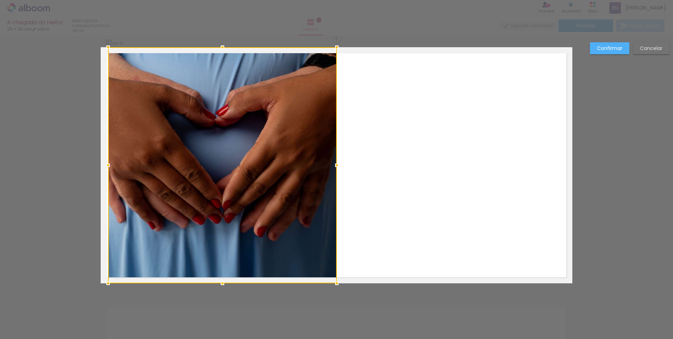
click at [237, 135] on div at bounding box center [222, 165] width 229 height 236
drag, startPoint x: 105, startPoint y: 44, endPoint x: 109, endPoint y: 50, distance: 7.1
click at [109, 50] on album-spread "10 de 10" at bounding box center [337, 165] width 472 height 236
drag, startPoint x: 106, startPoint y: 46, endPoint x: 129, endPoint y: 54, distance: 24.8
click at [117, 59] on album-spread "10 de 10" at bounding box center [337, 165] width 472 height 236
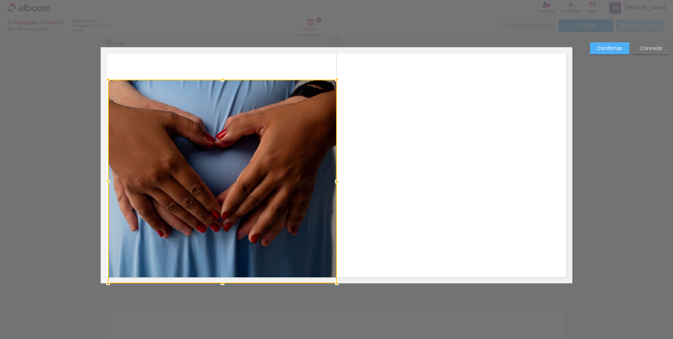
drag, startPoint x: 220, startPoint y: 46, endPoint x: 224, endPoint y: 79, distance: 32.6
click at [224, 79] on div at bounding box center [222, 80] width 14 height 14
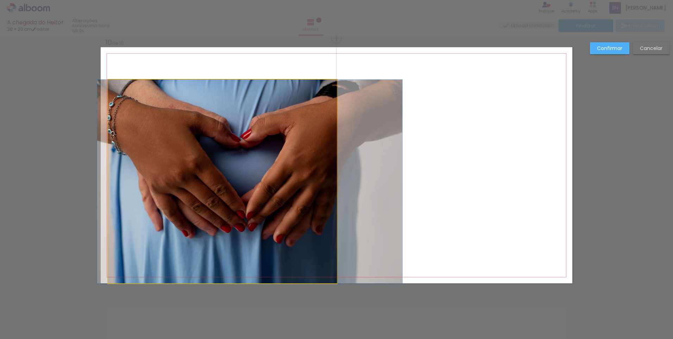
drag, startPoint x: 234, startPoint y: 129, endPoint x: 259, endPoint y: 95, distance: 42.0
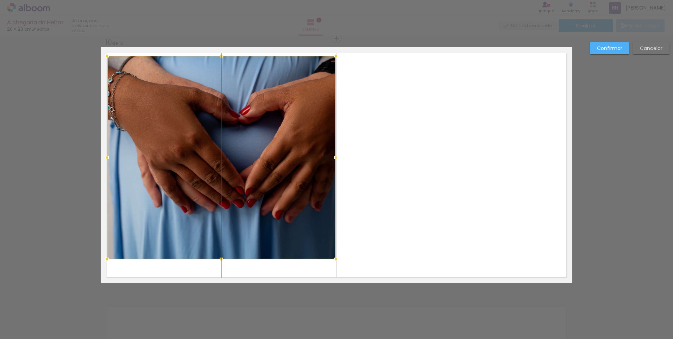
drag, startPoint x: 243, startPoint y: 132, endPoint x: 239, endPoint y: 108, distance: 24.2
click at [239, 108] on div at bounding box center [221, 157] width 229 height 203
click at [231, 132] on div at bounding box center [221, 157] width 229 height 203
click at [224, 169] on div at bounding box center [221, 157] width 229 height 203
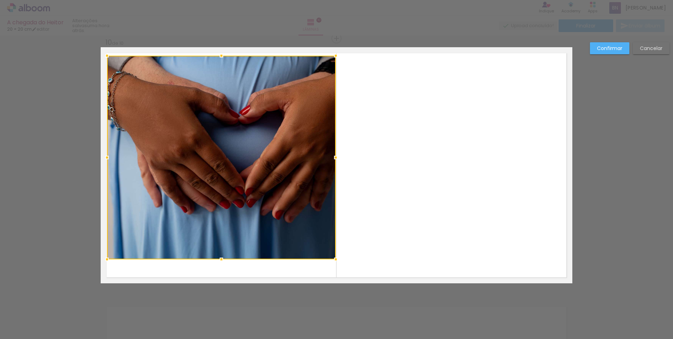
click at [224, 169] on div at bounding box center [221, 157] width 229 height 203
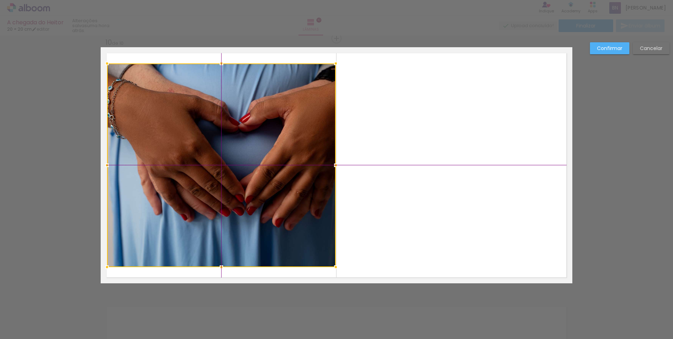
drag, startPoint x: 255, startPoint y: 182, endPoint x: 245, endPoint y: 184, distance: 10.8
click at [245, 184] on div at bounding box center [221, 164] width 229 height 203
drag, startPoint x: 249, startPoint y: 186, endPoint x: 239, endPoint y: 173, distance: 15.6
click at [239, 173] on div at bounding box center [221, 164] width 229 height 203
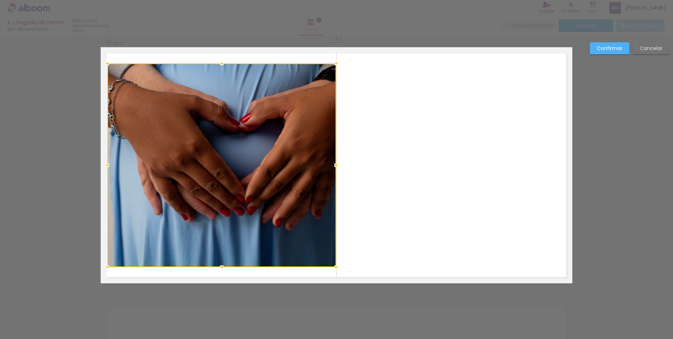
click at [239, 173] on div at bounding box center [221, 164] width 229 height 203
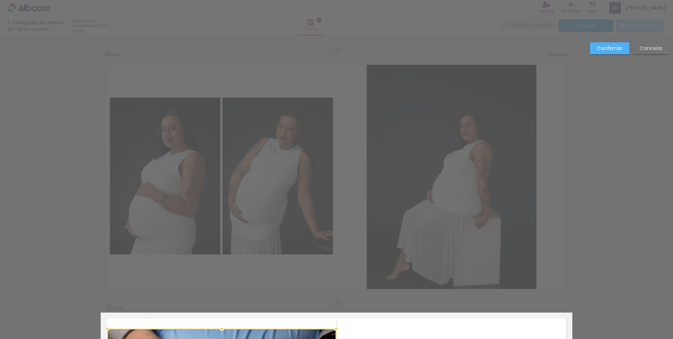
click at [0, 0] on slot "Cancelar" at bounding box center [0, 0] width 0 height 0
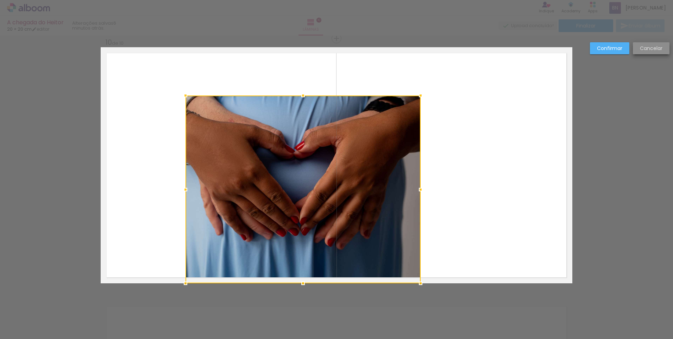
click at [0, 0] on slot "Cancelar" at bounding box center [0, 0] width 0 height 0
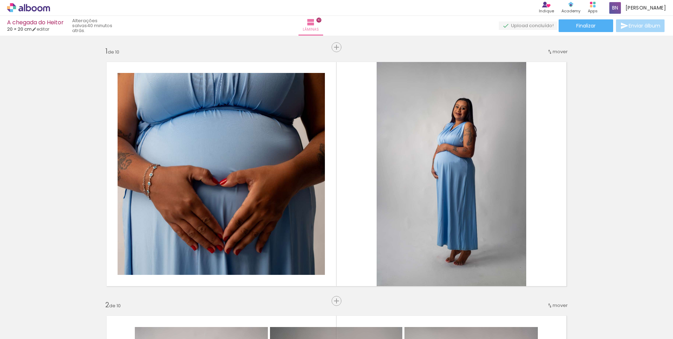
scroll to position [2290, 0]
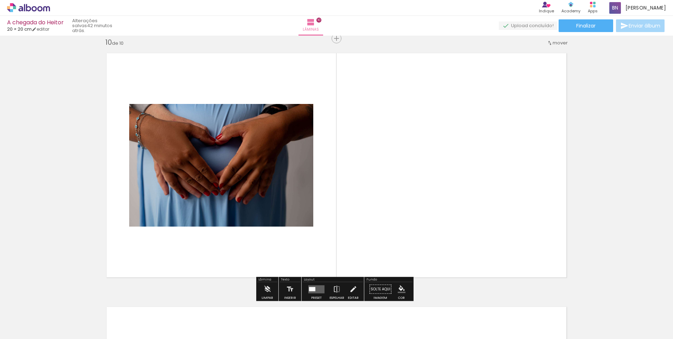
click at [451, 103] on quentale-layouter at bounding box center [337, 165] width 472 height 236
